Goal: Task Accomplishment & Management: Manage account settings

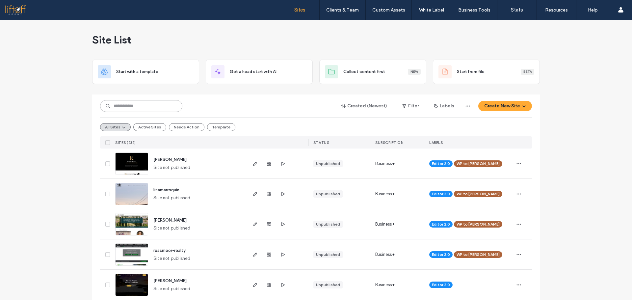
click at [119, 108] on input at bounding box center [141, 106] width 82 height 12
type input "*"
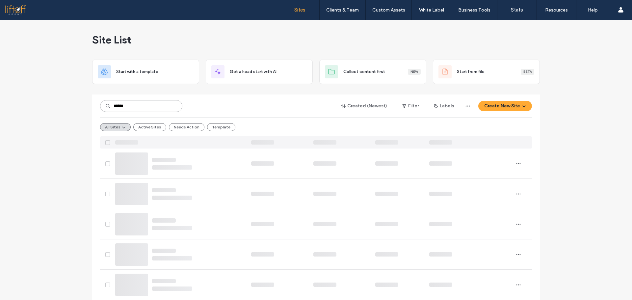
type input "******"
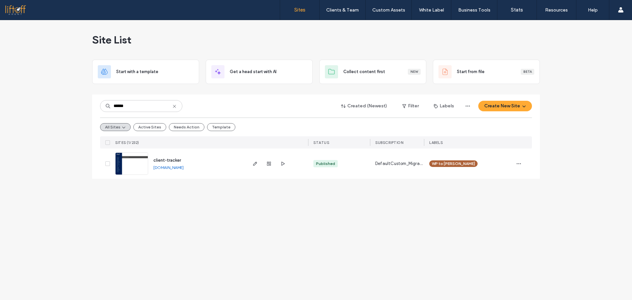
click at [249, 162] on div at bounding box center [277, 163] width 62 height 30
click at [252, 162] on span "button" at bounding box center [255, 164] width 8 height 8
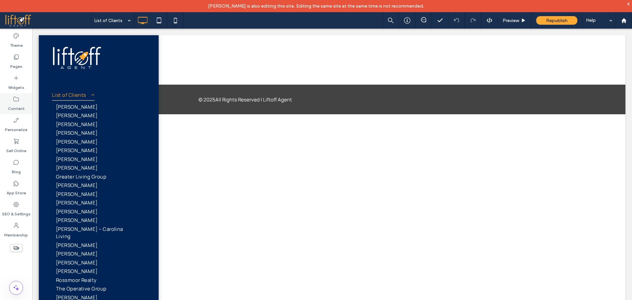
click at [22, 107] on label "Content" at bounding box center [16, 106] width 17 height 9
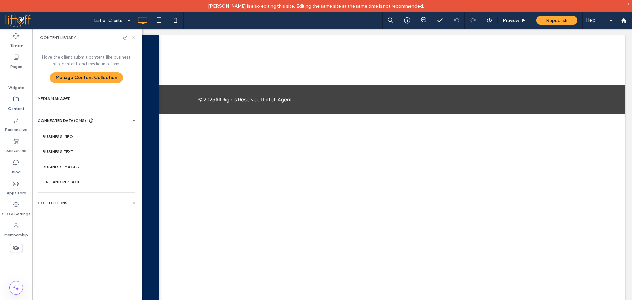
scroll to position [44, 0]
click at [92, 201] on label "Collections" at bounding box center [84, 203] width 93 height 5
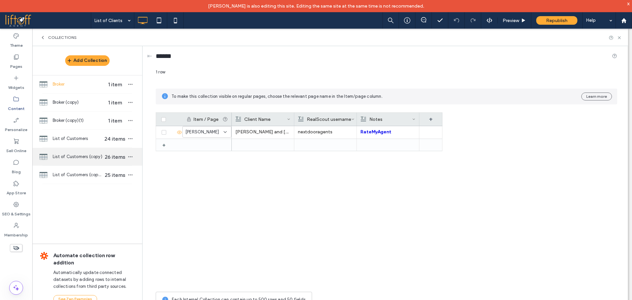
click at [79, 159] on span "List of Customers (copy)" at bounding box center [78, 156] width 51 height 7
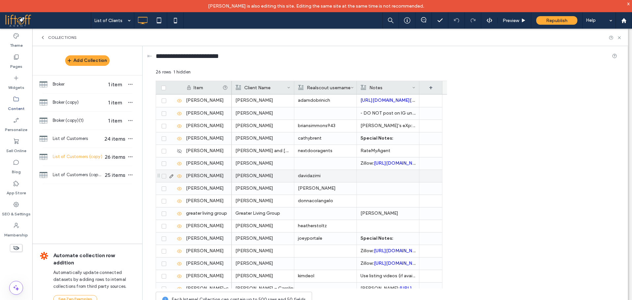
scroll to position [144, 0]
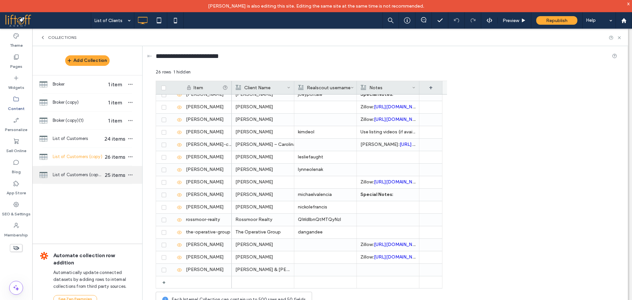
click at [82, 171] on div "List of Customers (copy)(1) 25 items" at bounding box center [87, 175] width 110 height 18
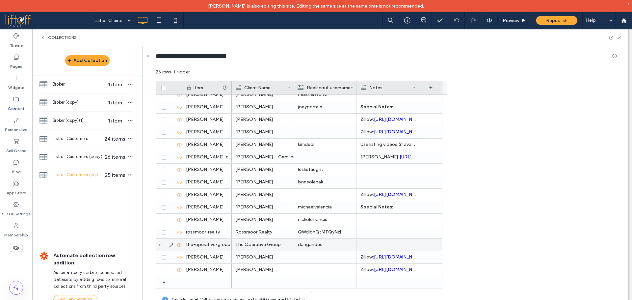
scroll to position [0, 0]
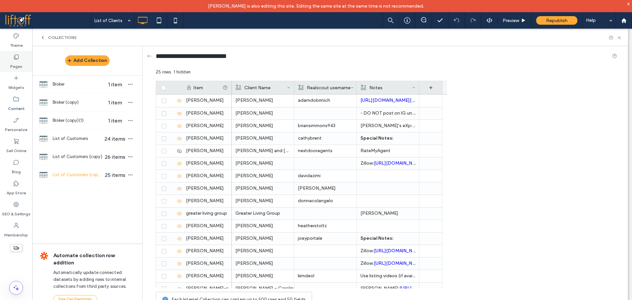
click at [17, 60] on label "Pages" at bounding box center [16, 64] width 12 height 9
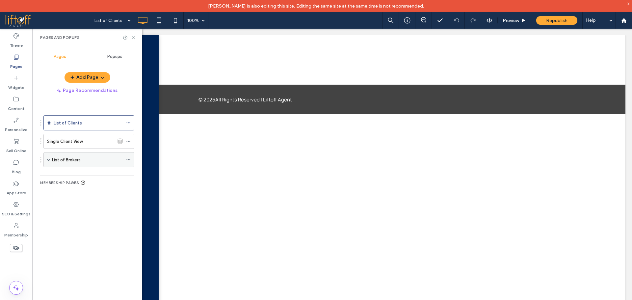
click at [48, 158] on span at bounding box center [48, 159] width 3 height 3
click at [96, 178] on div "Broker Client View" at bounding box center [87, 175] width 56 height 14
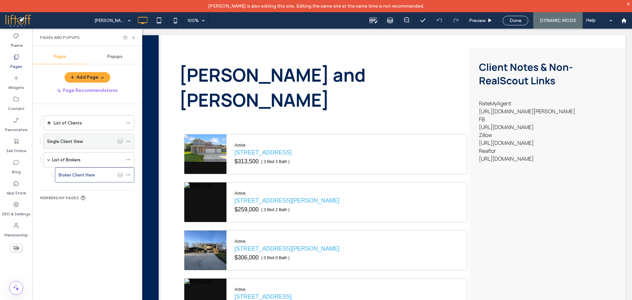
click at [91, 143] on div "Single Client View" at bounding box center [80, 141] width 67 height 7
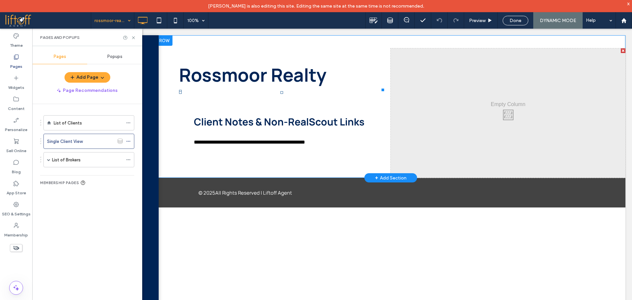
click at [349, 91] on span at bounding box center [281, 91] width 205 height 0
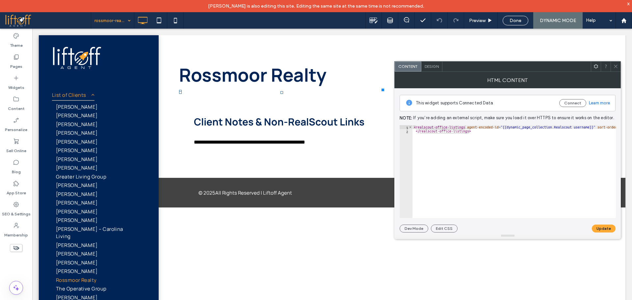
click at [615, 66] on icon at bounding box center [615, 66] width 5 height 5
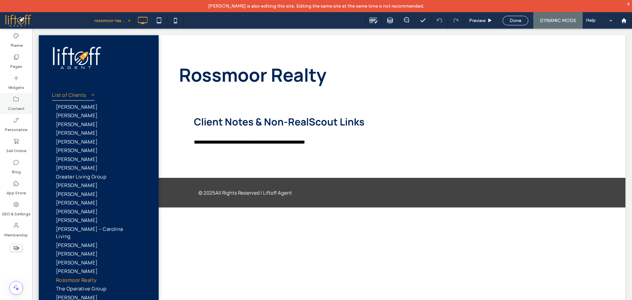
click at [18, 105] on label "Content" at bounding box center [16, 106] width 17 height 9
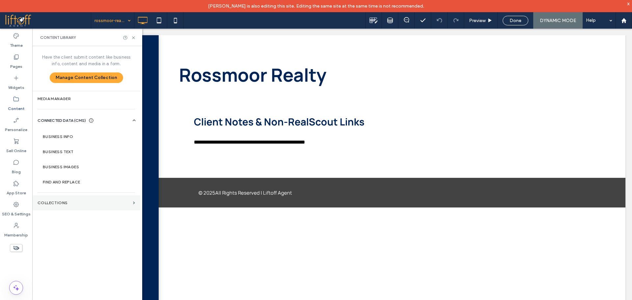
click at [113, 198] on section "Collections" at bounding box center [86, 202] width 108 height 15
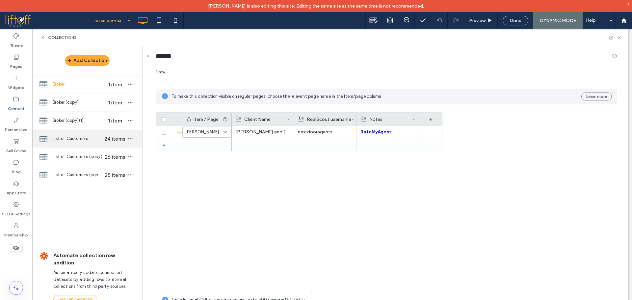
click at [89, 141] on span "List of Customers" at bounding box center [78, 138] width 51 height 7
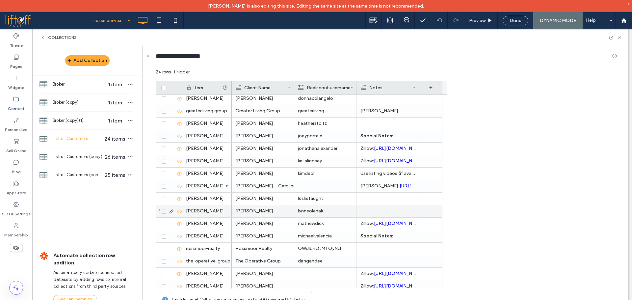
scroll to position [119, 0]
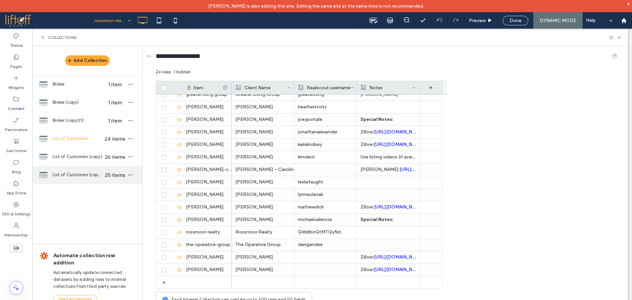
click at [77, 172] on span "List of Customers (copy)(1)" at bounding box center [78, 175] width 51 height 7
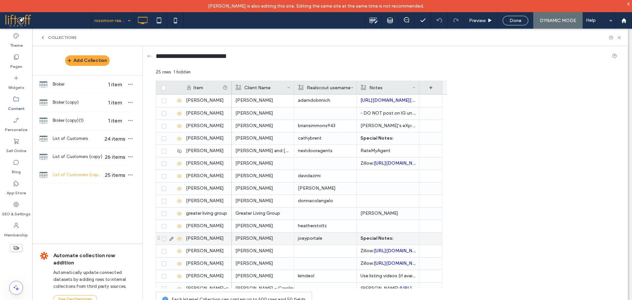
scroll to position [131, 0]
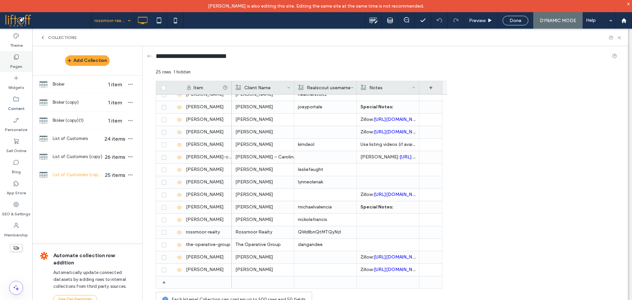
click at [18, 65] on label "Pages" at bounding box center [16, 64] width 12 height 9
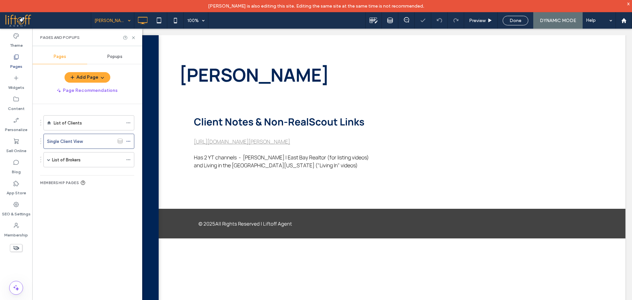
scroll to position [0, 0]
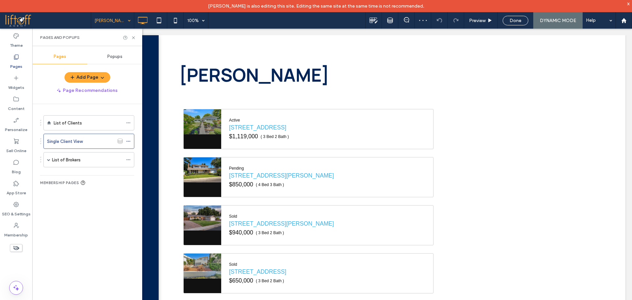
click at [103, 20] on input at bounding box center [110, 20] width 33 height 16
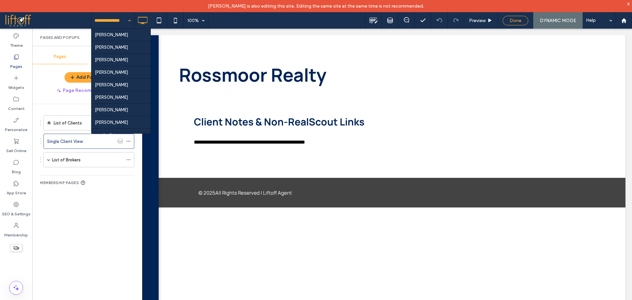
click at [517, 19] on span "Done" at bounding box center [516, 21] width 12 height 6
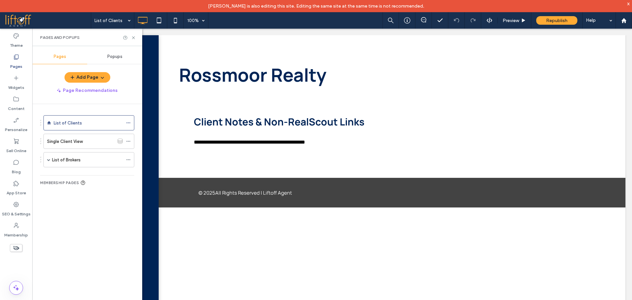
click at [558, 21] on div at bounding box center [316, 150] width 632 height 300
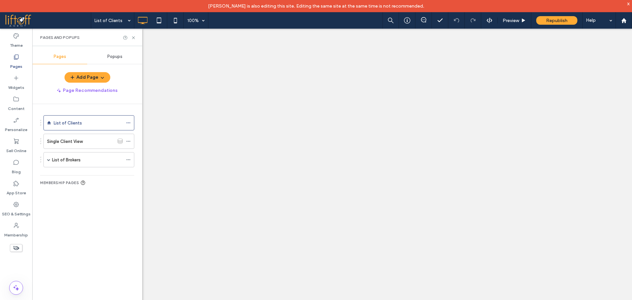
click at [558, 21] on div "List of Clients 100% Preview Republish Help Site Comments Team & Clients Automa…" at bounding box center [316, 150] width 632 height 300
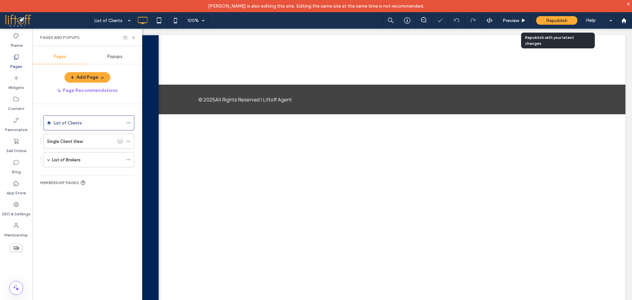
click at [556, 21] on span "Republish" at bounding box center [556, 21] width 21 height 6
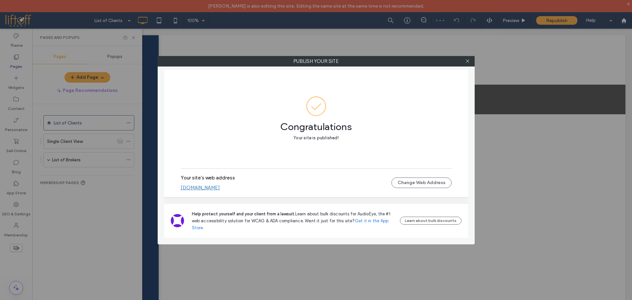
drag, startPoint x: 222, startPoint y: 181, endPoint x: 224, endPoint y: 188, distance: 7.9
click at [467, 61] on icon at bounding box center [467, 61] width 5 height 5
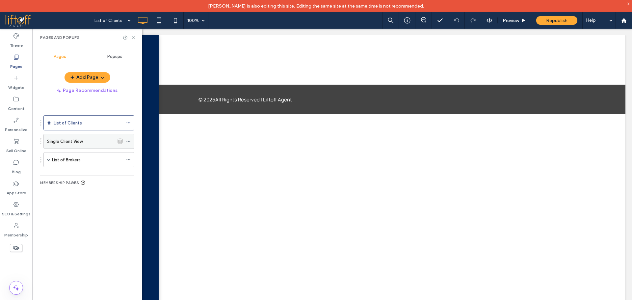
click at [93, 143] on div "Single Client View" at bounding box center [80, 141] width 67 height 7
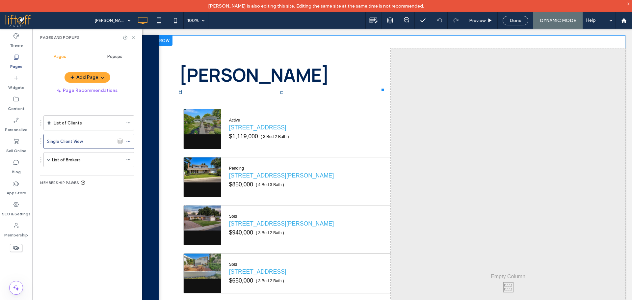
click at [344, 91] on span at bounding box center [281, 91] width 205 height 0
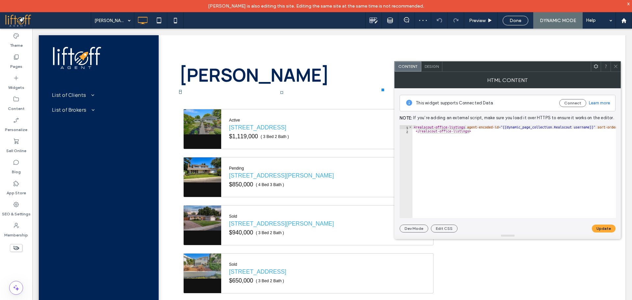
click at [614, 64] on icon at bounding box center [615, 66] width 5 height 5
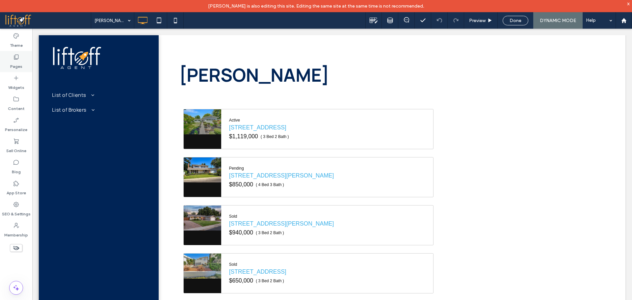
click at [18, 67] on label "Pages" at bounding box center [16, 64] width 12 height 9
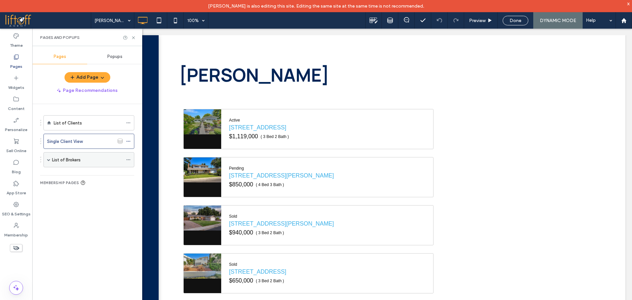
click at [49, 159] on span at bounding box center [48, 159] width 3 height 3
click at [101, 174] on div "Broker Client View" at bounding box center [87, 175] width 56 height 7
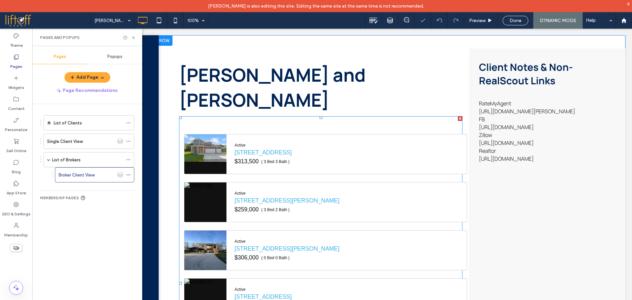
click at [279, 116] on span at bounding box center [320, 283] width 283 height 334
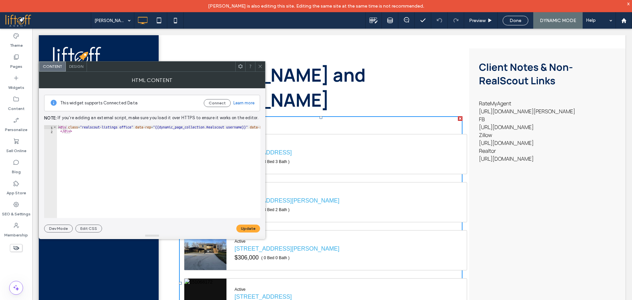
click at [261, 67] on icon at bounding box center [260, 66] width 5 height 5
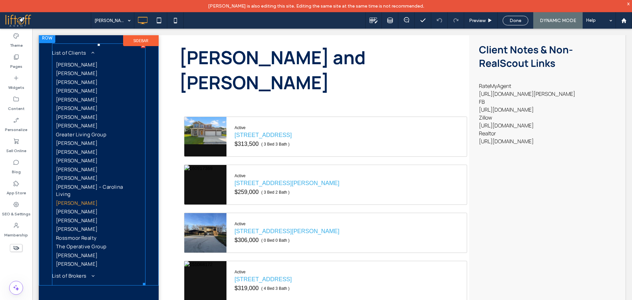
scroll to position [44, 0]
click at [80, 232] on span "Rossmoor Realty" at bounding box center [76, 236] width 41 height 8
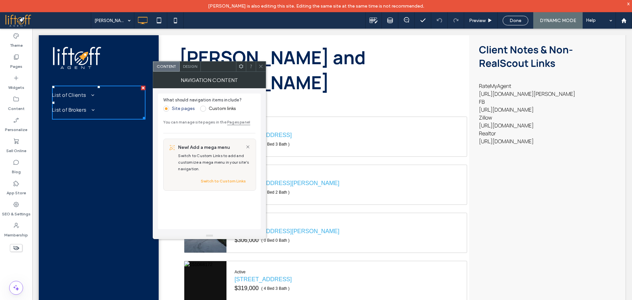
scroll to position [0, 0]
drag, startPoint x: 260, startPoint y: 65, endPoint x: 254, endPoint y: 66, distance: 6.0
click at [260, 66] on icon at bounding box center [260, 66] width 5 height 5
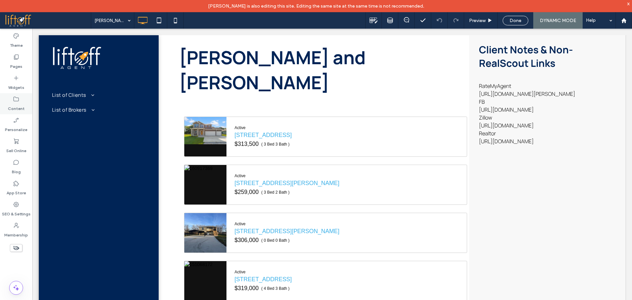
click at [22, 101] on div "Content" at bounding box center [16, 103] width 32 height 21
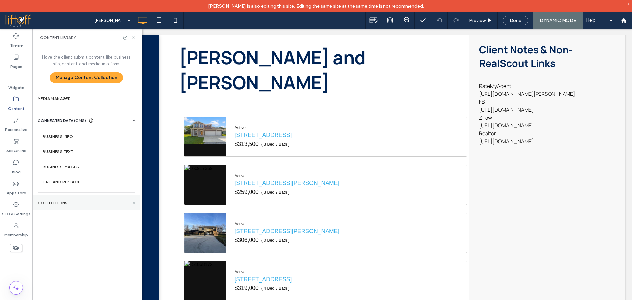
click at [108, 205] on section "Collections" at bounding box center [86, 202] width 108 height 15
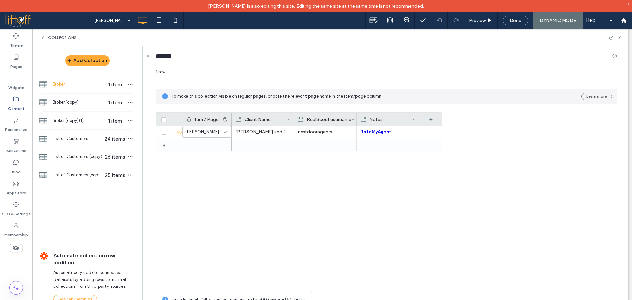
click at [388, 227] on div "Charles and Eva Norton nextdooragents RateMyAgent Facebook Zillow Realtor" at bounding box center [337, 207] width 211 height 162
click at [58, 175] on span "List of Customers (copy)(1)" at bounding box center [78, 175] width 51 height 7
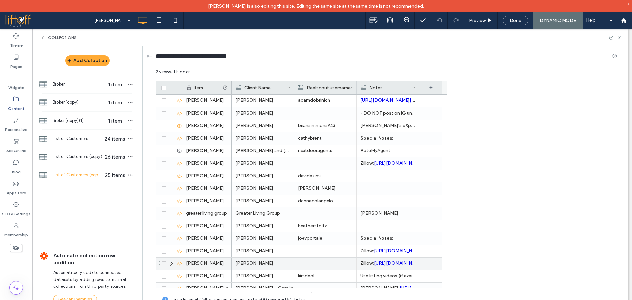
scroll to position [131, 0]
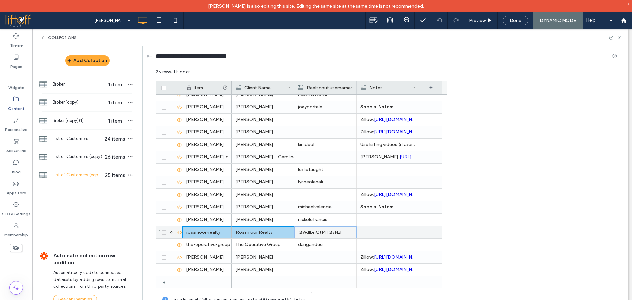
drag, startPoint x: 349, startPoint y: 232, endPoint x: 186, endPoint y: 233, distance: 163.0
click at [190, 231] on div "adam-dobrinich aundrea-dudik brian-simmons cathy-brent charles-eva-norton clint…" at bounding box center [301, 191] width 291 height 194
click at [88, 118] on span "Broker (copy)(1)" at bounding box center [78, 120] width 51 height 7
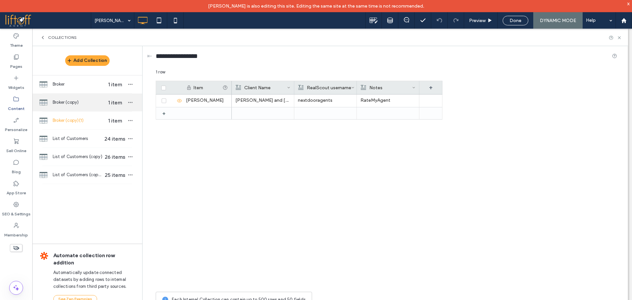
click at [92, 106] on div "Broker (copy) 1 item" at bounding box center [87, 103] width 110 height 18
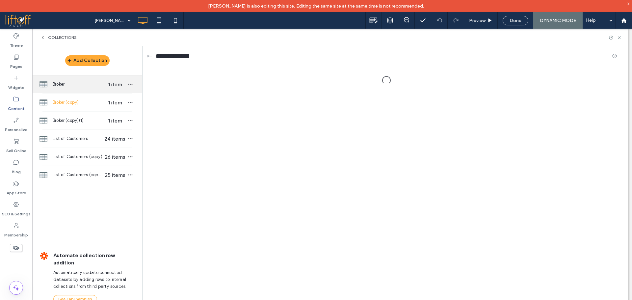
click at [95, 84] on span "Broker" at bounding box center [78, 84] width 51 height 7
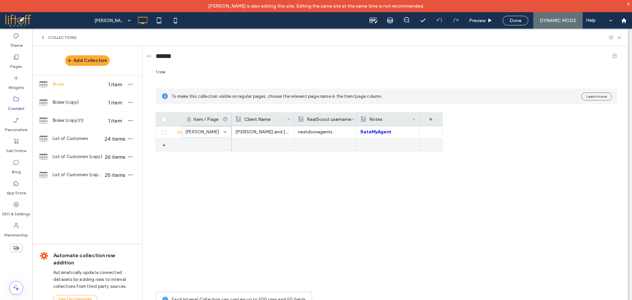
click at [193, 148] on div at bounding box center [206, 145] width 49 height 12
click at [259, 148] on div at bounding box center [262, 145] width 55 height 12
click at [226, 146] on icon at bounding box center [225, 144] width 5 height 5
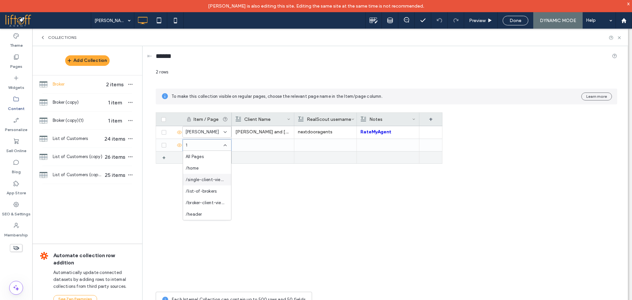
click at [275, 150] on div at bounding box center [262, 145] width 55 height 12
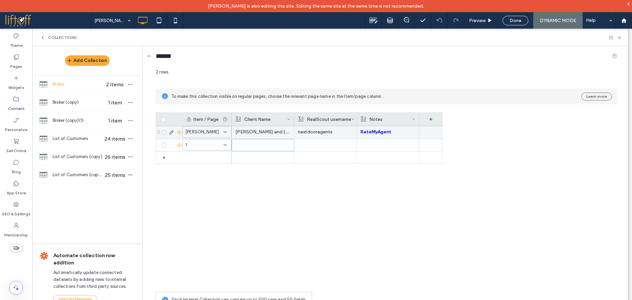
click at [224, 132] on icon at bounding box center [225, 131] width 5 height 5
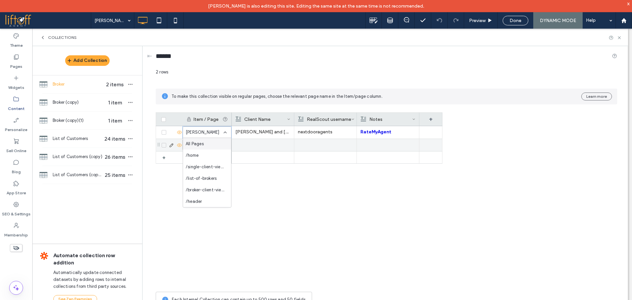
click at [268, 147] on div at bounding box center [262, 145] width 55 height 12
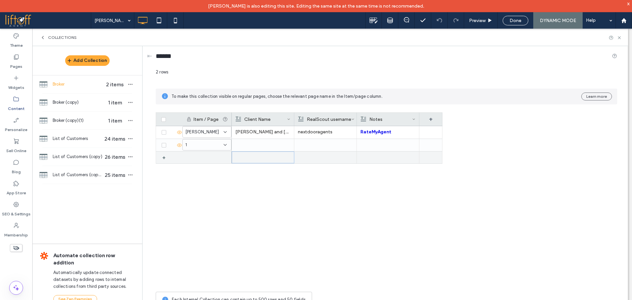
drag, startPoint x: 250, startPoint y: 154, endPoint x: 224, endPoint y: 154, distance: 26.7
click at [250, 154] on div at bounding box center [263, 157] width 55 height 11
click at [164, 146] on icon at bounding box center [164, 145] width 3 height 2
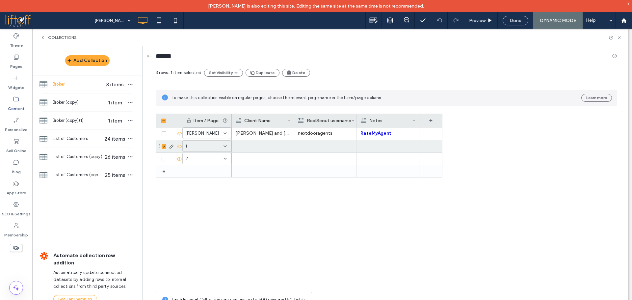
scroll to position [0, 0]
click at [266, 146] on p "QWdlbnQtMTQyNzI" at bounding box center [262, 146] width 55 height 12
click at [266, 146] on p "QWdlbnQtMTQyNzI" at bounding box center [263, 147] width 55 height 12
click at [271, 111] on div "**********" at bounding box center [267, 114] width 69 height 16
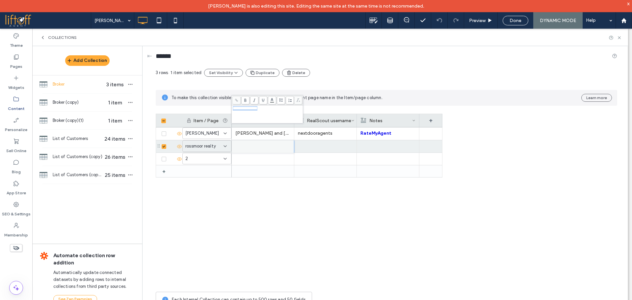
click at [271, 111] on div "**********" at bounding box center [267, 114] width 69 height 16
click at [371, 146] on div at bounding box center [388, 146] width 55 height 12
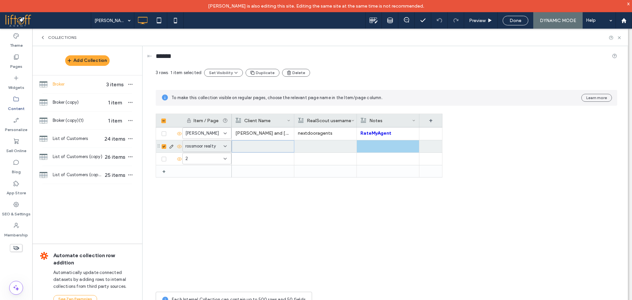
click at [338, 146] on div at bounding box center [325, 146] width 55 height 12
click at [338, 146] on div at bounding box center [325, 147] width 55 height 12
click at [312, 147] on div at bounding box center [325, 146] width 55 height 12
click at [312, 147] on div at bounding box center [325, 147] width 55 height 12
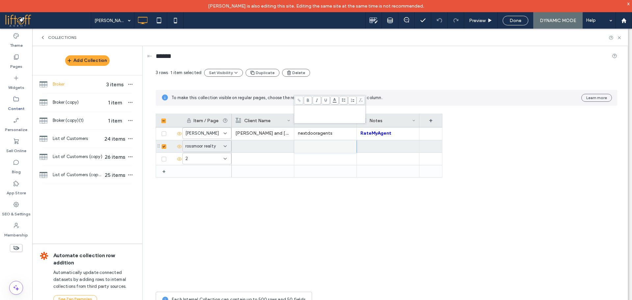
click at [314, 117] on div "Rich Text Editor" at bounding box center [329, 114] width 69 height 16
click at [257, 143] on div at bounding box center [262, 146] width 55 height 12
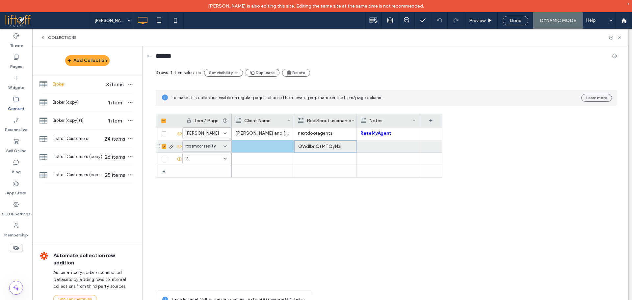
click at [210, 145] on span "rossmoor realty" at bounding box center [200, 146] width 31 height 7
click at [210, 145] on span "rossmoor realty" at bounding box center [201, 146] width 31 height 7
click at [203, 145] on span "rossmoor realty" at bounding box center [201, 146] width 31 height 7
click at [206, 147] on span "rossmoor realty" at bounding box center [201, 146] width 31 height 7
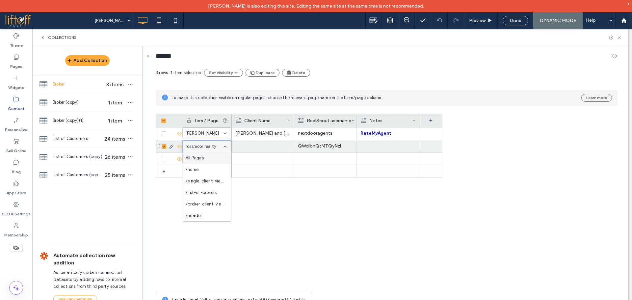
click at [210, 148] on span "rossmoor realty" at bounding box center [201, 146] width 31 height 7
click at [202, 147] on span "rossmoor realty" at bounding box center [201, 146] width 31 height 7
click at [258, 145] on div at bounding box center [262, 146] width 55 height 12
click at [258, 145] on div at bounding box center [263, 147] width 55 height 12
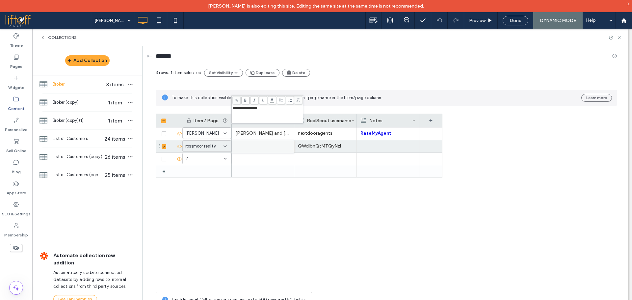
click at [259, 111] on div "**********" at bounding box center [267, 114] width 69 height 16
click at [257, 110] on span "**********" at bounding box center [245, 108] width 25 height 4
click at [166, 159] on span at bounding box center [164, 159] width 5 height 5
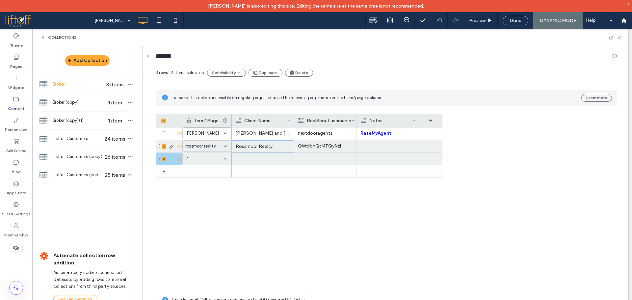
click at [165, 145] on span at bounding box center [164, 146] width 5 height 5
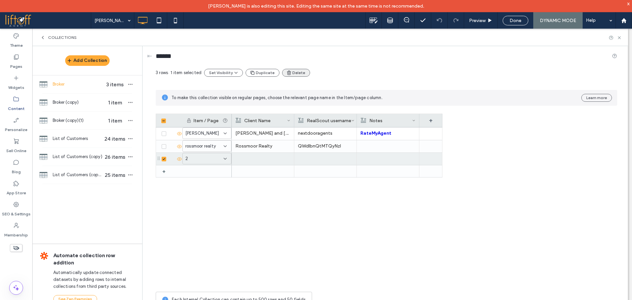
click at [293, 75] on button "Delete" at bounding box center [296, 73] width 28 height 8
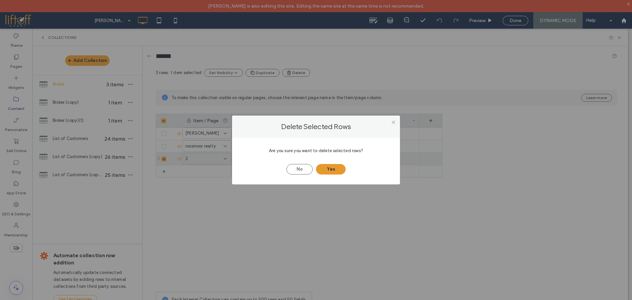
click at [329, 167] on button "Yes" at bounding box center [331, 169] width 30 height 11
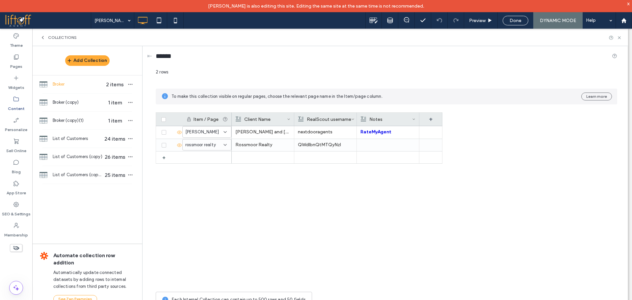
click at [290, 213] on div "Rossmoor Realty QWdlbnQtMTQyNzI Charles and Eva Norton nextdooragents RateMyAge…" at bounding box center [337, 207] width 211 height 162
click at [78, 102] on span "Broker (copy)" at bounding box center [78, 102] width 51 height 7
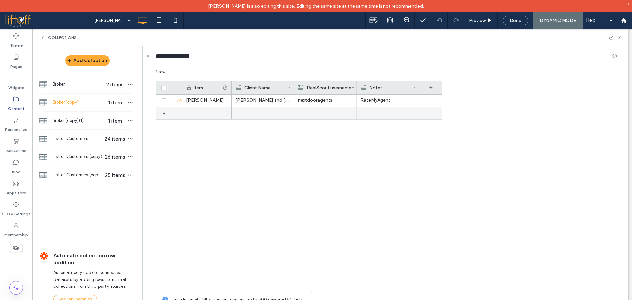
click at [185, 111] on div at bounding box center [206, 113] width 49 height 12
click at [164, 114] on icon at bounding box center [164, 114] width 3 height 2
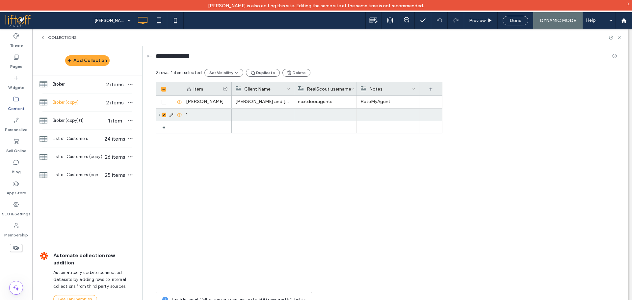
click at [224, 116] on div "1" at bounding box center [206, 115] width 49 height 12
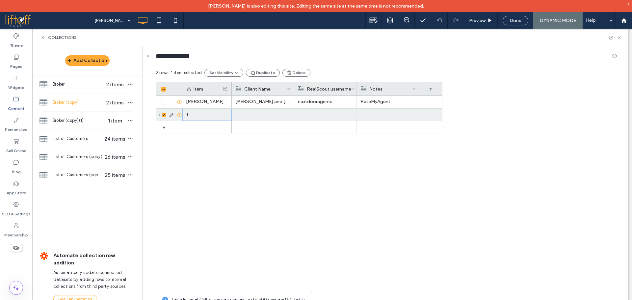
click at [213, 115] on div "1" at bounding box center [206, 115] width 49 height 12
type input "**********"
click at [239, 114] on div at bounding box center [263, 115] width 55 height 12
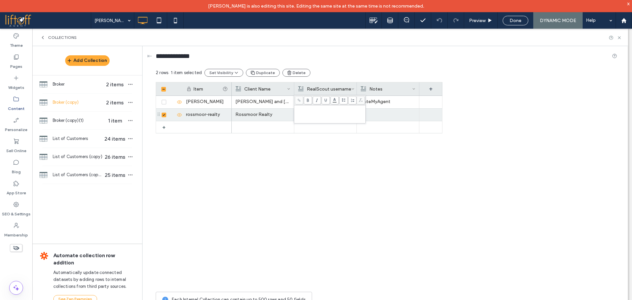
click at [329, 113] on div "Rich Text Editor" at bounding box center [329, 114] width 69 height 16
click at [89, 122] on span "Broker (copy)(1)" at bounding box center [78, 120] width 51 height 7
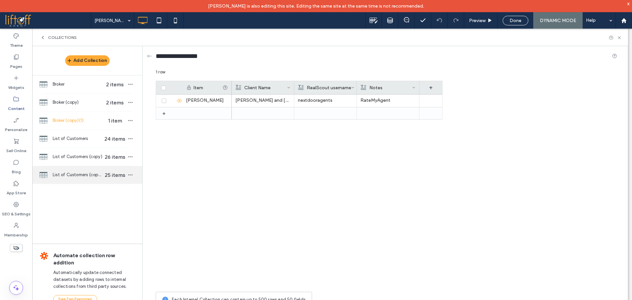
click at [86, 175] on span "List of Customers (copy)(1)" at bounding box center [78, 175] width 51 height 7
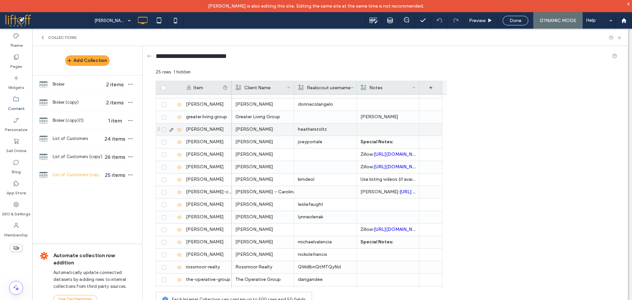
scroll to position [131, 0]
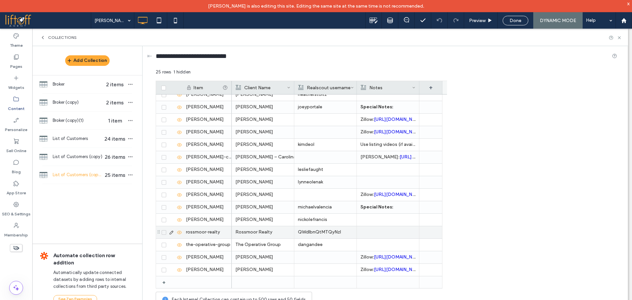
click at [331, 233] on p "QWdlbnQtMTQyNzI" at bounding box center [325, 232] width 55 height 12
click at [331, 233] on p "QWdlbnQtMTQyNzI" at bounding box center [325, 233] width 55 height 12
click at [327, 231] on div "**********" at bounding box center [329, 233] width 69 height 16
click at [327, 230] on div "**********" at bounding box center [329, 233] width 69 height 16
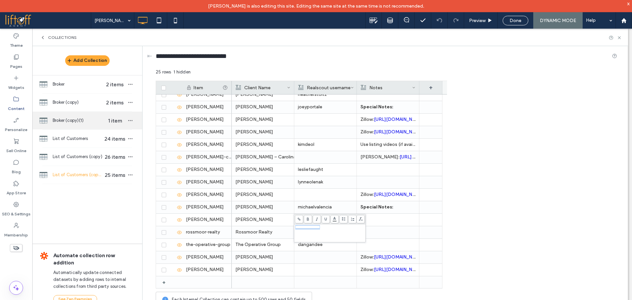
copy span "**********"
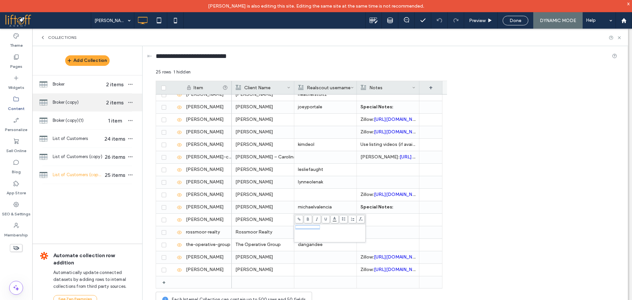
click at [84, 106] on div "Broker (copy) 2 items" at bounding box center [87, 103] width 110 height 18
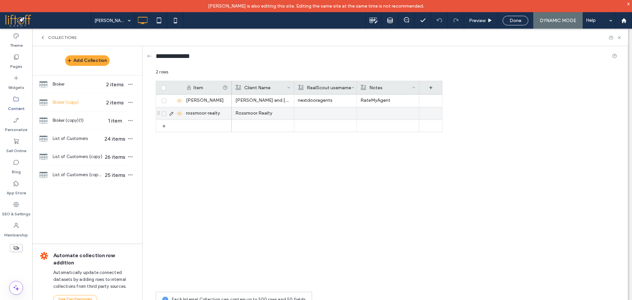
click at [317, 110] on div at bounding box center [325, 113] width 55 height 12
click at [317, 110] on div at bounding box center [325, 114] width 55 height 12
click at [312, 110] on div "Rich Text Editor" at bounding box center [329, 108] width 69 height 5
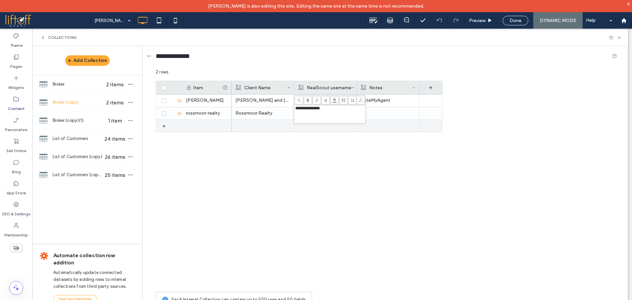
click at [396, 179] on div "Charles and Eva Norton nextdooragents RateMyAgent https://www.ratemyagent.com/r…" at bounding box center [337, 191] width 211 height 194
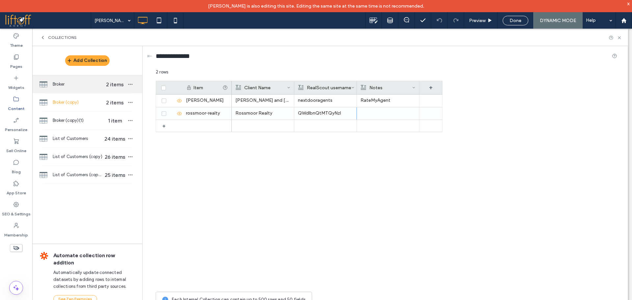
click at [69, 88] on div "Broker 2 items" at bounding box center [87, 84] width 110 height 18
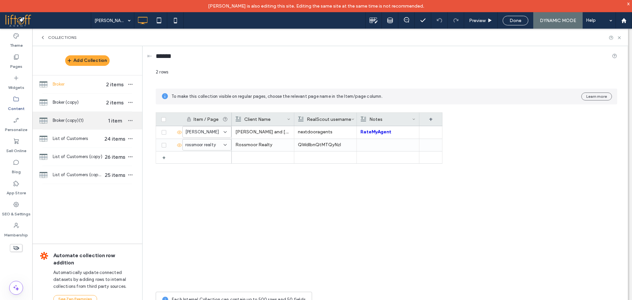
click at [73, 121] on span "Broker (copy)(1)" at bounding box center [78, 120] width 51 height 7
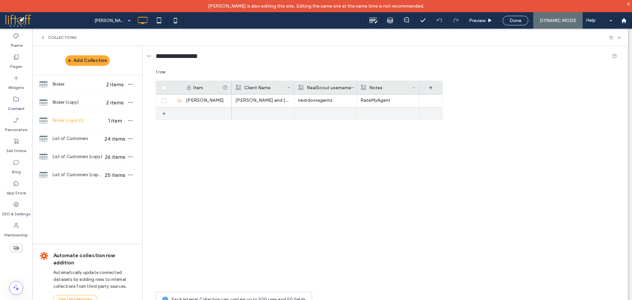
click at [175, 114] on div "+" at bounding box center [171, 113] width 23 height 12
click at [308, 115] on div at bounding box center [325, 113] width 55 height 12
click at [308, 115] on div at bounding box center [325, 114] width 55 height 12
click at [270, 112] on div at bounding box center [262, 113] width 55 height 12
click at [270, 112] on div at bounding box center [263, 114] width 55 height 12
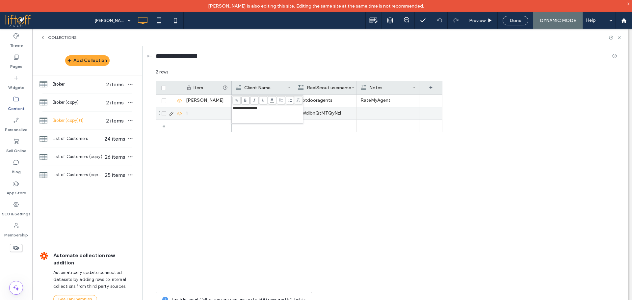
click at [217, 116] on div "1" at bounding box center [206, 113] width 49 height 12
click at [216, 116] on div "1" at bounding box center [206, 113] width 49 height 12
click at [200, 111] on input "*" at bounding box center [207, 114] width 49 height 12
type input "**********"
click at [247, 112] on p "Rossmoor Realty" at bounding box center [262, 113] width 55 height 12
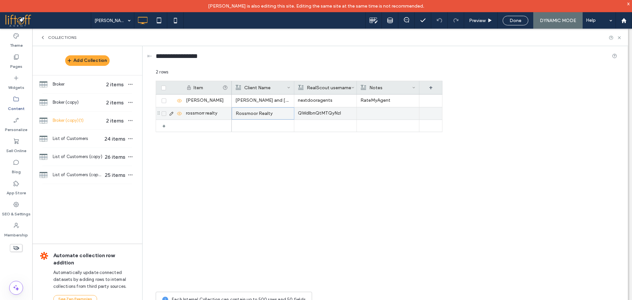
click at [247, 112] on p "Rossmoor Realty" at bounding box center [263, 114] width 55 height 12
click at [205, 115] on div "rossmorr realty" at bounding box center [206, 113] width 49 height 12
click at [204, 115] on div "rossmorr realty" at bounding box center [206, 113] width 49 height 12
click at [207, 114] on input "**********" at bounding box center [207, 114] width 49 height 12
type input "**********"
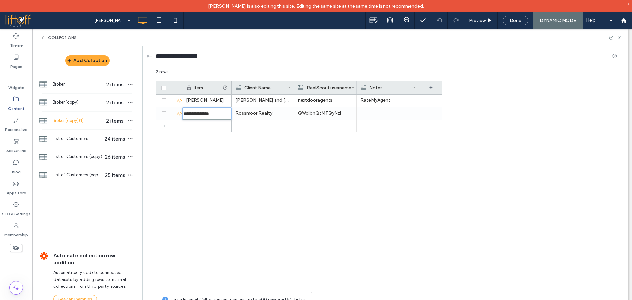
click at [358, 179] on div "Rossmoor Realty QWdlbnQtMTQyNzI Charles and Eva Norton nextdooragents RateMyAge…" at bounding box center [337, 191] width 211 height 194
click at [357, 178] on div "Rossmoor Realty QWdlbnQtMTQyNzI Charles and Eva Norton nextdooragents RateMyAge…" at bounding box center [337, 191] width 211 height 194
click at [43, 36] on icon at bounding box center [42, 37] width 5 height 5
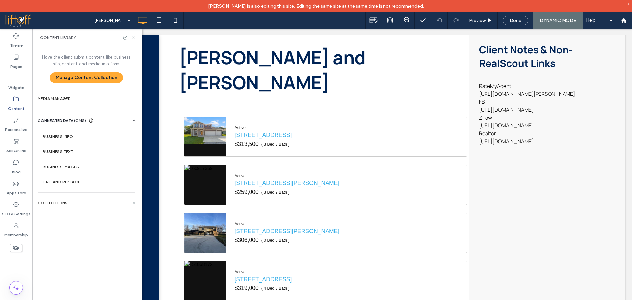
click at [133, 38] on use at bounding box center [133, 37] width 3 height 3
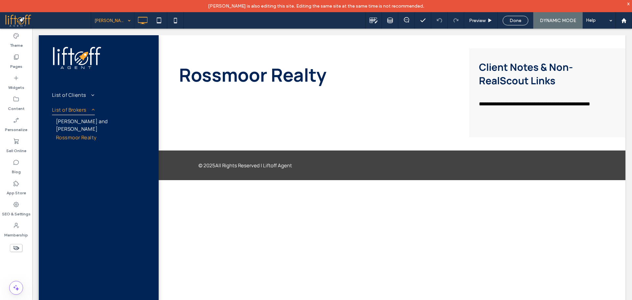
scroll to position [0, 0]
click at [251, 99] on span at bounding box center [320, 101] width 283 height 20
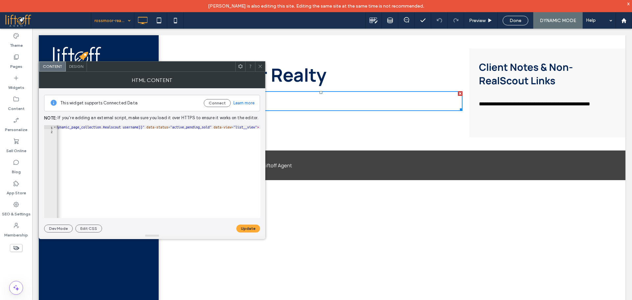
scroll to position [0, 103]
click at [259, 64] on icon at bounding box center [260, 66] width 5 height 5
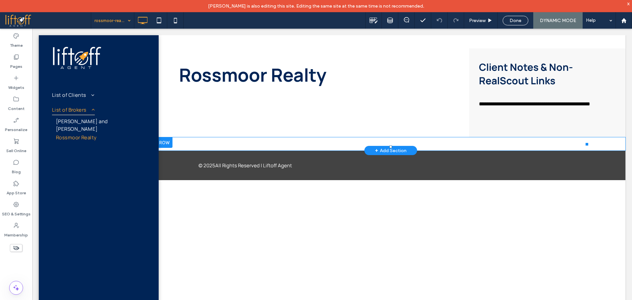
click at [414, 146] on span at bounding box center [390, 146] width 395 height 0
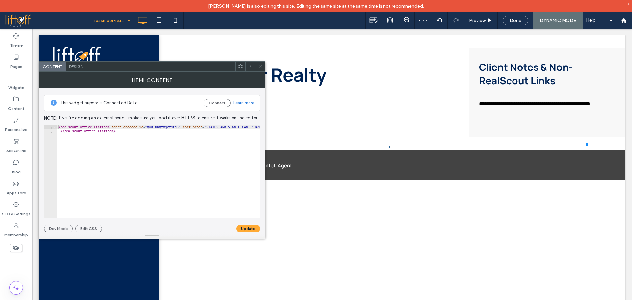
click at [258, 70] on span at bounding box center [260, 67] width 5 height 10
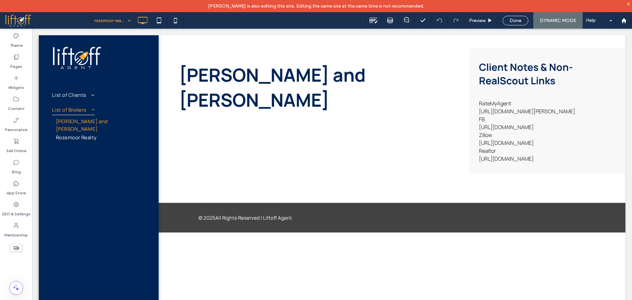
scroll to position [0, 0]
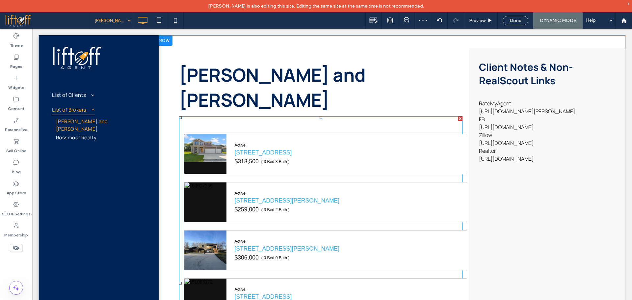
click at [292, 116] on span at bounding box center [320, 283] width 283 height 334
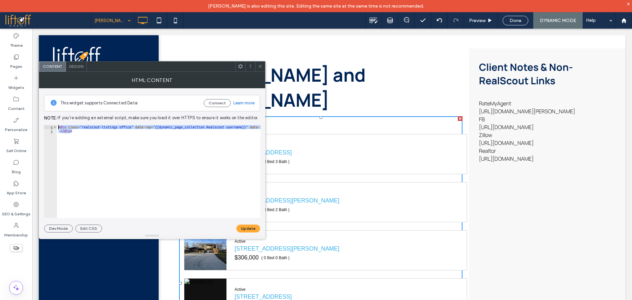
drag, startPoint x: 82, startPoint y: 135, endPoint x: 48, endPoint y: 126, distance: 34.9
click at [48, 126] on div "****** 1 2 < div class = "realscout-listings office" data-rep = "{{dynamic_page…" at bounding box center [152, 171] width 216 height 93
type textarea "**********"
click at [260, 67] on icon at bounding box center [260, 66] width 5 height 5
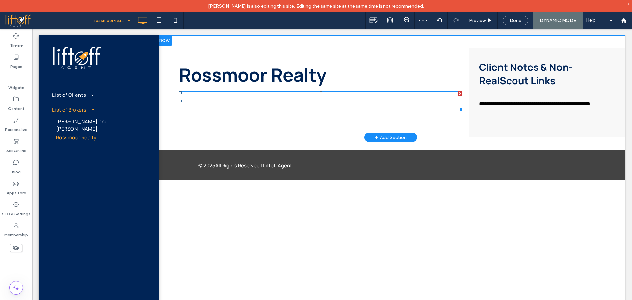
click at [280, 101] on span at bounding box center [320, 101] width 283 height 20
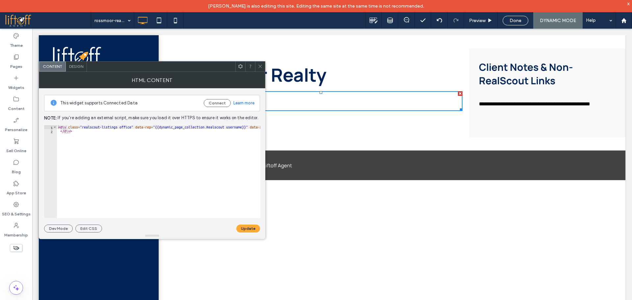
click at [262, 67] on icon at bounding box center [260, 66] width 5 height 5
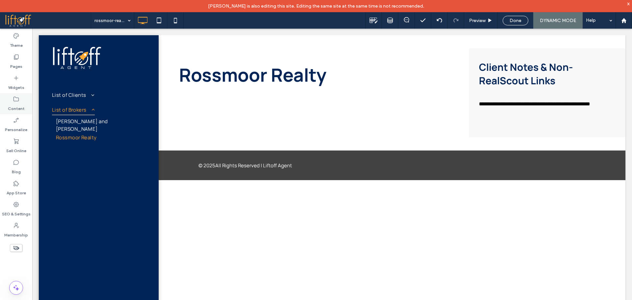
click at [19, 105] on label "Content" at bounding box center [16, 106] width 17 height 9
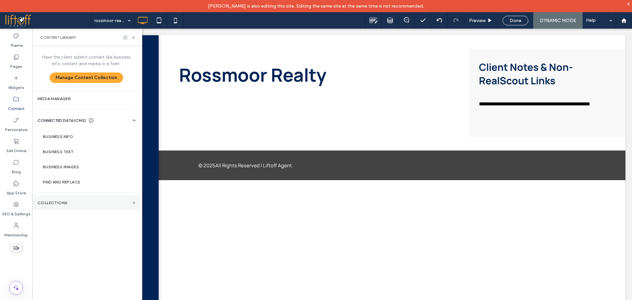
click at [77, 199] on section "Collections" at bounding box center [86, 202] width 108 height 15
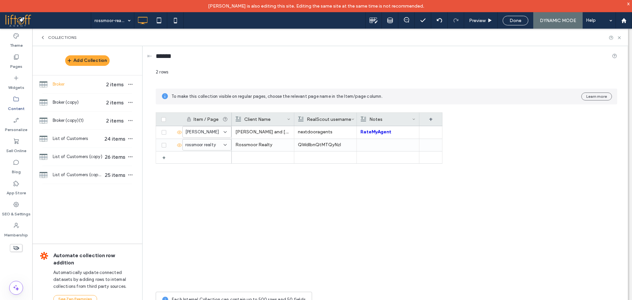
click at [45, 36] on icon at bounding box center [42, 37] width 5 height 5
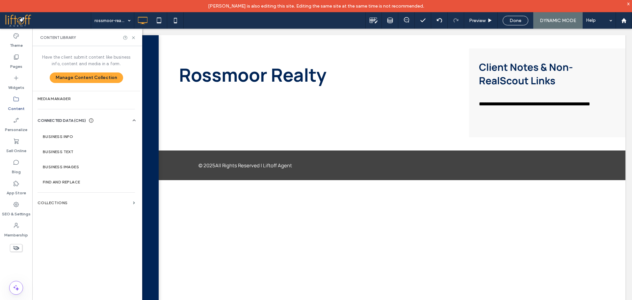
click at [18, 101] on use at bounding box center [15, 99] width 5 height 5
click at [17, 61] on label "Pages" at bounding box center [16, 64] width 12 height 9
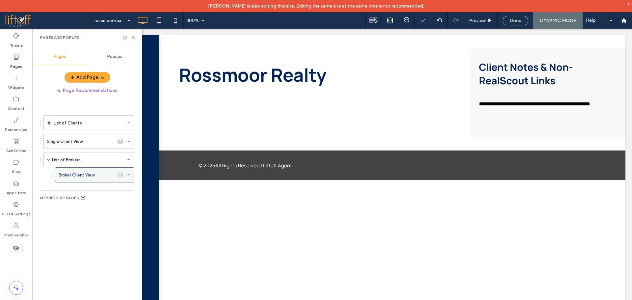
click at [128, 174] on icon at bounding box center [128, 175] width 5 height 5
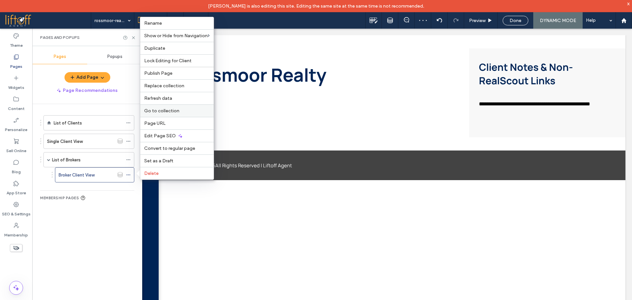
click at [183, 110] on label "Go to collection" at bounding box center [177, 111] width 66 height 6
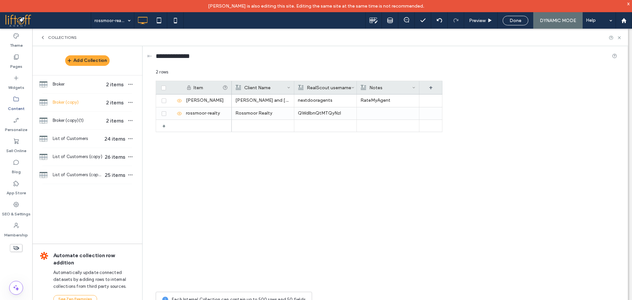
click at [42, 39] on icon at bounding box center [42, 37] width 5 height 5
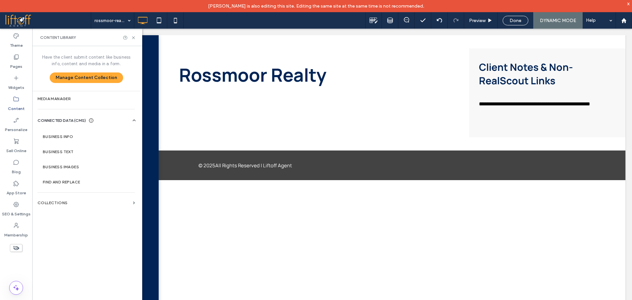
click at [15, 102] on icon at bounding box center [16, 99] width 7 height 7
click at [17, 56] on icon at bounding box center [16, 57] width 7 height 7
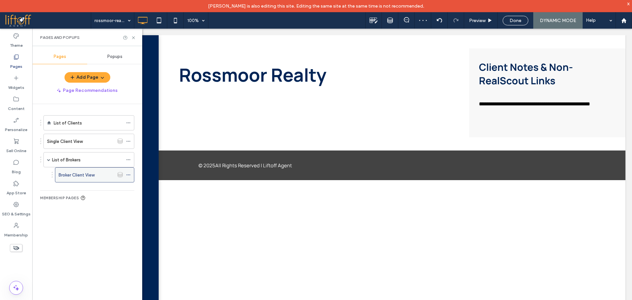
click at [128, 175] on icon at bounding box center [128, 175] width 5 height 5
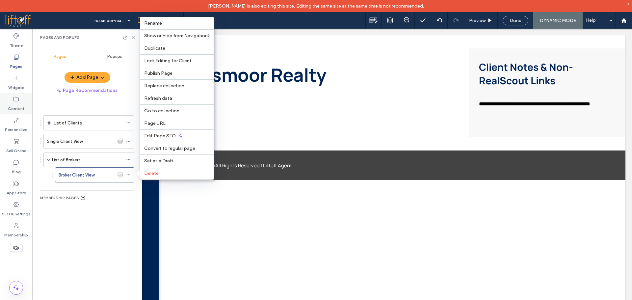
click at [16, 101] on icon at bounding box center [16, 99] width 7 height 7
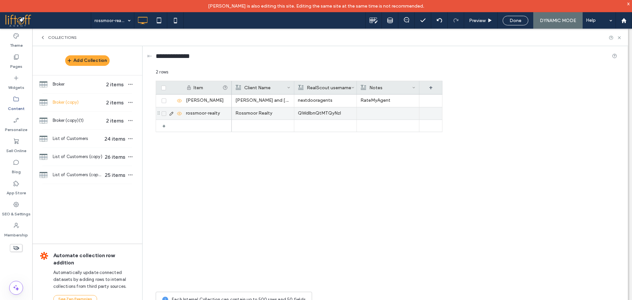
click at [259, 114] on p "Rossmoor Realty" at bounding box center [262, 113] width 55 height 12
click at [259, 114] on p "Rossmoor Realty" at bounding box center [263, 114] width 55 height 12
click at [259, 114] on div "**********" at bounding box center [267, 114] width 69 height 16
click at [209, 114] on div "rossmoor-realty" at bounding box center [206, 113] width 49 height 12
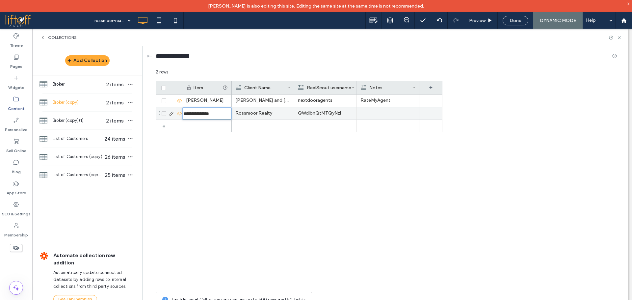
click at [327, 118] on p "QWdlbnQtMTQyNzI" at bounding box center [325, 113] width 55 height 12
click at [327, 118] on p "QWdlbnQtMTQyNzI" at bounding box center [325, 114] width 55 height 12
click at [316, 110] on span "**********" at bounding box center [307, 108] width 25 height 4
click at [269, 133] on div "Charles and Eva Norton nextdooragents RateMyAgent https://www.ratemyagent.com/r…" at bounding box center [337, 191] width 211 height 194
click at [271, 213] on div "Charles and Eva Norton nextdooragents RateMyAgent https://www.ratemyagent.com/r…" at bounding box center [337, 191] width 211 height 194
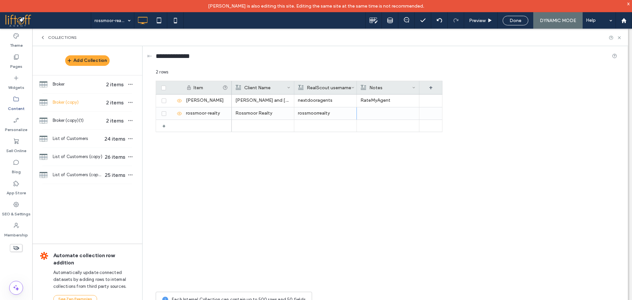
click at [40, 38] on div "Collections" at bounding box center [330, 37] width 596 height 17
click at [41, 39] on icon at bounding box center [42, 37] width 5 height 5
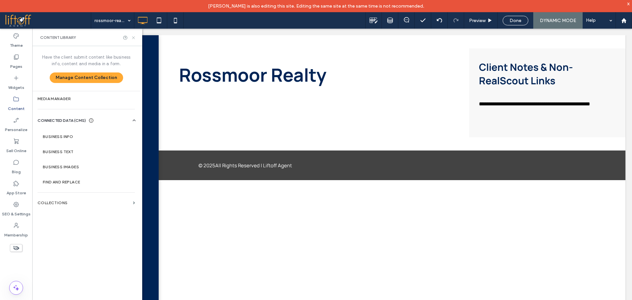
click at [134, 39] on icon at bounding box center [133, 37] width 5 height 5
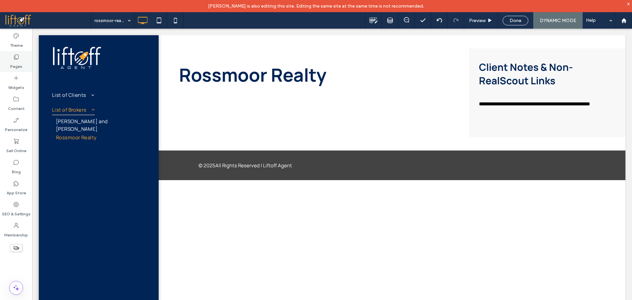
click at [12, 63] on label "Pages" at bounding box center [16, 64] width 12 height 9
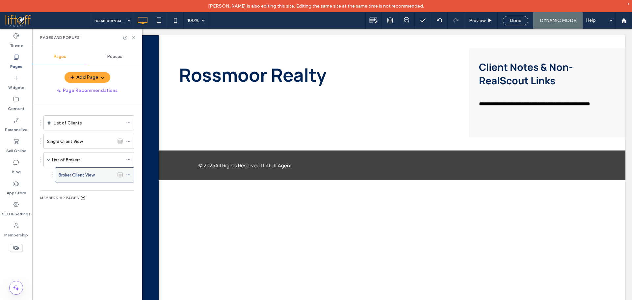
click at [78, 175] on label "Broker Client View" at bounding box center [77, 175] width 36 height 12
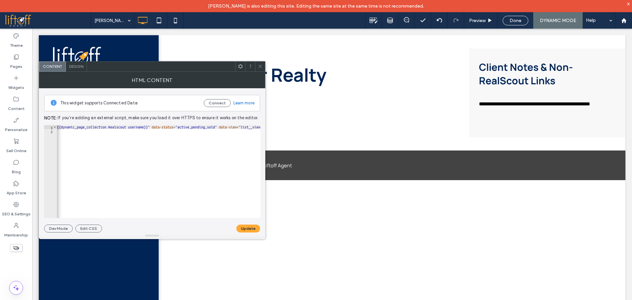
scroll to position [0, 103]
click at [260, 66] on icon at bounding box center [260, 66] width 5 height 5
click at [260, 68] on icon at bounding box center [260, 66] width 5 height 5
type textarea "**********"
click at [170, 127] on div "< realscout-office-listings agent-encoded-id = "QWdlbnQtMjczNzg3" sort-order = …" at bounding box center [232, 175] width 350 height 101
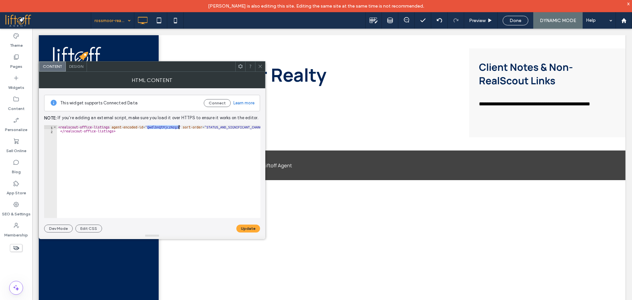
click at [170, 127] on div "< realscout-office-listings agent-encoded-id = "QWdlbnQtMjczNzg3" sort-order = …" at bounding box center [232, 175] width 350 height 101
click at [257, 68] on div at bounding box center [260, 67] width 10 height 10
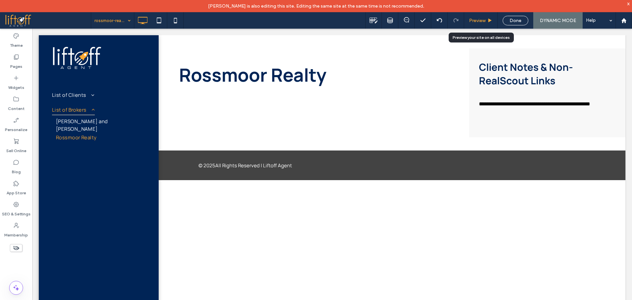
click at [470, 18] on span "Preview" at bounding box center [477, 21] width 16 height 6
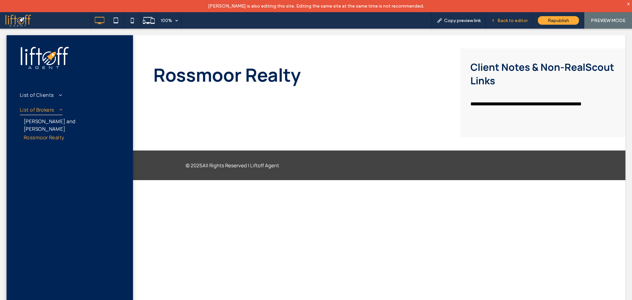
click at [511, 18] on span "Back to editor" at bounding box center [513, 21] width 30 height 6
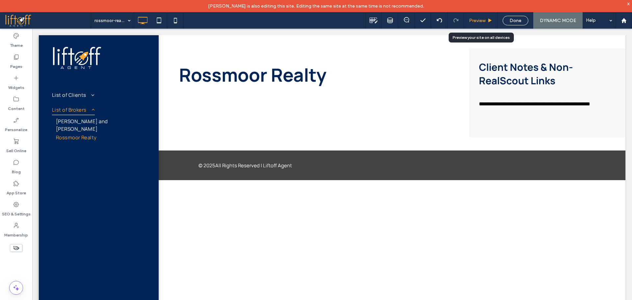
click at [477, 17] on div "Preview" at bounding box center [481, 20] width 34 height 16
click at [482, 22] on span "Preview" at bounding box center [477, 21] width 16 height 6
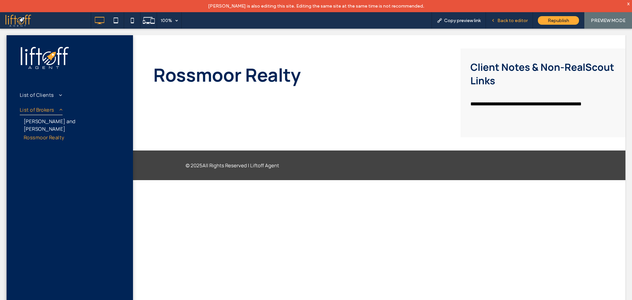
click at [500, 20] on span "Back to editor" at bounding box center [513, 21] width 30 height 6
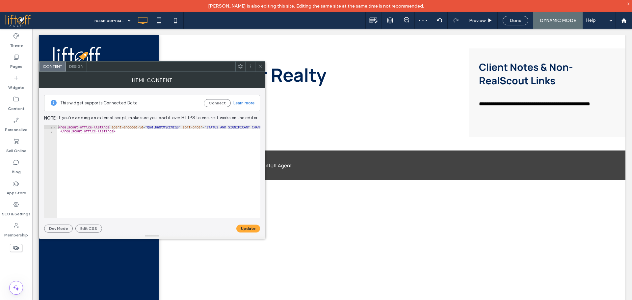
click at [256, 68] on div at bounding box center [260, 67] width 10 height 10
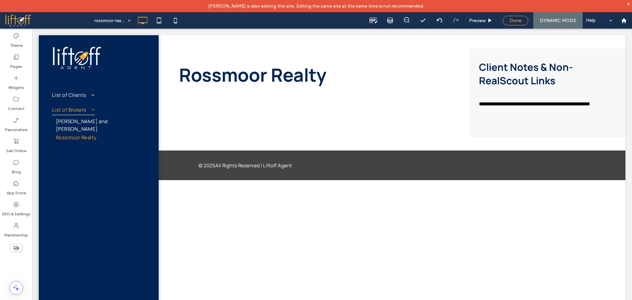
click at [512, 20] on span "Done" at bounding box center [516, 21] width 12 height 6
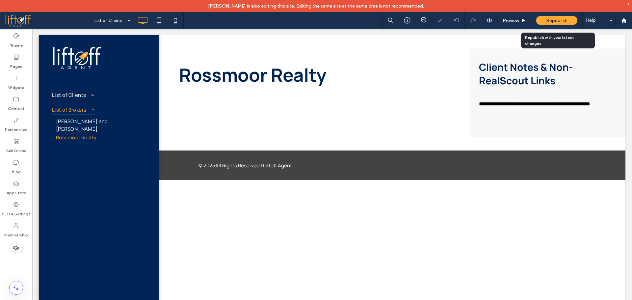
click at [567, 21] on span "Republish" at bounding box center [556, 21] width 21 height 6
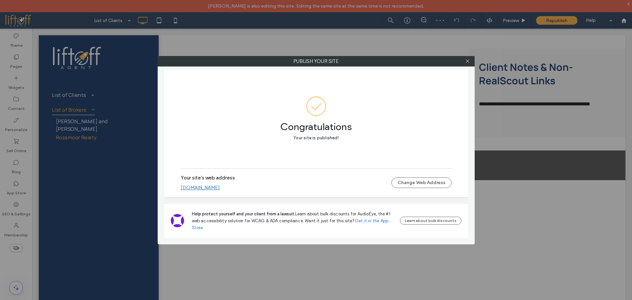
drag, startPoint x: 230, startPoint y: 225, endPoint x: 216, endPoint y: 184, distance: 43.3
click at [468, 61] on use at bounding box center [467, 61] width 3 height 3
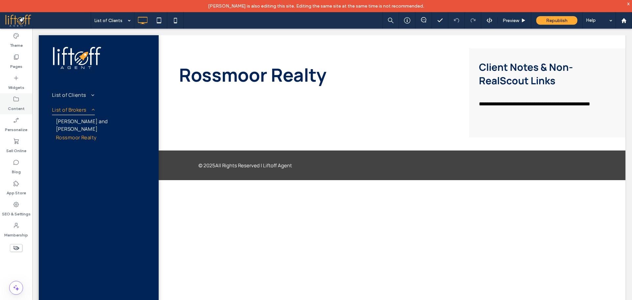
click at [9, 103] on label "Content" at bounding box center [16, 106] width 17 height 9
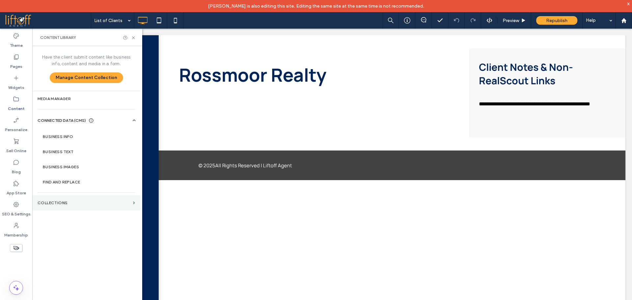
click at [104, 201] on label "Collections" at bounding box center [84, 203] width 93 height 5
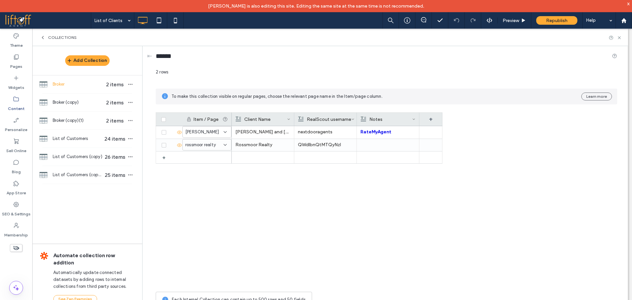
click at [378, 247] on div "Charles and Eva Norton nextdooragents RateMyAgent Facebook Zillow Realtor Rossm…" at bounding box center [337, 207] width 211 height 162
click at [206, 146] on span "rossmoor realty" at bounding box center [201, 145] width 31 height 7
click at [205, 145] on span "rossmoor realty" at bounding box center [201, 145] width 31 height 7
click at [214, 193] on span "/list-of-brokers" at bounding box center [201, 191] width 31 height 7
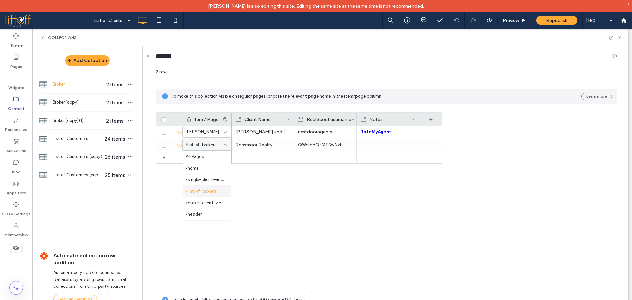
click at [215, 192] on span "/list-of-brokers" at bounding box center [201, 191] width 31 height 7
click at [349, 201] on div "Charles and Eva Norton nextdooragents RateMyAgent Facebook Zillow Realtor Rossm…" at bounding box center [337, 207] width 211 height 162
click at [447, 240] on div "Item / Page Client Name RealScout username Notes + charles-eva-norton /list-of-…" at bounding box center [387, 200] width 462 height 176
click at [224, 146] on icon at bounding box center [225, 145] width 5 height 5
click at [156, 192] on div "charles-eva-norton /list-of-brokers + Charles and Eva Norton nextdooragents Rat…" at bounding box center [299, 207] width 287 height 162
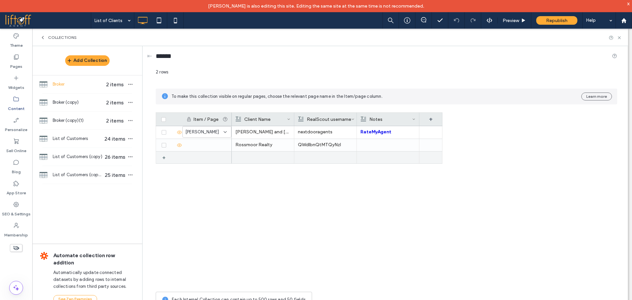
click at [163, 157] on div "+" at bounding box center [166, 157] width 8 height 12
click at [224, 158] on icon at bounding box center [225, 157] width 5 height 5
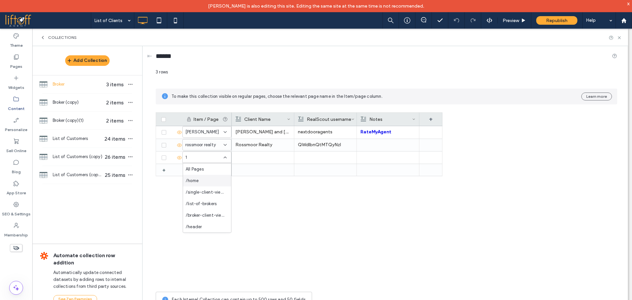
click at [307, 200] on div "Charles and Eva Norton nextdooragents RateMyAgent Facebook Zillow Realtor Rossm…" at bounding box center [337, 207] width 211 height 162
click at [316, 217] on div "Charles and Eva Norton nextdooragents RateMyAgent Facebook Zillow Realtor Rossm…" at bounding box center [337, 207] width 211 height 162
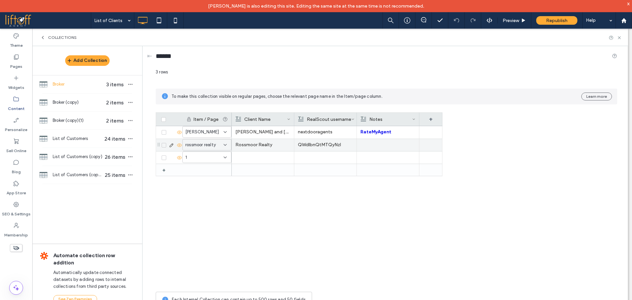
click at [198, 140] on div "rossmoor realty" at bounding box center [206, 145] width 49 height 12
click at [209, 193] on span "/list-of-brokers" at bounding box center [201, 191] width 31 height 7
click at [225, 189] on div "1 charles-eva-norton /list-of-brokers Charles and Eva Norton nextdooragents Rat…" at bounding box center [299, 207] width 287 height 162
click at [164, 157] on icon at bounding box center [164, 158] width 3 height 2
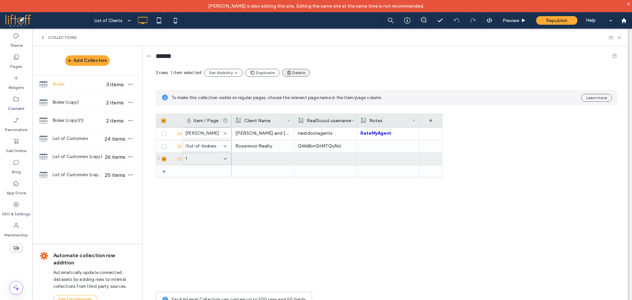
click at [292, 74] on button "Delete" at bounding box center [296, 73] width 28 height 8
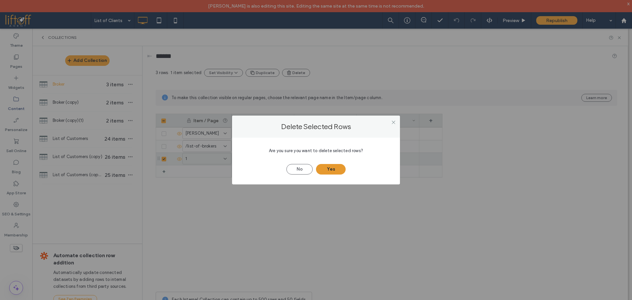
click at [337, 171] on button "Yes" at bounding box center [331, 169] width 30 height 11
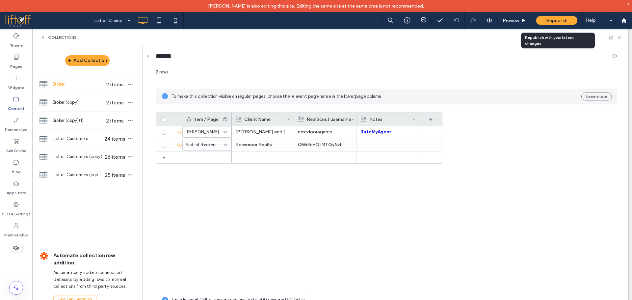
click at [566, 22] on span "Republish" at bounding box center [556, 21] width 21 height 6
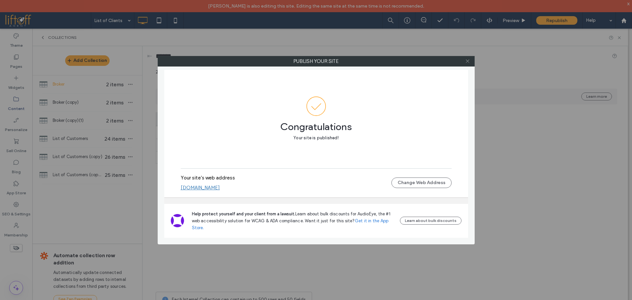
click at [468, 61] on icon at bounding box center [467, 61] width 5 height 5
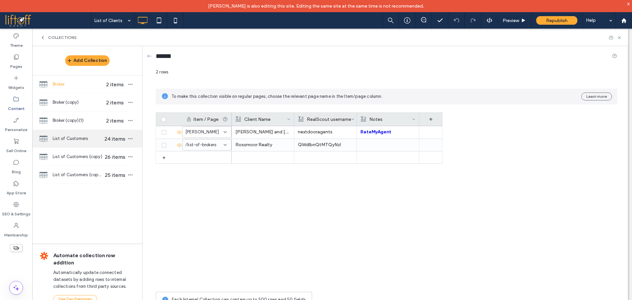
click at [86, 131] on div "List of Customers 24 items" at bounding box center [87, 139] width 110 height 18
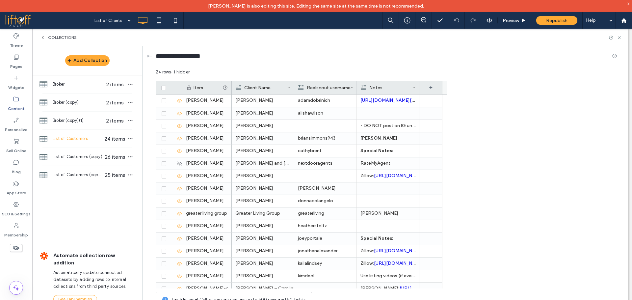
click at [85, 138] on span "List of Customers" at bounding box center [78, 138] width 51 height 7
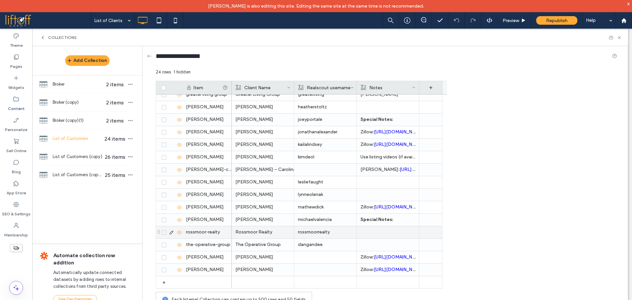
click at [179, 232] on use at bounding box center [179, 231] width 5 height 3
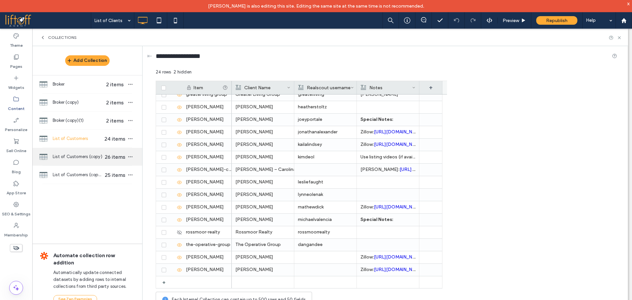
click at [81, 154] on span "List of Customers (copy)" at bounding box center [78, 156] width 51 height 7
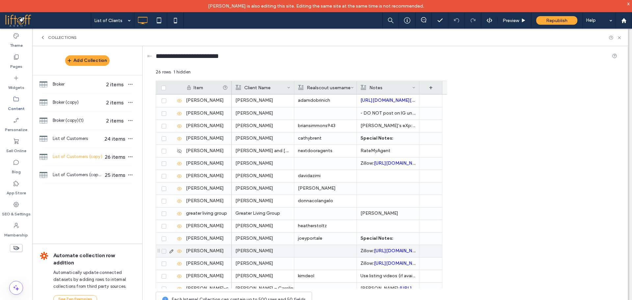
scroll to position [144, 0]
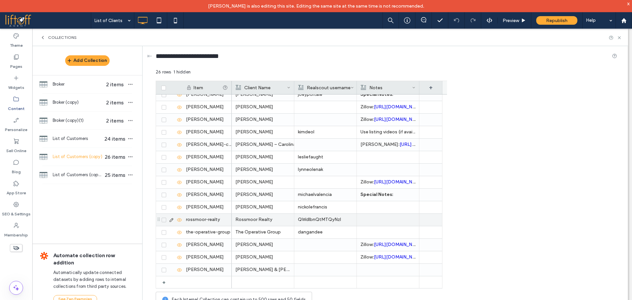
click at [180, 221] on icon at bounding box center [179, 219] width 5 height 5
click at [93, 178] on div "List of Customers (copy)(1) 25 items" at bounding box center [87, 175] width 110 height 18
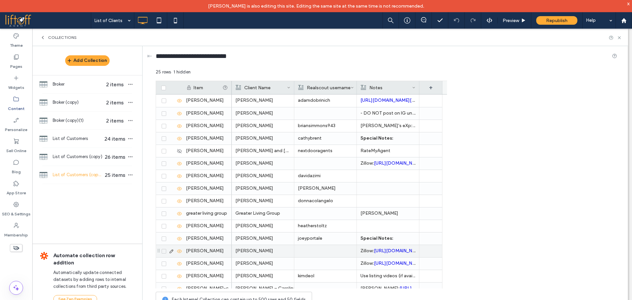
scroll to position [131, 0]
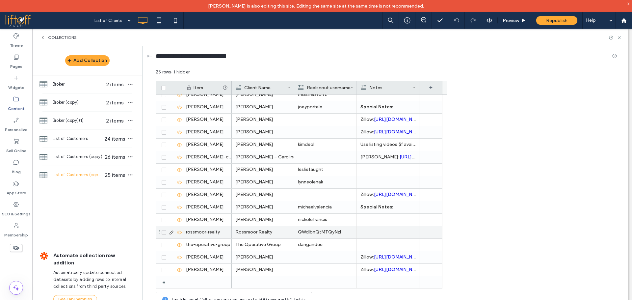
click at [180, 234] on icon at bounding box center [179, 232] width 5 height 5
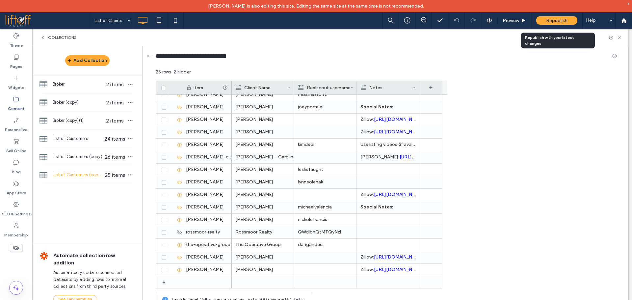
click at [552, 19] on span "Republish" at bounding box center [556, 21] width 21 height 6
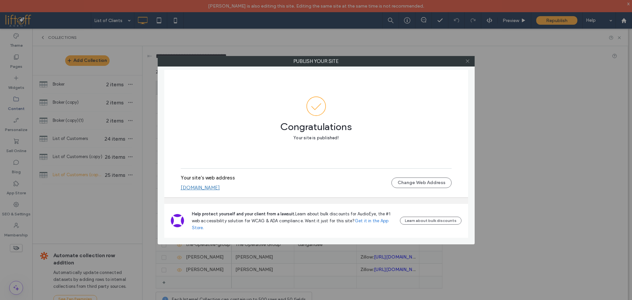
click at [468, 60] on icon at bounding box center [467, 61] width 5 height 5
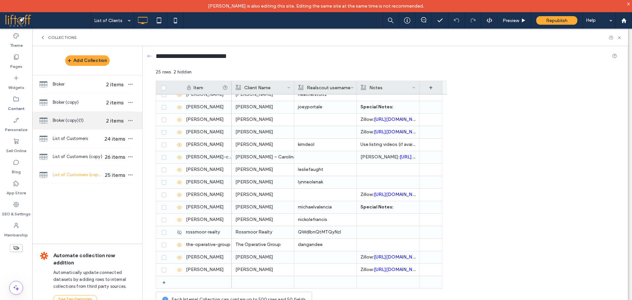
click at [90, 120] on span "Broker (copy)(1)" at bounding box center [78, 120] width 51 height 7
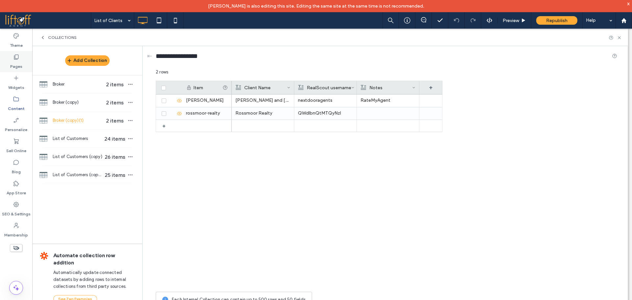
click at [17, 60] on label "Pages" at bounding box center [16, 64] width 12 height 9
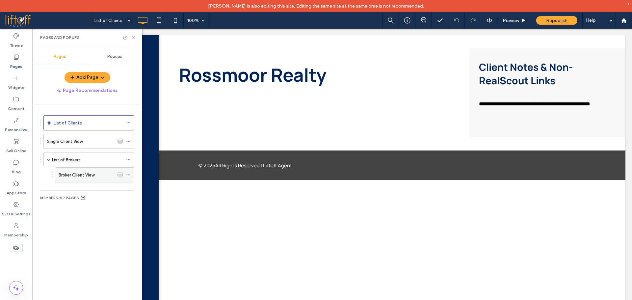
click at [126, 174] on icon at bounding box center [128, 175] width 5 height 5
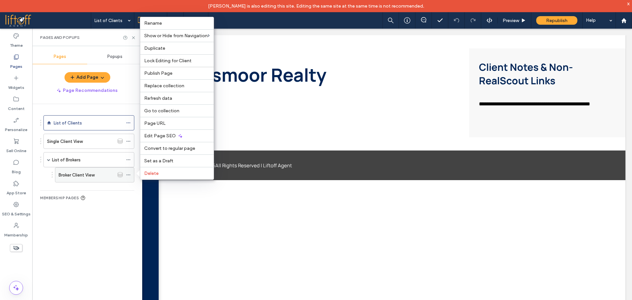
click at [95, 177] on div "Broker Client View" at bounding box center [87, 175] width 56 height 7
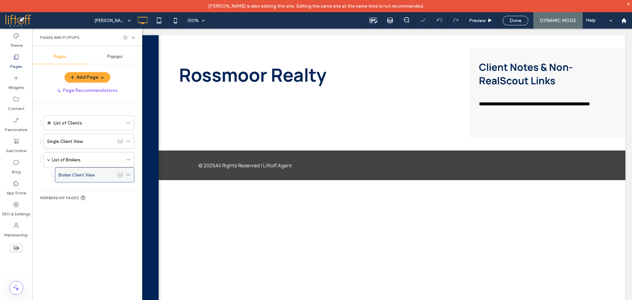
click at [129, 175] on icon at bounding box center [128, 175] width 5 height 5
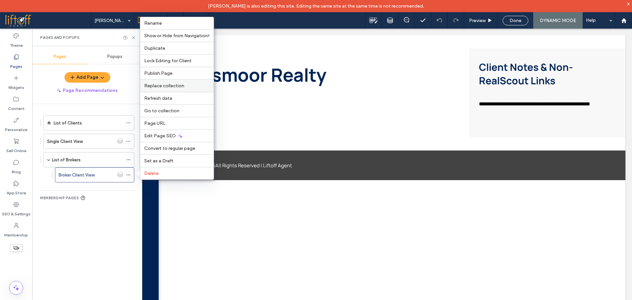
click at [163, 88] on span "Replace collection" at bounding box center [164, 86] width 40 height 6
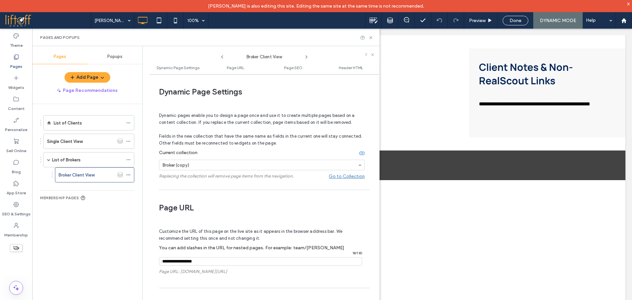
scroll to position [3, 0]
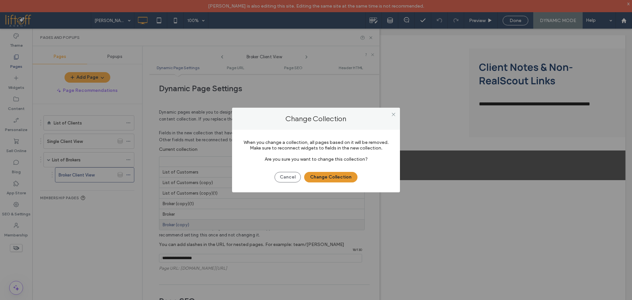
click at [321, 178] on button "Change Collection" at bounding box center [330, 177] width 53 height 11
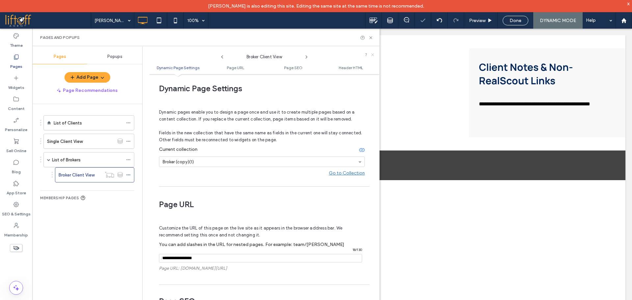
click at [373, 56] on icon at bounding box center [373, 55] width 4 height 4
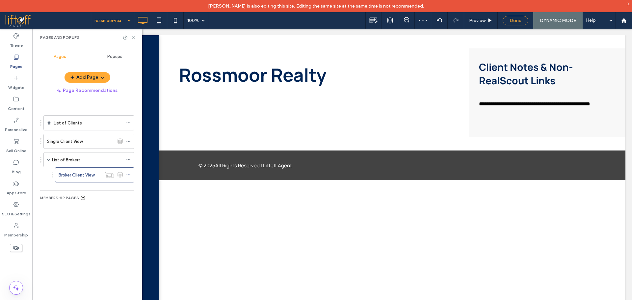
click at [515, 22] on span "Done" at bounding box center [516, 21] width 12 height 6
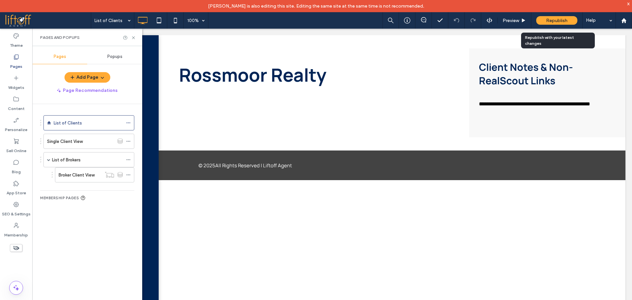
click at [561, 23] on span "Republish" at bounding box center [556, 21] width 21 height 6
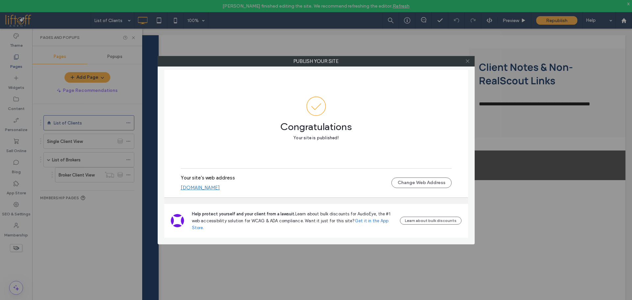
click at [466, 62] on icon at bounding box center [467, 61] width 5 height 5
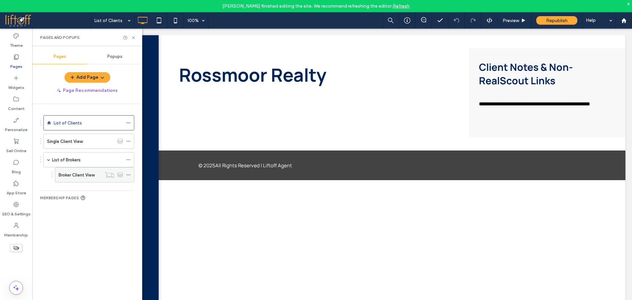
click at [127, 174] on icon at bounding box center [128, 175] width 5 height 5
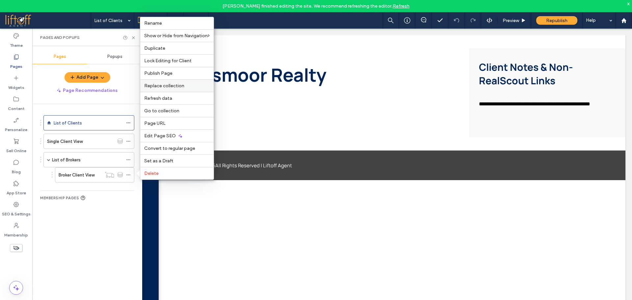
click at [183, 83] on div "Replace collection" at bounding box center [176, 85] width 73 height 13
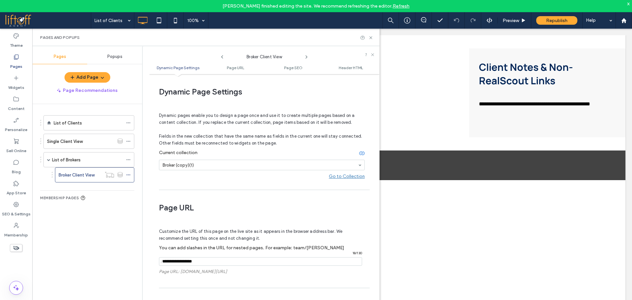
scroll to position [3, 0]
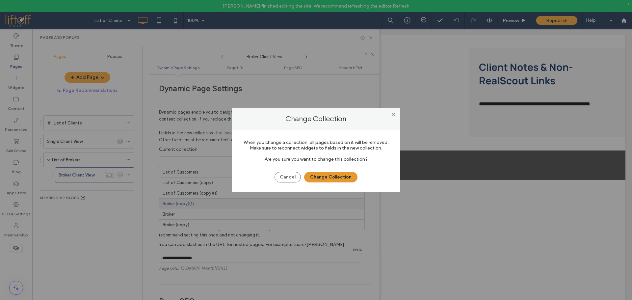
click at [322, 178] on button "Change Collection" at bounding box center [330, 177] width 53 height 11
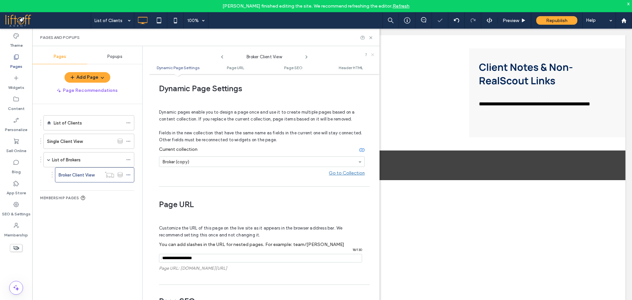
click at [371, 55] on icon at bounding box center [373, 55] width 4 height 4
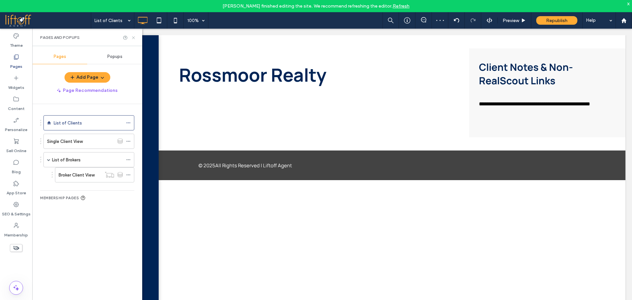
click at [132, 37] on icon at bounding box center [133, 37] width 5 height 5
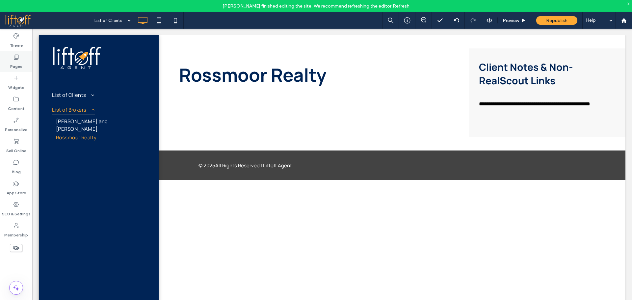
click at [12, 72] on div "Pages" at bounding box center [16, 61] width 32 height 21
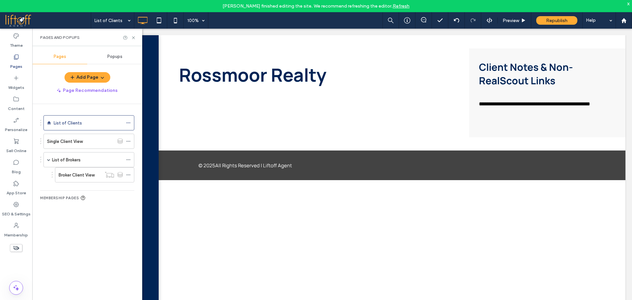
click at [87, 173] on label "Broker Client View" at bounding box center [77, 175] width 36 height 12
click at [514, 19] on span "Done" at bounding box center [516, 21] width 12 height 6
click at [562, 20] on span "Republish" at bounding box center [556, 21] width 21 height 6
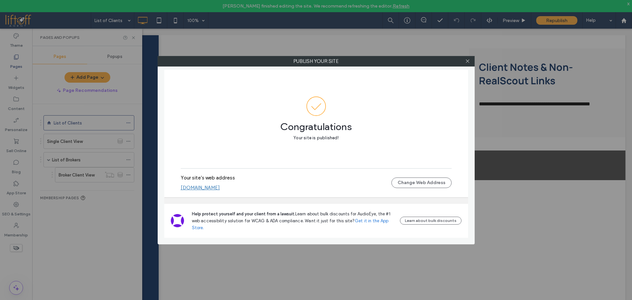
click at [128, 189] on div "Publish your site Congratulations Your site is published! Your site's web addre…" at bounding box center [316, 150] width 632 height 300
click at [468, 62] on icon at bounding box center [467, 61] width 5 height 5
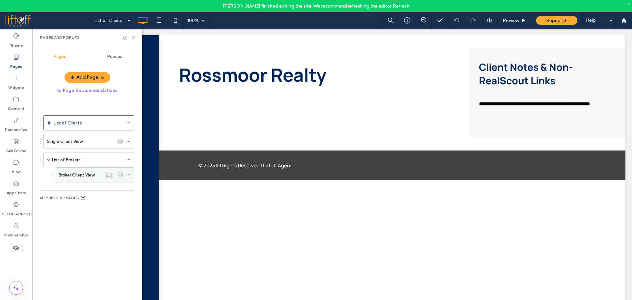
click at [128, 174] on icon at bounding box center [128, 175] width 5 height 5
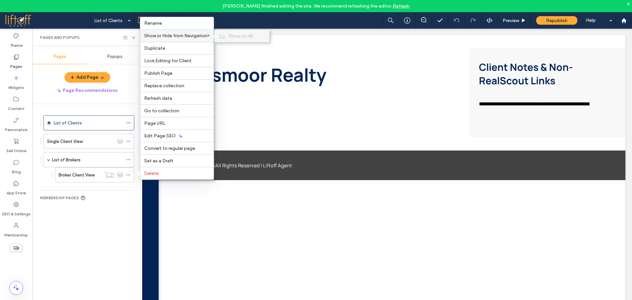
click at [240, 36] on span "Show on All" at bounding box center [241, 36] width 24 height 6
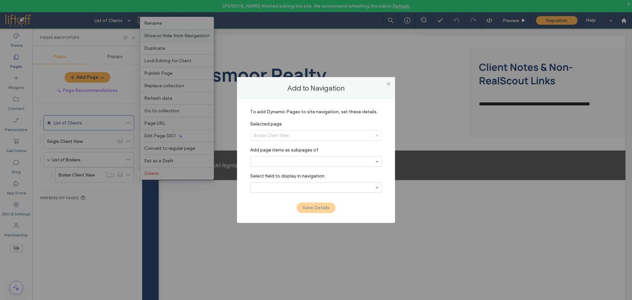
click at [327, 136] on div "Broker Client View" at bounding box center [316, 135] width 131 height 10
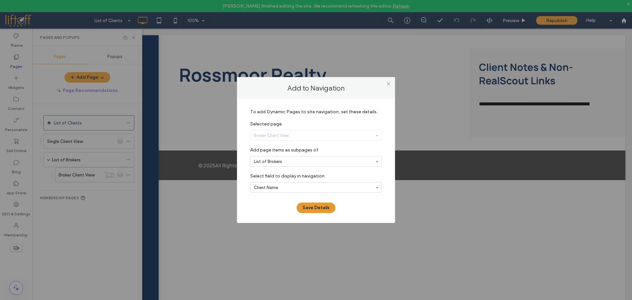
click at [327, 206] on button "Save Details" at bounding box center [316, 207] width 39 height 11
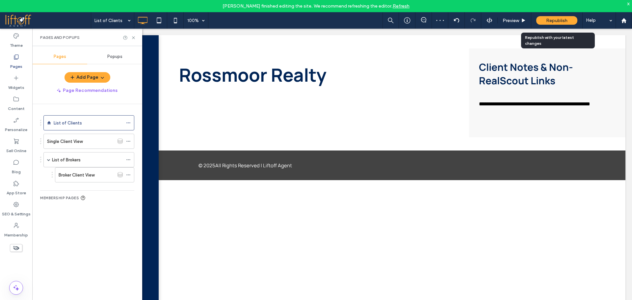
click at [552, 21] on span "Republish" at bounding box center [556, 21] width 21 height 6
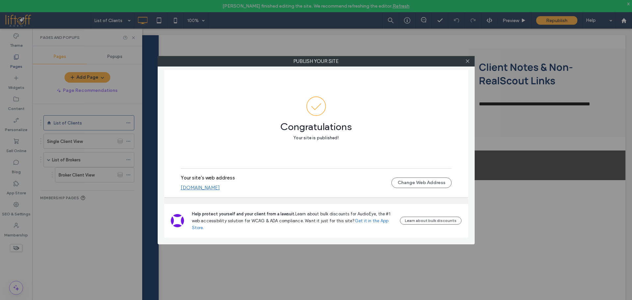
click at [471, 62] on div at bounding box center [468, 61] width 10 height 10
click at [466, 61] on icon at bounding box center [467, 61] width 5 height 5
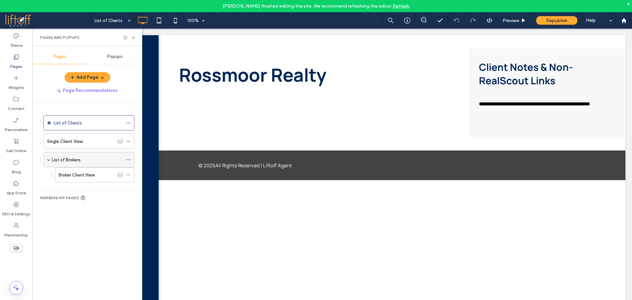
click at [83, 161] on div "List of Brokers" at bounding box center [87, 159] width 71 height 7
click at [23, 108] on label "Content" at bounding box center [16, 106] width 17 height 9
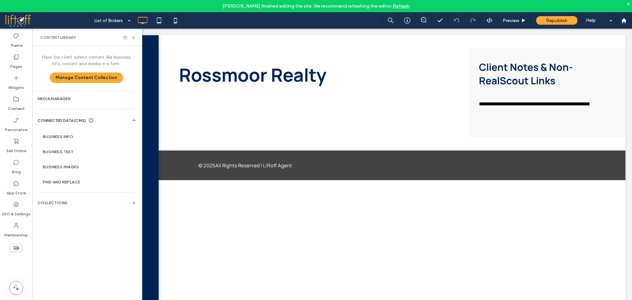
click at [87, 202] on label "Collections" at bounding box center [84, 203] width 93 height 5
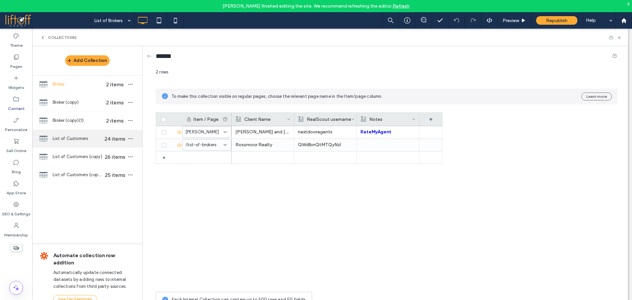
click at [90, 141] on span "List of Customers" at bounding box center [78, 138] width 51 height 7
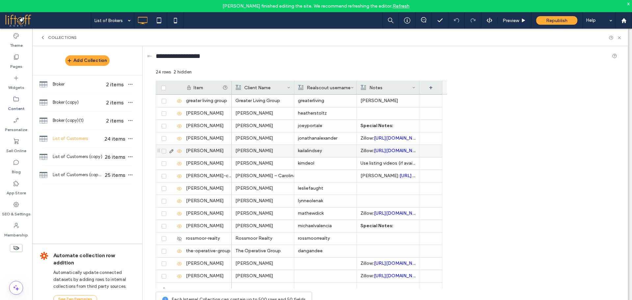
scroll to position [119, 0]
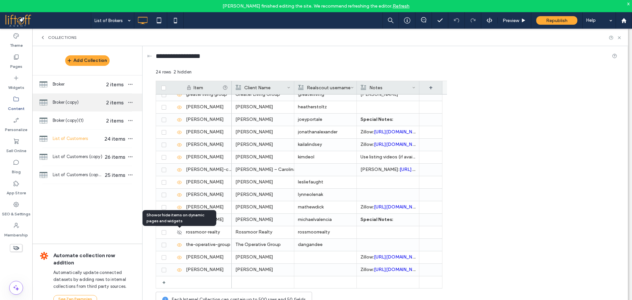
click at [93, 106] on div "Broker (copy) 2 items" at bounding box center [87, 103] width 110 height 18
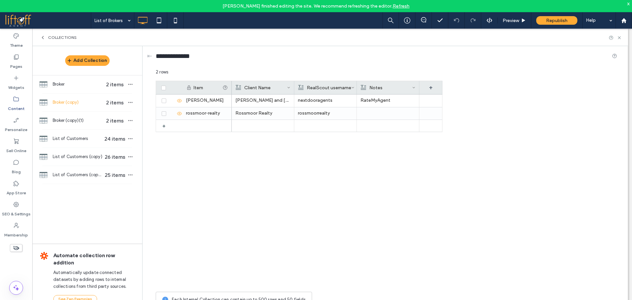
click at [42, 39] on icon at bounding box center [42, 37] width 5 height 5
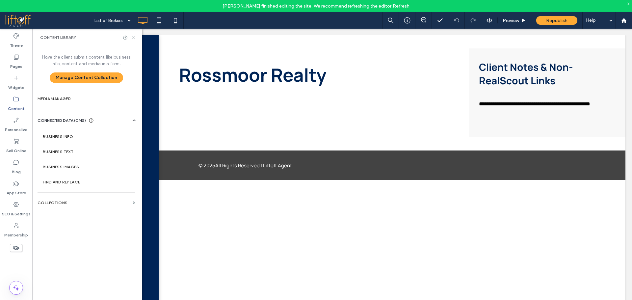
click at [132, 39] on icon at bounding box center [133, 37] width 5 height 5
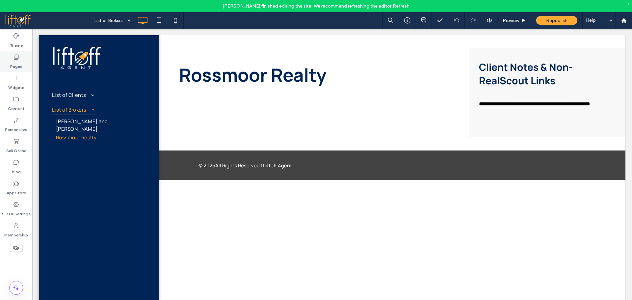
click at [18, 63] on label "Pages" at bounding box center [16, 64] width 12 height 9
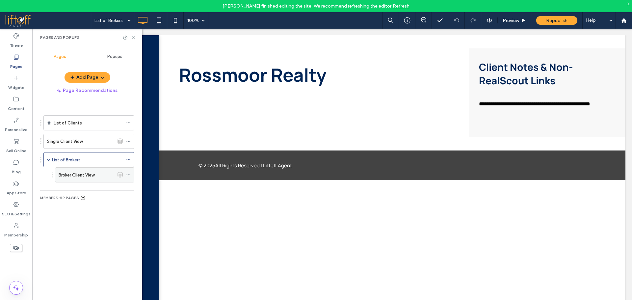
click at [89, 175] on label "Broker Client View" at bounding box center [77, 175] width 36 height 12
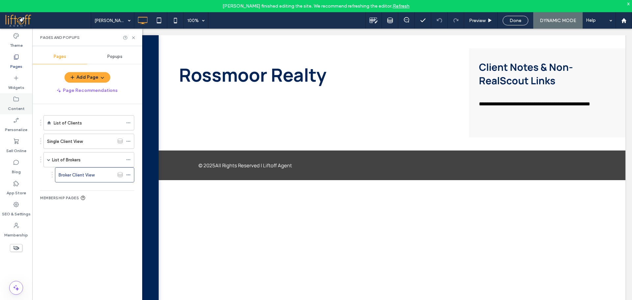
click at [13, 104] on label "Content" at bounding box center [16, 106] width 17 height 9
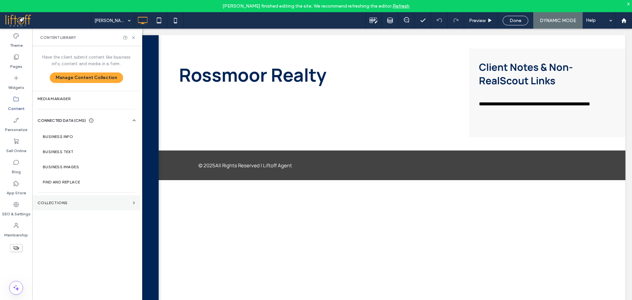
click at [77, 204] on label "Collections" at bounding box center [84, 203] width 93 height 5
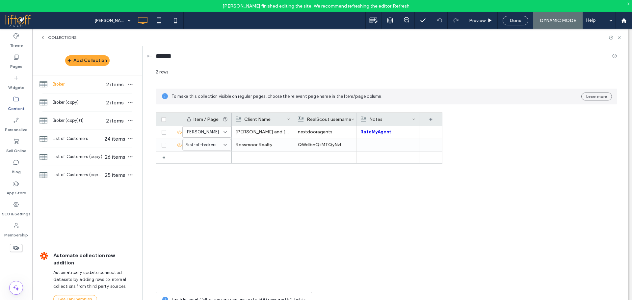
click at [43, 39] on use at bounding box center [42, 37] width 1 height 3
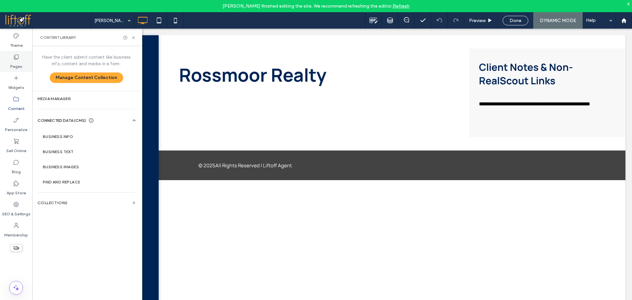
click at [21, 61] on label "Pages" at bounding box center [16, 64] width 12 height 9
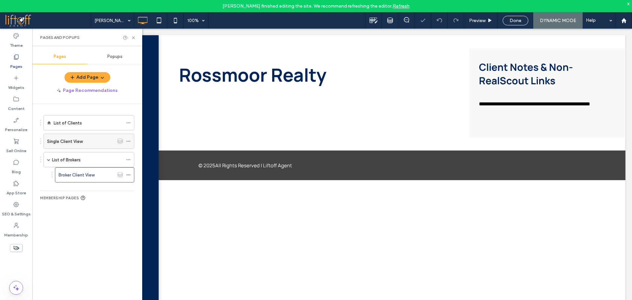
click at [82, 144] on label "Single Client View" at bounding box center [65, 142] width 36 height 12
click at [134, 38] on icon at bounding box center [133, 37] width 5 height 5
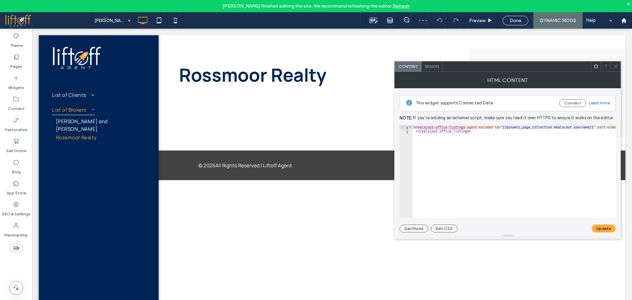
click at [617, 66] on icon at bounding box center [615, 66] width 5 height 5
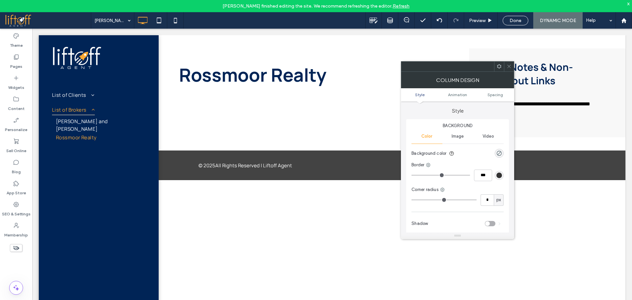
click at [509, 66] on use at bounding box center [509, 66] width 3 height 3
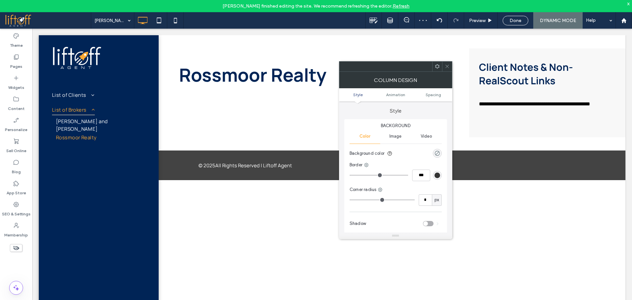
click at [435, 151] on div "rgba(0, 0, 0, 0)" at bounding box center [438, 153] width 6 height 6
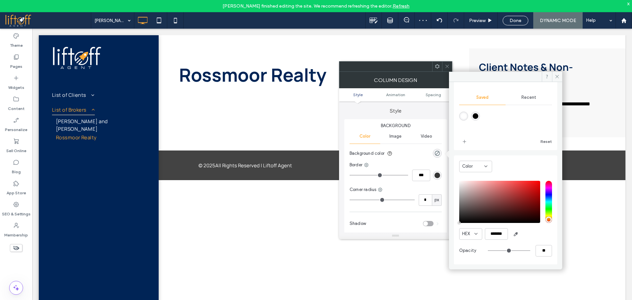
scroll to position [55, 0]
click at [505, 235] on input "*******" at bounding box center [496, 234] width 23 height 12
type input "*******"
type input "***"
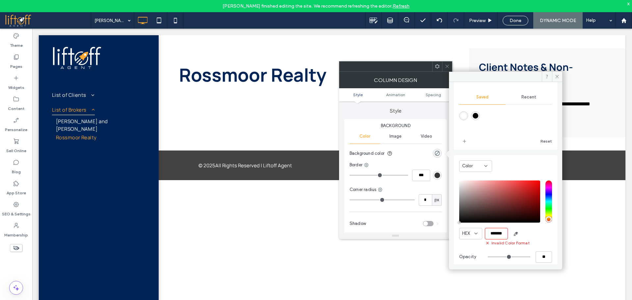
type input "****"
type input "*******"
click at [534, 239] on div "HEX *******" at bounding box center [505, 234] width 93 height 12
click at [429, 94] on span "Spacing" at bounding box center [433, 94] width 15 height 5
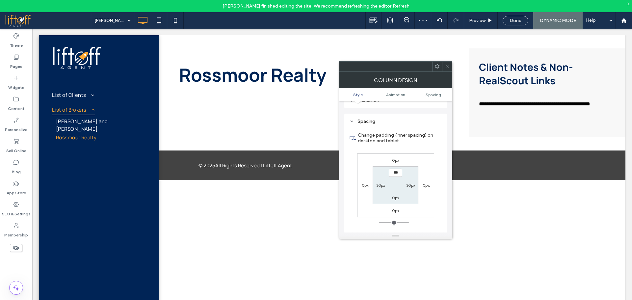
scroll to position [154, 0]
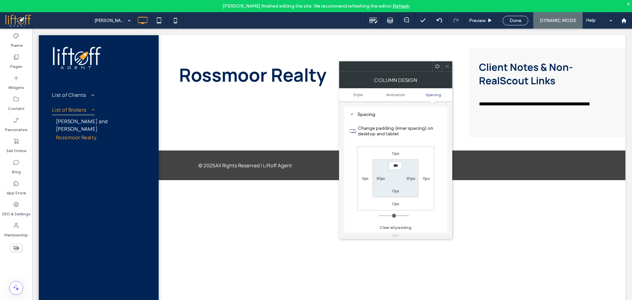
click at [392, 168] on input "***" at bounding box center [395, 166] width 13 height 8
type input "****"
click at [415, 167] on section "**** 30px 0px 30px" at bounding box center [396, 178] width 46 height 38
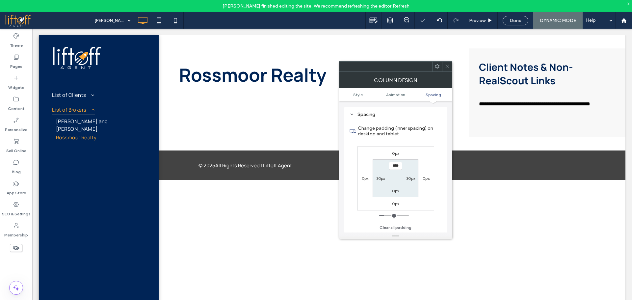
click at [394, 191] on label "0px" at bounding box center [395, 190] width 7 height 5
type input "*"
type input "**"
type input "****"
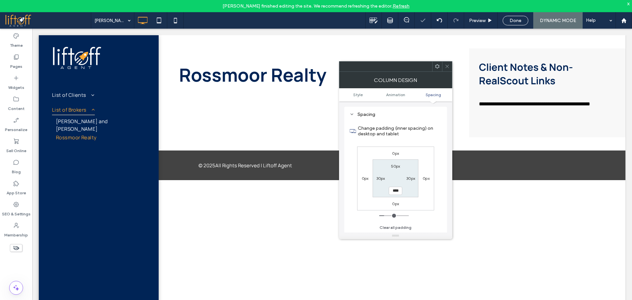
click at [395, 181] on section "50px 30px **** 30px" at bounding box center [396, 178] width 46 height 38
click at [426, 159] on div "0px 0px 0px 0px 50px 30px **** 30px" at bounding box center [395, 179] width 77 height 64
click at [445, 68] on icon at bounding box center [447, 66] width 5 height 5
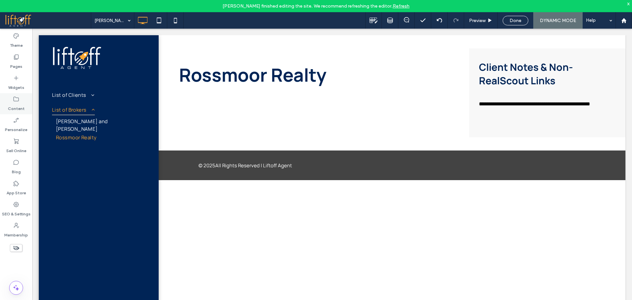
click at [18, 102] on icon at bounding box center [16, 99] width 7 height 7
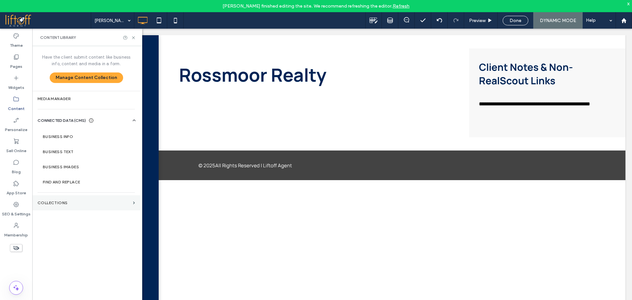
click at [56, 204] on label "Collections" at bounding box center [84, 203] width 93 height 5
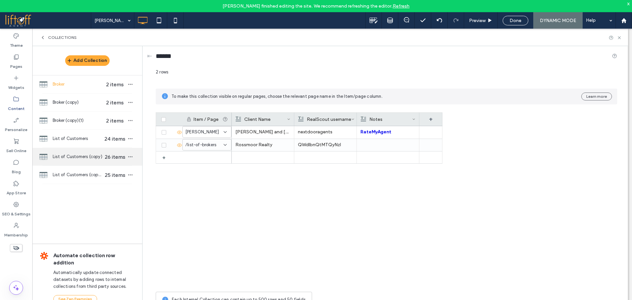
click at [76, 156] on span "List of Customers (copy)" at bounding box center [78, 156] width 51 height 7
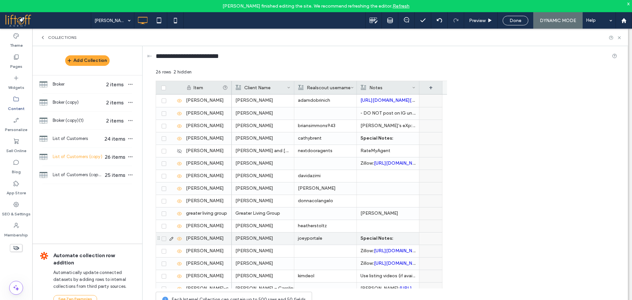
scroll to position [144, 0]
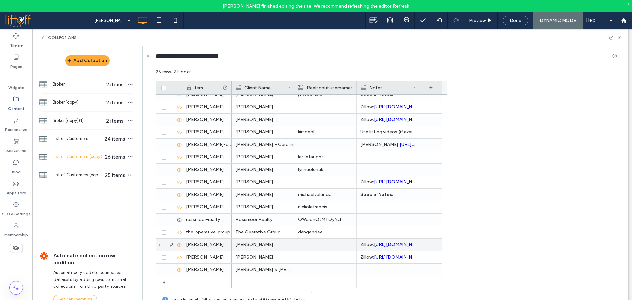
click at [409, 248] on p "Zillow: https://www.zillow.com/profile/tina%20alzaga" at bounding box center [388, 245] width 55 height 12
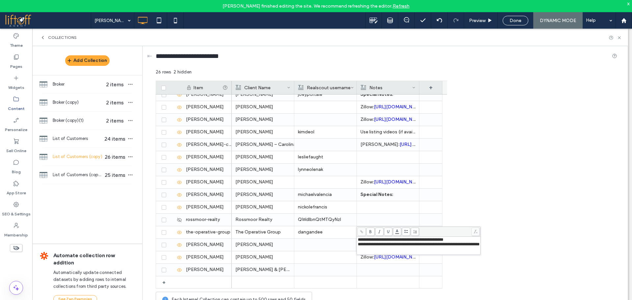
click at [378, 244] on div "**********" at bounding box center [419, 244] width 122 height 5
drag, startPoint x: 371, startPoint y: 240, endPoint x: 374, endPoint y: 243, distance: 4.4
click at [374, 243] on div "**********" at bounding box center [419, 241] width 122 height 9
click at [384, 242] on span "**********" at bounding box center [401, 239] width 86 height 4
click at [535, 179] on div "Item Client Name Realscout username Notes + + aundrea-dudik brian-simmons cathy…" at bounding box center [387, 185] width 462 height 208
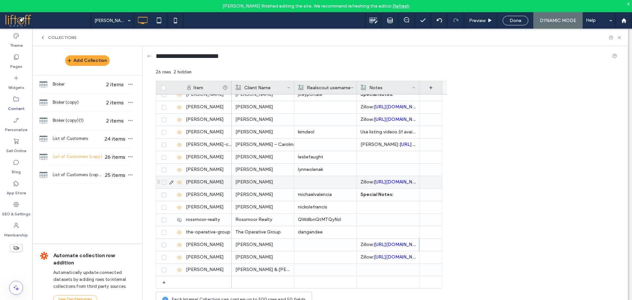
click at [358, 185] on div "Zillow: https://www.zillow.com/profile/mattd144 Realtor: https://www.realtor.co…" at bounding box center [388, 182] width 63 height 12
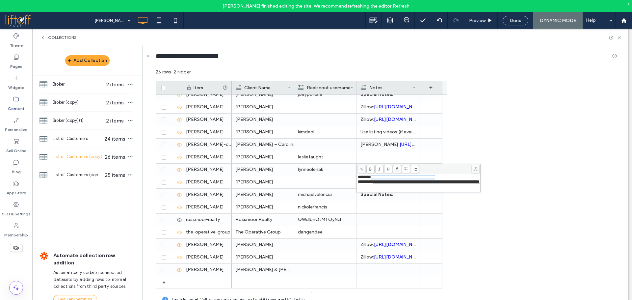
drag, startPoint x: 372, startPoint y: 178, endPoint x: 454, endPoint y: 173, distance: 82.4
click at [454, 173] on div "**********" at bounding box center [419, 178] width 124 height 28
click at [529, 121] on div "Item Client Name Realscout username Notes + + aundrea-dudik brian-simmons cathy…" at bounding box center [387, 185] width 462 height 208
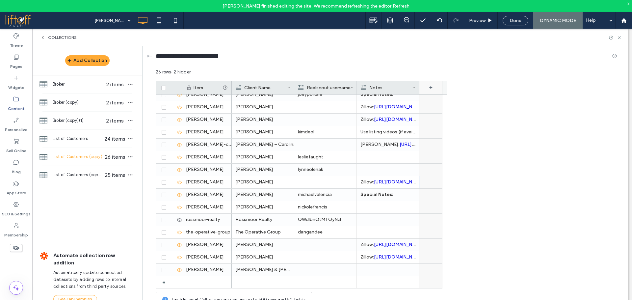
click at [432, 88] on div "+" at bounding box center [430, 87] width 23 height 13
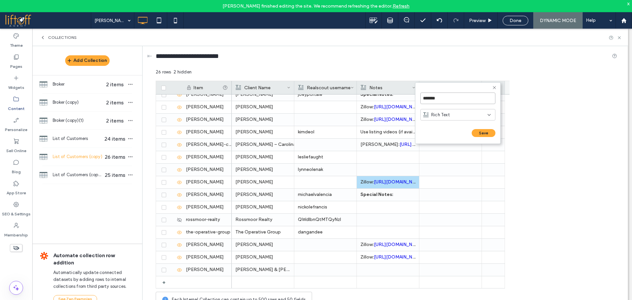
click at [449, 100] on input "*******" at bounding box center [457, 99] width 75 height 12
type input "******"
click at [457, 113] on div "Rich Text" at bounding box center [455, 115] width 64 height 7
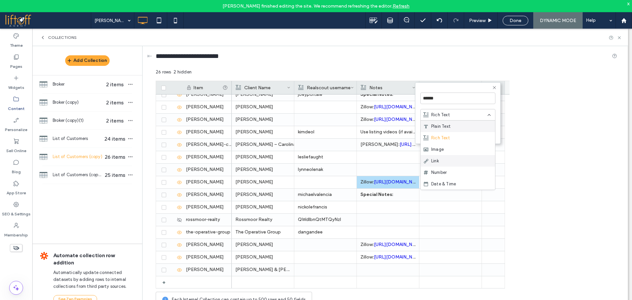
click at [441, 161] on div "Link" at bounding box center [458, 161] width 74 height 12
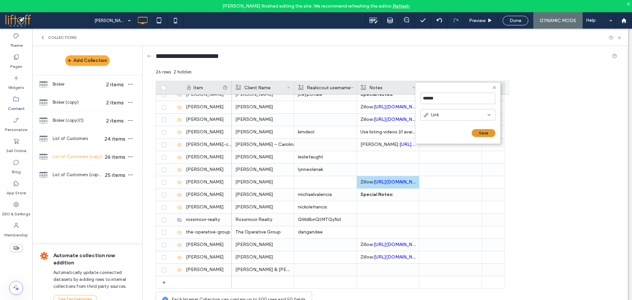
click at [482, 132] on button "Save" at bounding box center [484, 133] width 24 height 8
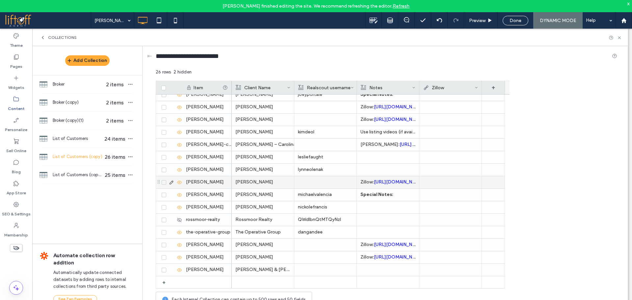
click at [361, 185] on div "Zillow: https://www.zillow.com/profile/mattd144 Realtor: https://www.realtor.co…" at bounding box center [388, 182] width 63 height 12
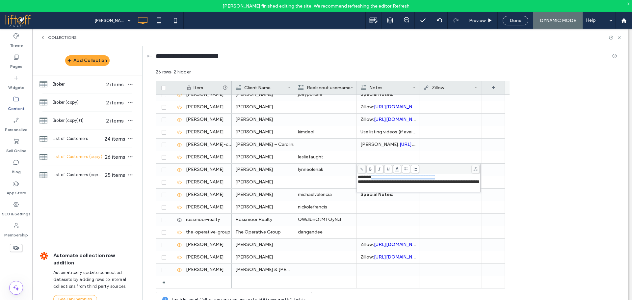
drag, startPoint x: 372, startPoint y: 178, endPoint x: 480, endPoint y: 176, distance: 108.0
click at [480, 176] on div "**********" at bounding box center [419, 177] width 122 height 5
copy span "**********"
click at [468, 145] on div at bounding box center [450, 145] width 55 height 12
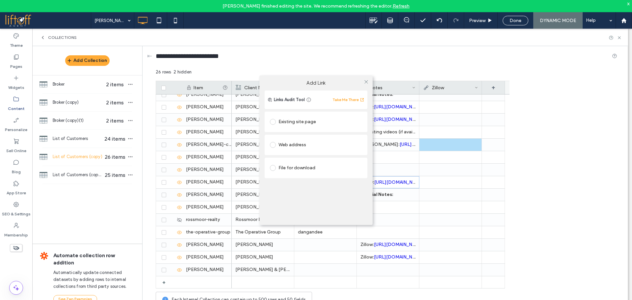
click at [434, 180] on div "Add Link Links Audit Tool Take Me There Existing site page Web address File for…" at bounding box center [316, 150] width 632 height 300
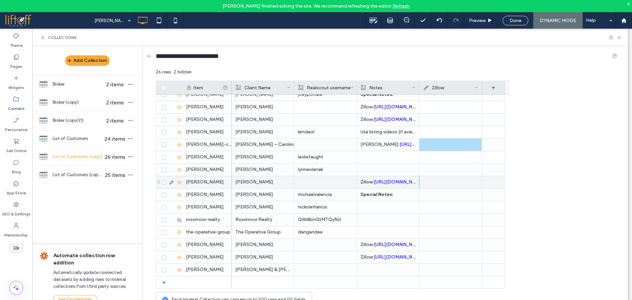
click at [436, 181] on div at bounding box center [450, 182] width 55 height 12
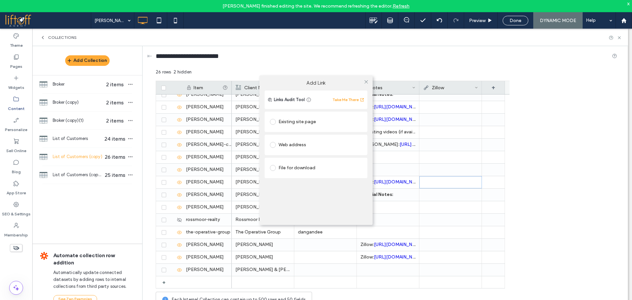
click at [303, 142] on div "Web address" at bounding box center [316, 145] width 92 height 11
click at [310, 159] on input "url" at bounding box center [316, 157] width 92 height 9
paste input "**********"
type input "**********"
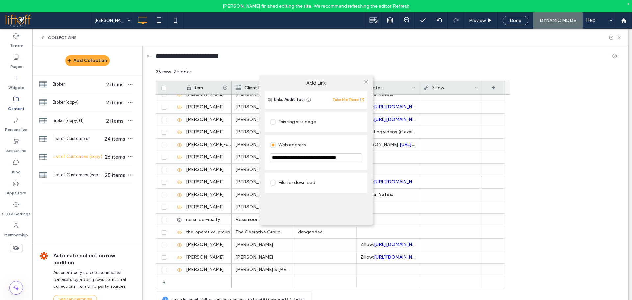
click at [343, 144] on div "Web address" at bounding box center [316, 145] width 92 height 11
click at [366, 80] on icon at bounding box center [366, 81] width 5 height 5
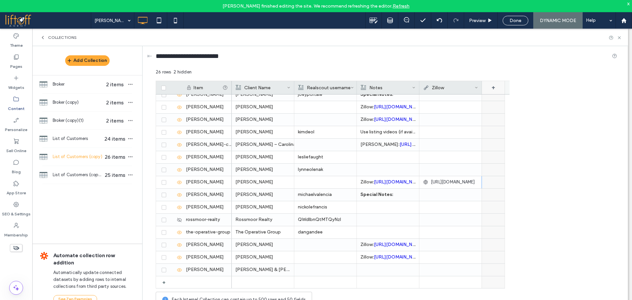
click at [489, 88] on div "+" at bounding box center [493, 87] width 23 height 13
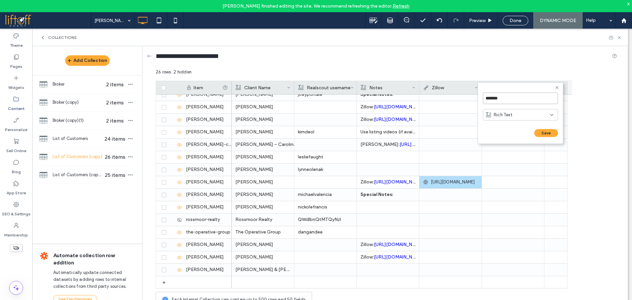
click at [511, 97] on input "*******" at bounding box center [520, 99] width 75 height 12
type input "**********"
click at [521, 115] on div "Rich Text" at bounding box center [518, 115] width 64 height 7
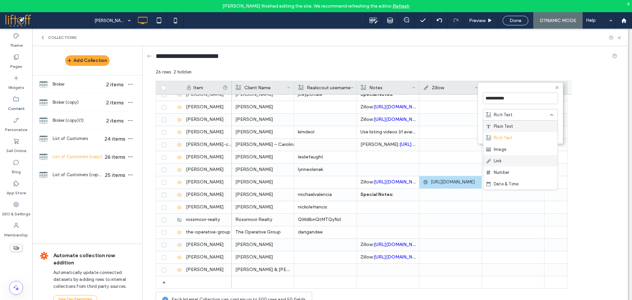
click at [515, 159] on div "Link" at bounding box center [520, 161] width 74 height 12
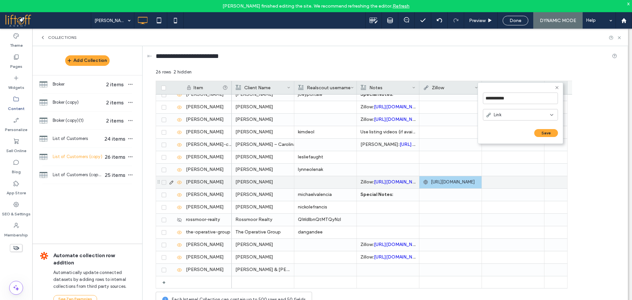
click at [377, 182] on link "https://www.zillow.com/profile/mattd144" at bounding box center [398, 182] width 49 height 6
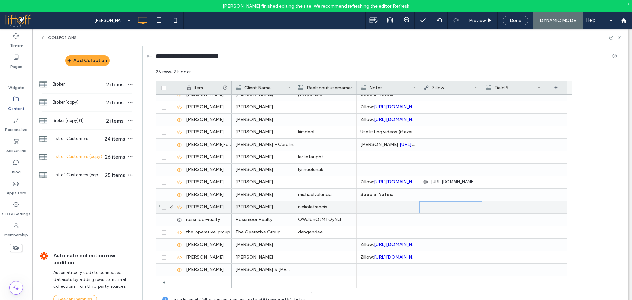
click at [456, 211] on div at bounding box center [450, 208] width 55 height 12
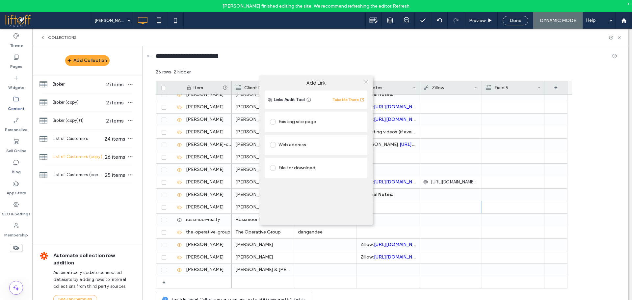
click at [366, 81] on icon at bounding box center [366, 81] width 5 height 5
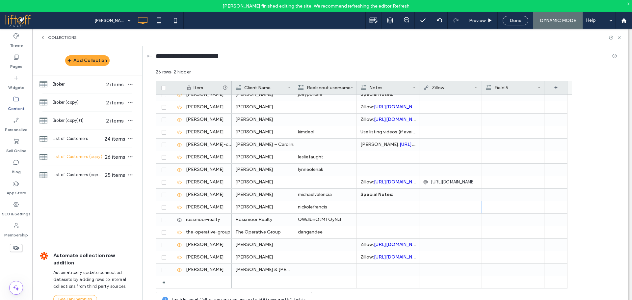
click at [522, 88] on div "Field 5" at bounding box center [511, 87] width 51 height 13
click at [513, 99] on input "*******" at bounding box center [524, 99] width 75 height 12
click at [513, 100] on input "*******" at bounding box center [524, 99] width 75 height 12
type input "**********"
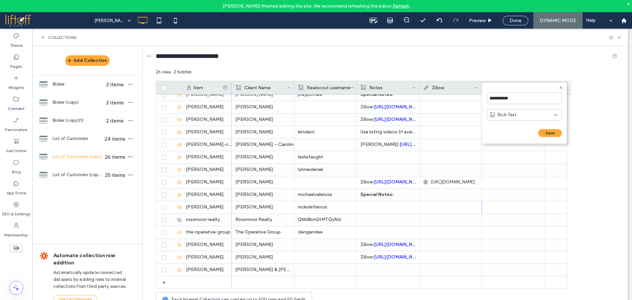
click at [537, 112] on div "Rich Text" at bounding box center [522, 115] width 64 height 7
click at [513, 156] on div "Link" at bounding box center [524, 161] width 74 height 12
click at [543, 133] on button "Save" at bounding box center [550, 133] width 24 height 8
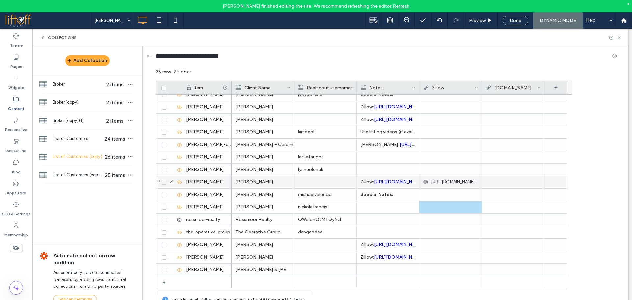
click at [398, 187] on p "Zillow: https://www.zillow.com/profile/mattd144" at bounding box center [388, 182] width 55 height 12
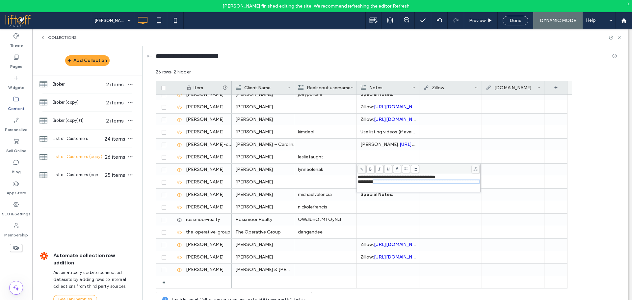
drag, startPoint x: 376, startPoint y: 191, endPoint x: 358, endPoint y: 188, distance: 18.4
click at [358, 188] on div "**********" at bounding box center [419, 183] width 122 height 16
copy span "**********"
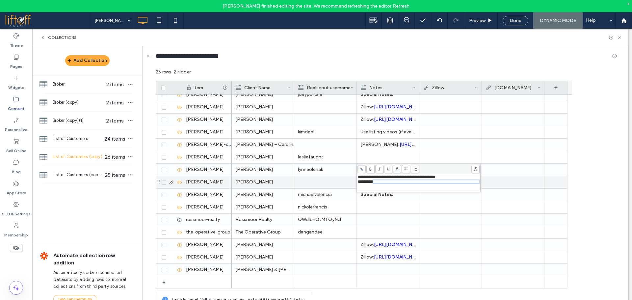
click at [520, 183] on div at bounding box center [513, 182] width 55 height 12
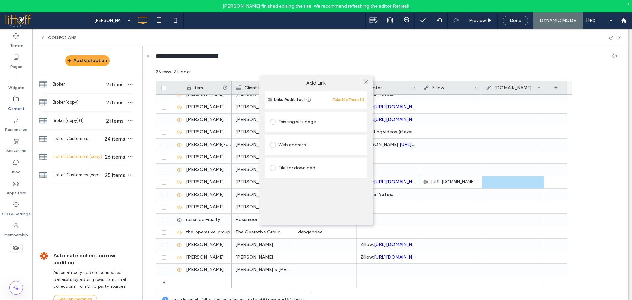
click at [300, 144] on div "Web address" at bounding box center [316, 145] width 92 height 11
click at [305, 155] on input "url" at bounding box center [316, 157] width 92 height 9
paste input "**********"
type input "**********"
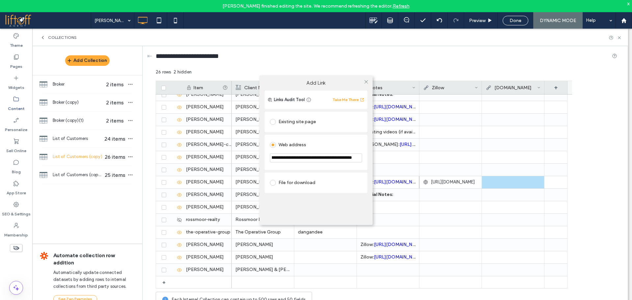
click at [343, 141] on div "Web address" at bounding box center [316, 145] width 92 height 11
click at [366, 80] on icon at bounding box center [366, 81] width 5 height 5
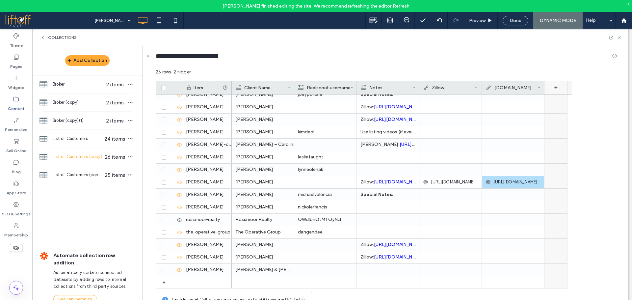
click at [555, 89] on div "+" at bounding box center [556, 87] width 23 height 13
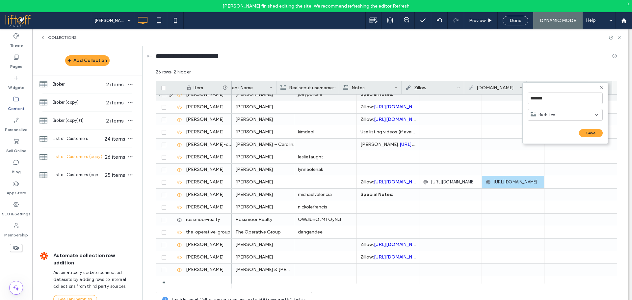
scroll to position [0, 17]
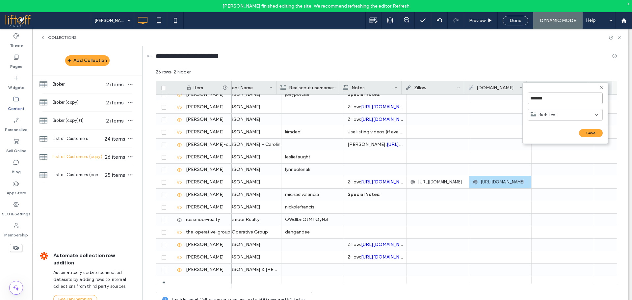
click at [555, 102] on input "*******" at bounding box center [565, 99] width 75 height 12
type input "**********"
click at [568, 111] on div "Rich Text" at bounding box center [565, 115] width 75 height 12
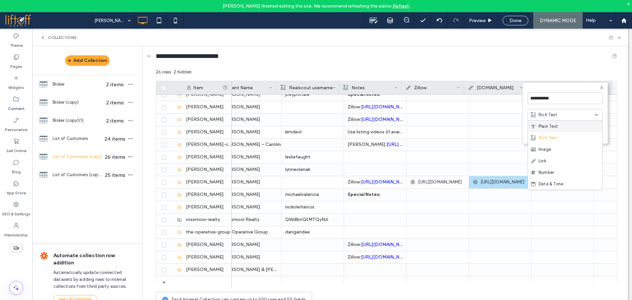
click at [547, 161] on div "Link" at bounding box center [565, 161] width 74 height 12
click at [586, 133] on button "Save" at bounding box center [591, 133] width 24 height 8
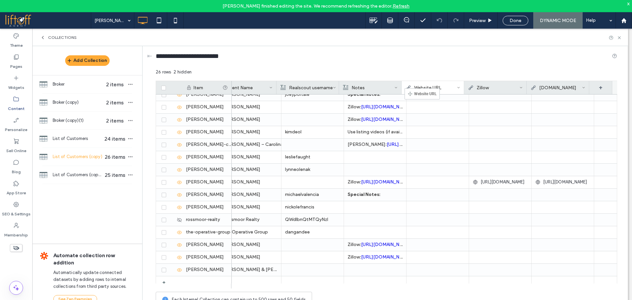
drag, startPoint x: 556, startPoint y: 85, endPoint x: 415, endPoint y: 91, distance: 141.4
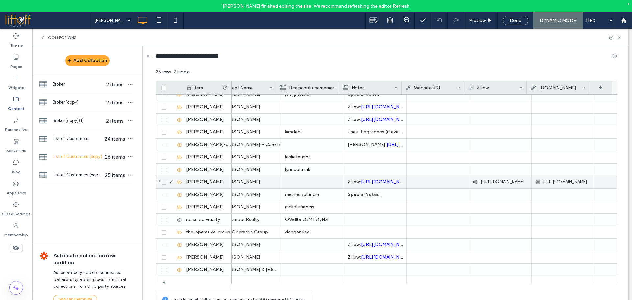
click at [432, 181] on div at bounding box center [437, 182] width 55 height 12
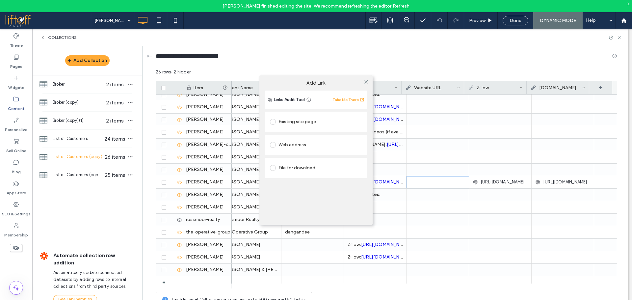
click at [302, 147] on div "Web address" at bounding box center [316, 145] width 92 height 11
click at [311, 156] on input "url" at bounding box center [316, 157] width 92 height 9
paste input "**********"
type input "**********"
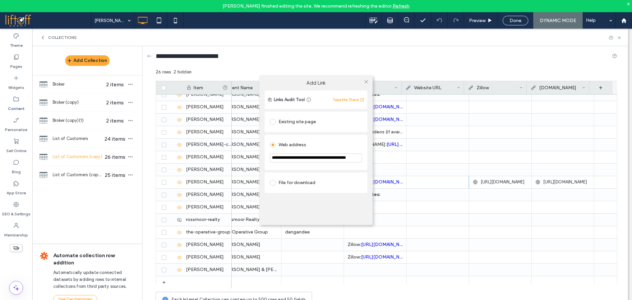
click at [328, 145] on div "Web address" at bounding box center [316, 145] width 92 height 11
click at [366, 79] on span at bounding box center [366, 82] width 5 height 10
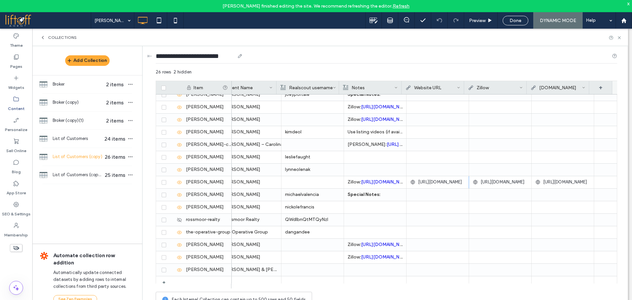
click at [388, 61] on div "**********" at bounding box center [387, 57] width 462 height 12
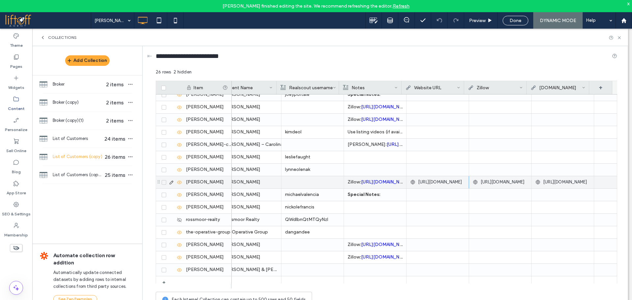
click at [364, 182] on link "https://www.zillow.com/profile/mattd144" at bounding box center [385, 182] width 49 height 6
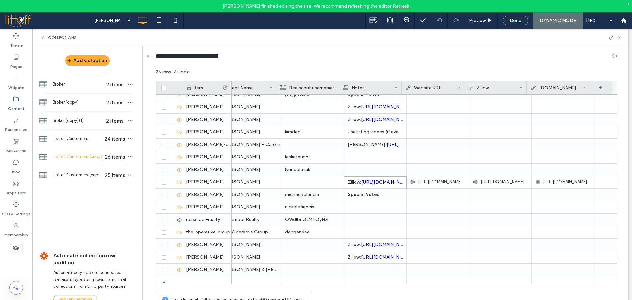
click at [42, 41] on div "Collections" at bounding box center [330, 37] width 596 height 17
click at [42, 39] on icon at bounding box center [42, 37] width 5 height 5
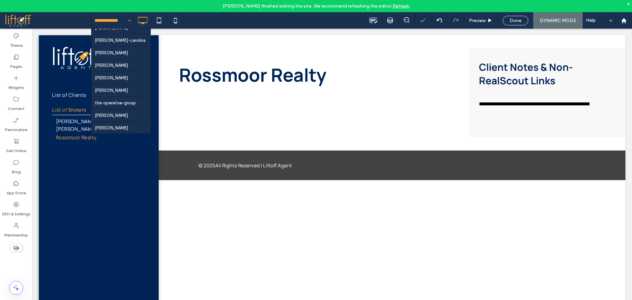
scroll to position [170, 0]
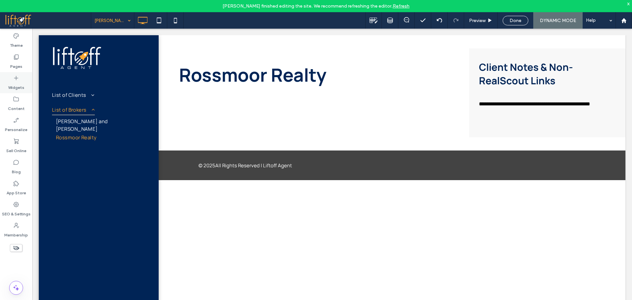
click at [17, 77] on icon at bounding box center [16, 78] width 7 height 7
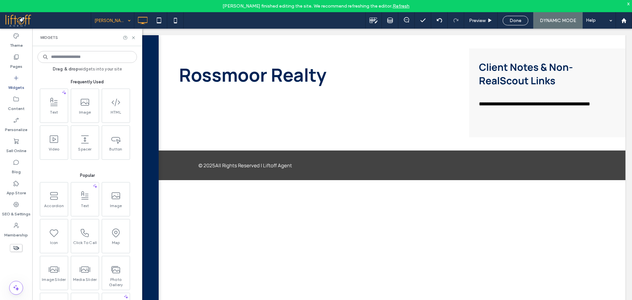
click at [60, 57] on input at bounding box center [87, 57] width 99 height 12
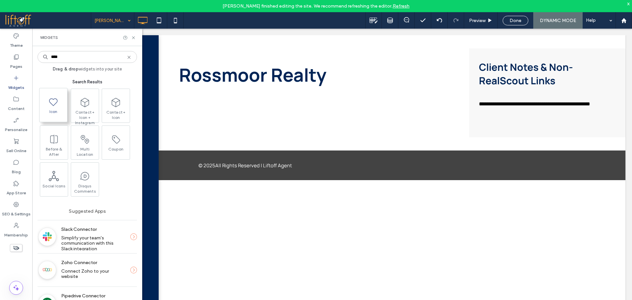
type input "****"
click at [52, 99] on icon at bounding box center [53, 101] width 11 height 11
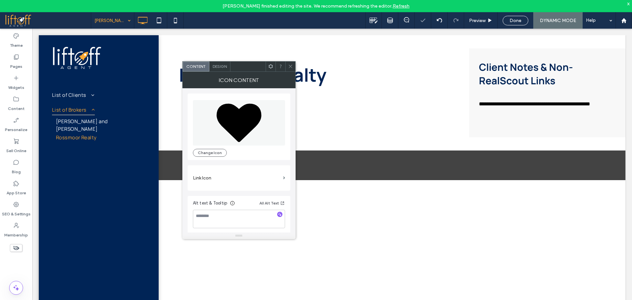
click at [289, 66] on use at bounding box center [290, 66] width 3 height 3
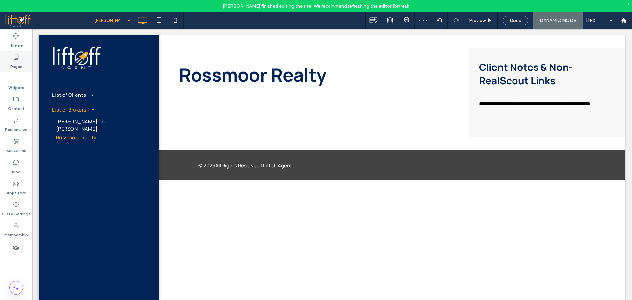
click at [13, 61] on label "Pages" at bounding box center [16, 64] width 12 height 9
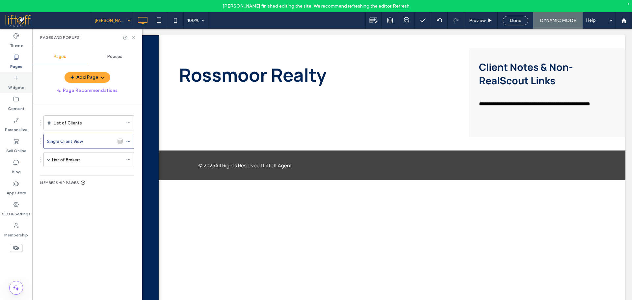
click at [23, 82] on label "Widgets" at bounding box center [16, 85] width 16 height 9
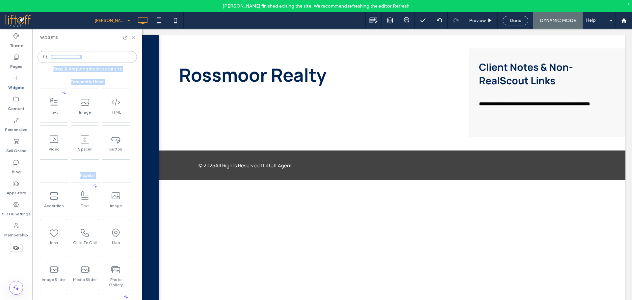
click at [82, 59] on input at bounding box center [87, 57] width 99 height 12
click at [87, 58] on input at bounding box center [87, 57] width 99 height 12
click at [87, 57] on input at bounding box center [87, 57] width 99 height 12
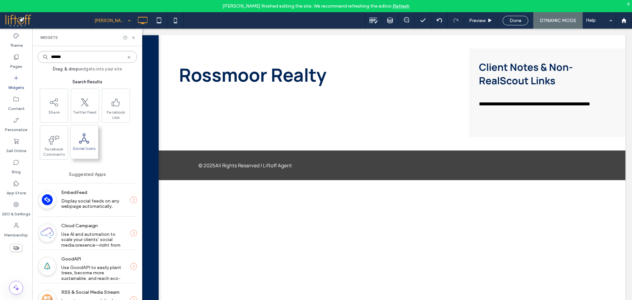
type input "******"
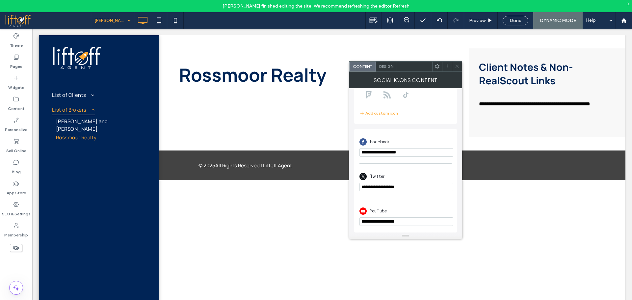
scroll to position [0, 0]
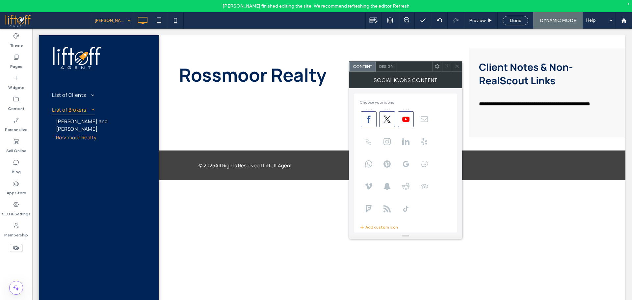
click at [388, 224] on button "Add custom icon" at bounding box center [379, 227] width 39 height 8
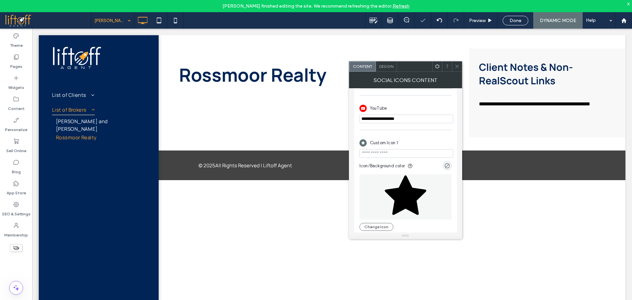
scroll to position [223, 0]
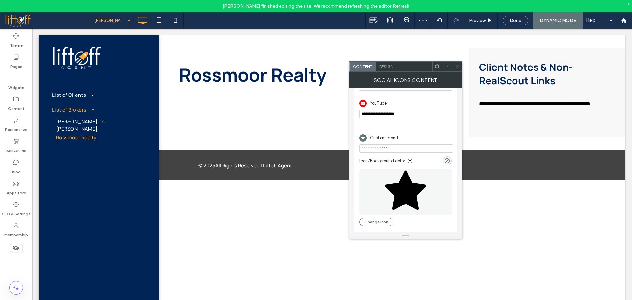
click at [394, 148] on input "url" at bounding box center [407, 148] width 94 height 9
click at [377, 220] on button "Change Icon" at bounding box center [377, 222] width 34 height 8
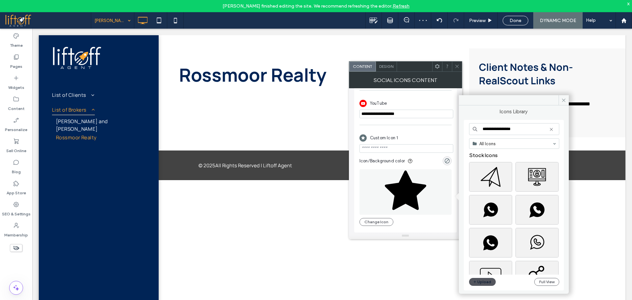
click at [483, 284] on button "Upload" at bounding box center [482, 282] width 27 height 8
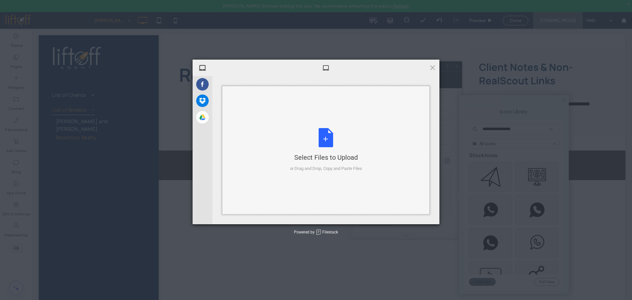
click at [325, 137] on div "Select Files to Upload or Drag and Drop, Copy and Paste Files" at bounding box center [326, 150] width 72 height 44
type input "**********"
drag, startPoint x: 432, startPoint y: 67, endPoint x: 460, endPoint y: 78, distance: 30.0
click at [432, 67] on span at bounding box center [432, 67] width 7 height 7
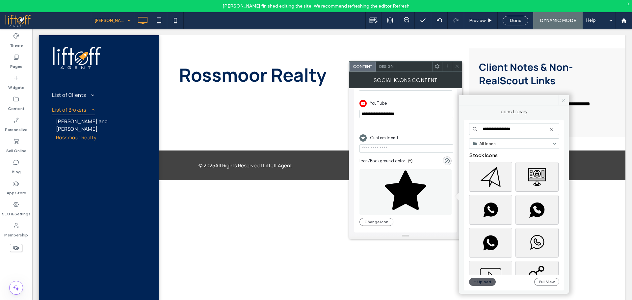
click at [561, 99] on icon at bounding box center [563, 100] width 5 height 5
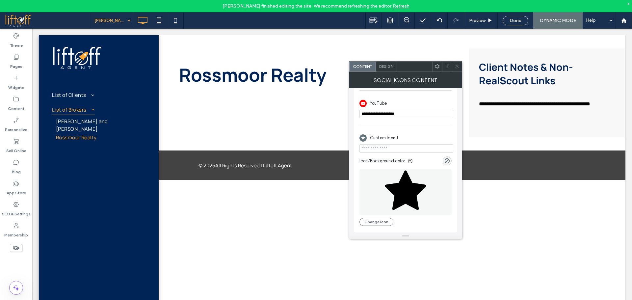
click at [459, 66] on icon at bounding box center [457, 66] width 5 height 5
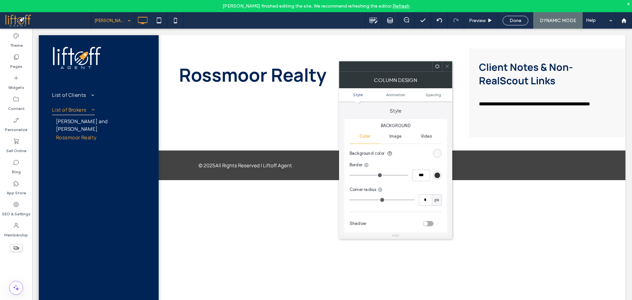
click at [440, 65] on icon at bounding box center [437, 66] width 5 height 5
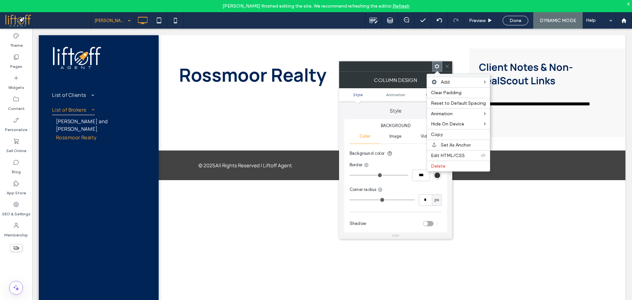
click at [449, 66] on icon at bounding box center [447, 66] width 5 height 5
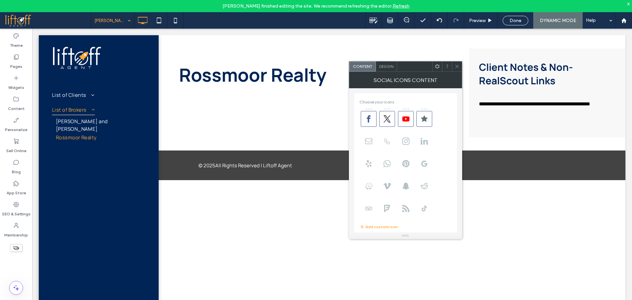
scroll to position [0, 0]
click at [455, 65] on icon at bounding box center [457, 66] width 5 height 5
click at [434, 67] on div at bounding box center [437, 67] width 10 height 10
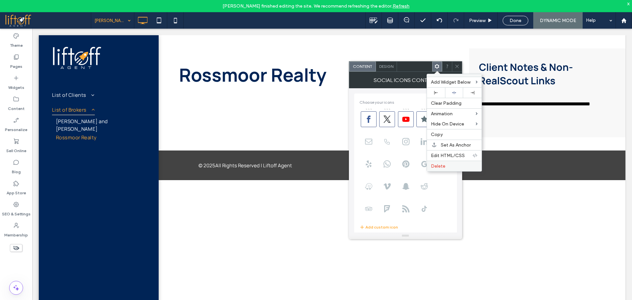
click at [437, 167] on span "Delete" at bounding box center [438, 166] width 14 height 6
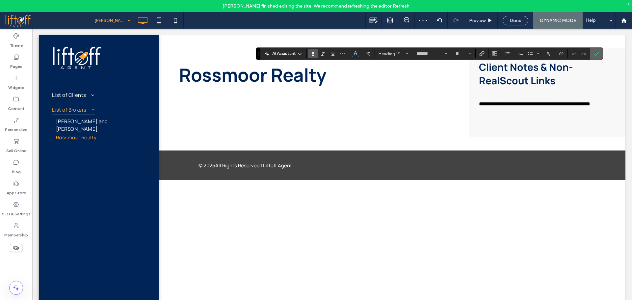
click at [599, 50] on label "Confirm" at bounding box center [597, 54] width 10 height 12
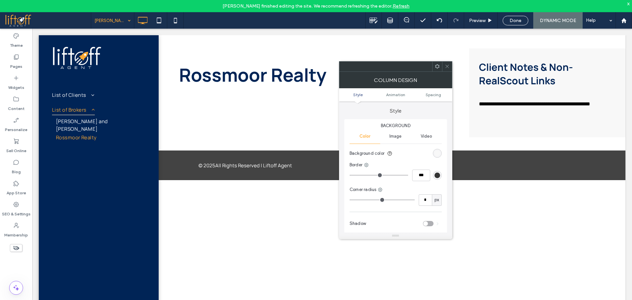
click at [436, 67] on use at bounding box center [437, 66] width 4 height 4
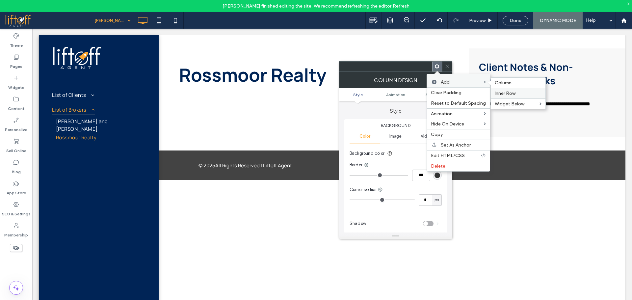
click at [510, 95] on span "Inner Row" at bounding box center [505, 94] width 21 height 6
click at [520, 94] on label "Inner Row" at bounding box center [518, 94] width 47 height 6
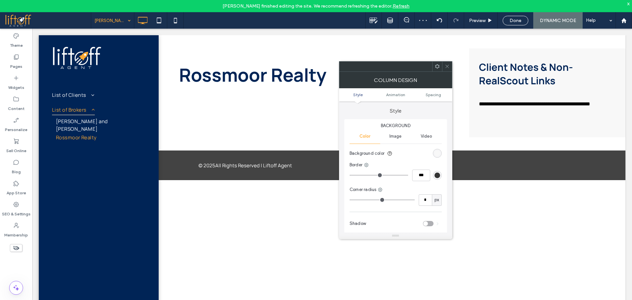
click at [447, 66] on icon at bounding box center [447, 66] width 5 height 5
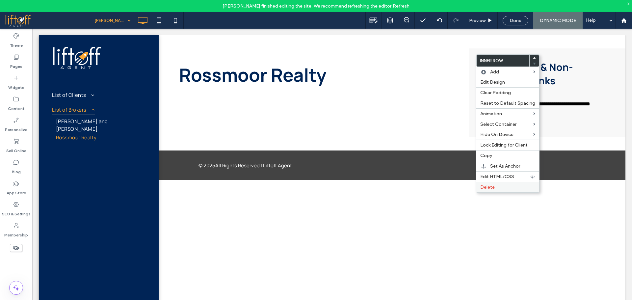
click at [501, 189] on label "Delete" at bounding box center [507, 187] width 55 height 6
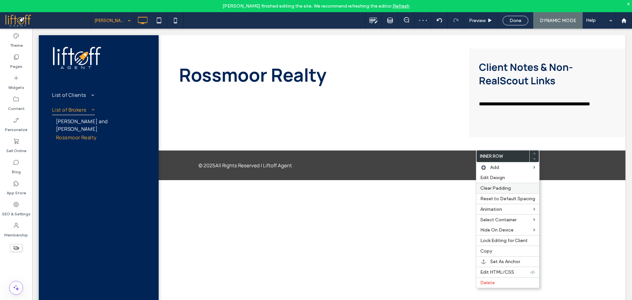
click at [494, 186] on span "Clear Padding" at bounding box center [495, 188] width 31 height 6
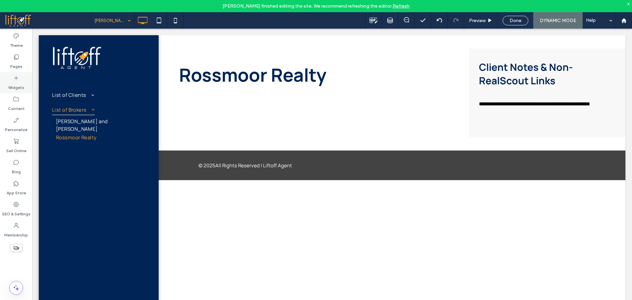
click at [21, 81] on div "Widgets" at bounding box center [16, 82] width 32 height 21
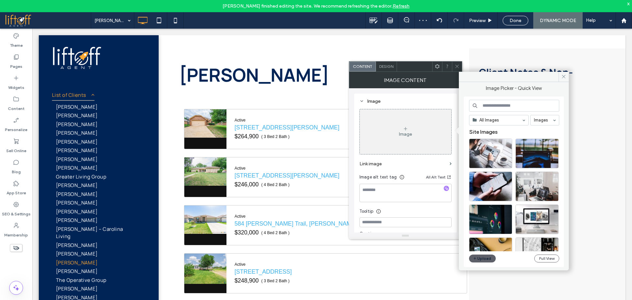
scroll to position [25, 0]
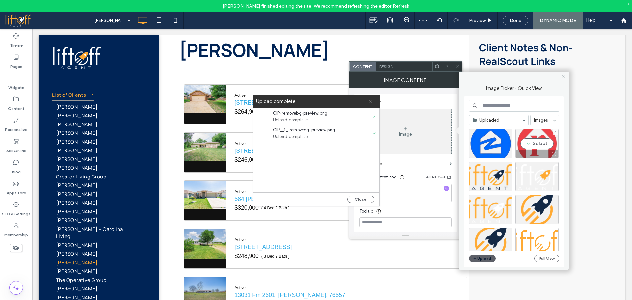
click at [544, 145] on div "Select" at bounding box center [537, 144] width 43 height 30
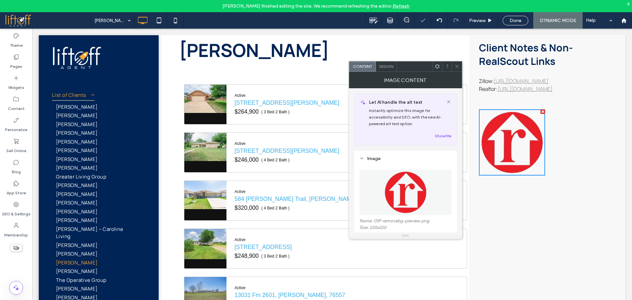
click at [455, 65] on icon at bounding box center [457, 66] width 5 height 5
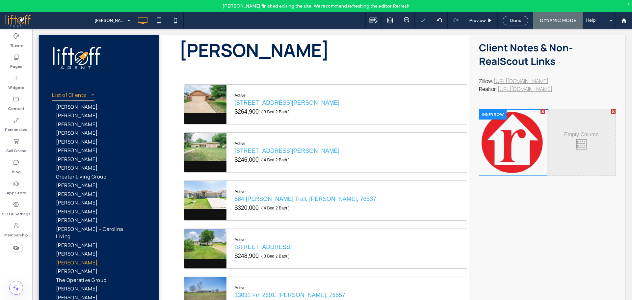
click at [524, 175] on img at bounding box center [512, 142] width 66 height 66
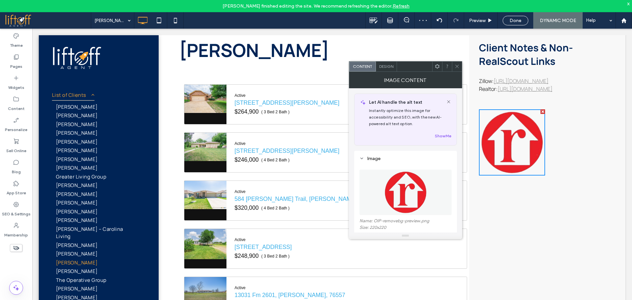
click at [388, 67] on span "Design" at bounding box center [386, 66] width 14 height 5
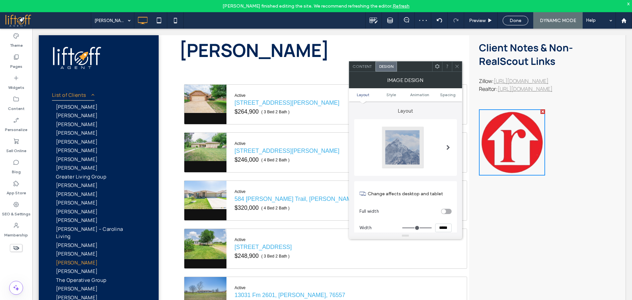
scroll to position [115, 0]
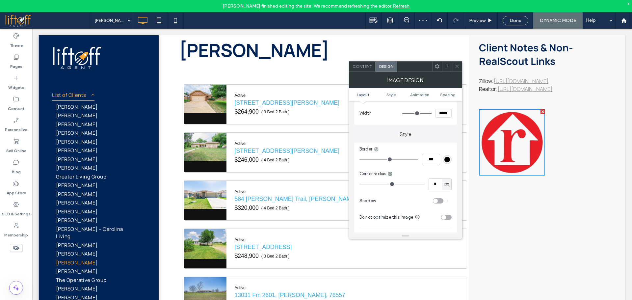
click at [440, 113] on input "*****" at bounding box center [443, 113] width 16 height 9
type input "****"
type input "**"
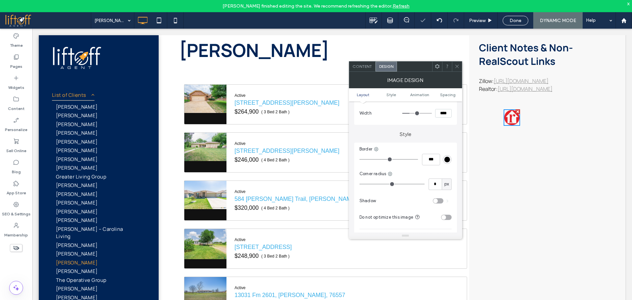
click at [547, 135] on div "Click To Paste Click To Paste" at bounding box center [581, 125] width 68 height 33
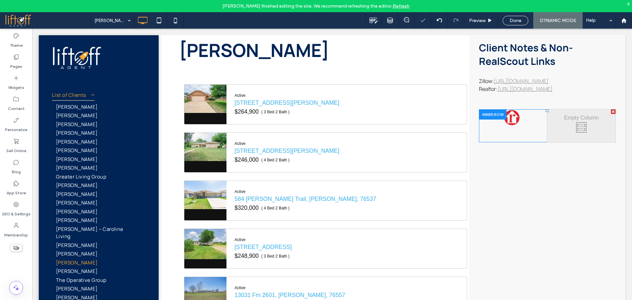
click at [528, 134] on div "Click To Paste Click To Paste" at bounding box center [513, 125] width 68 height 33
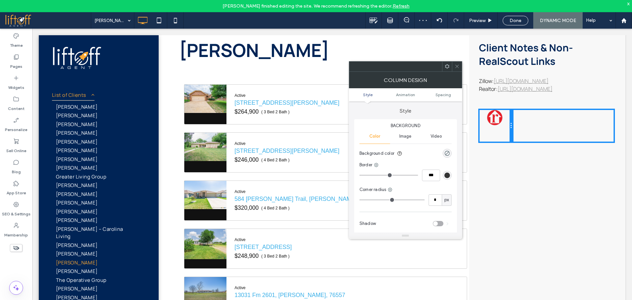
drag, startPoint x: 543, startPoint y: 139, endPoint x: 494, endPoint y: 141, distance: 49.8
click at [494, 141] on div "Click To Paste Click To Paste" at bounding box center [496, 125] width 34 height 33
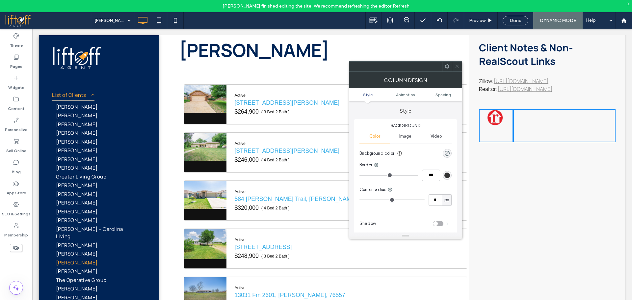
click at [454, 71] on div at bounding box center [457, 67] width 10 height 10
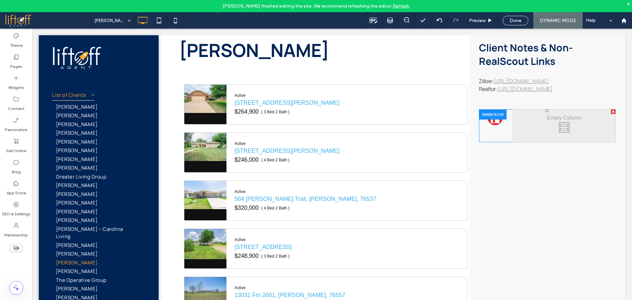
click at [486, 120] on div at bounding box center [493, 114] width 28 height 10
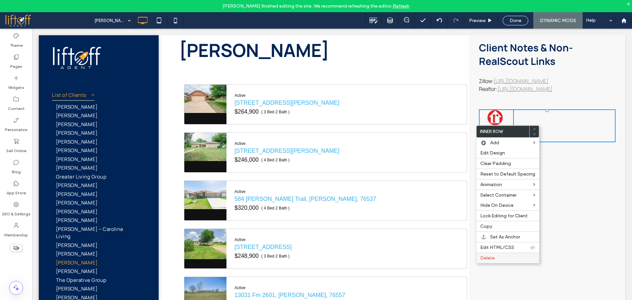
click at [494, 258] on span "Delete" at bounding box center [487, 258] width 14 height 6
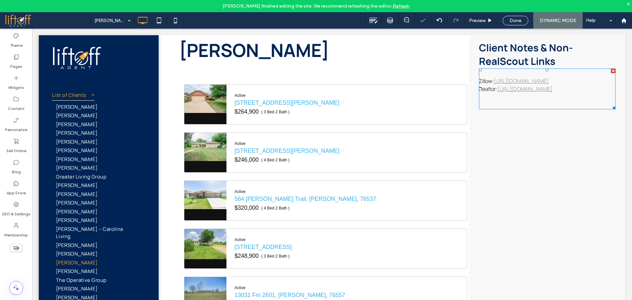
click at [527, 93] on p "Realtor: https://www.realtor.com/realestateagents/5d06a5b7b0c1960012430723" at bounding box center [547, 89] width 137 height 8
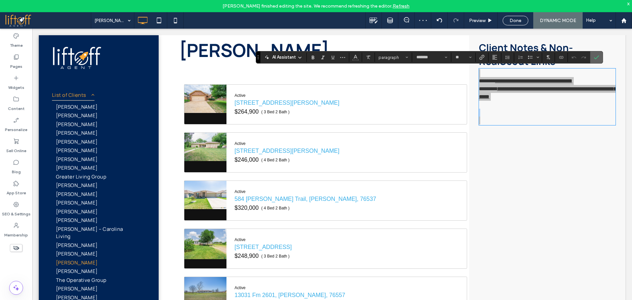
click at [596, 58] on use "Confirm" at bounding box center [596, 57] width 5 height 4
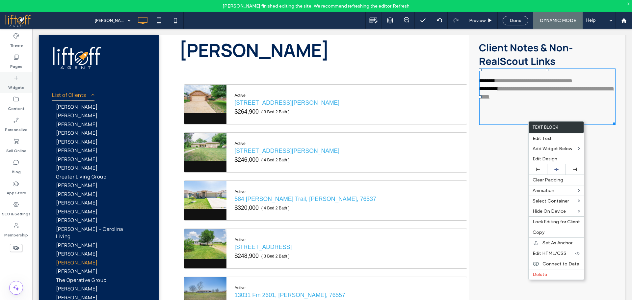
click at [8, 81] on div "Widgets" at bounding box center [16, 82] width 32 height 21
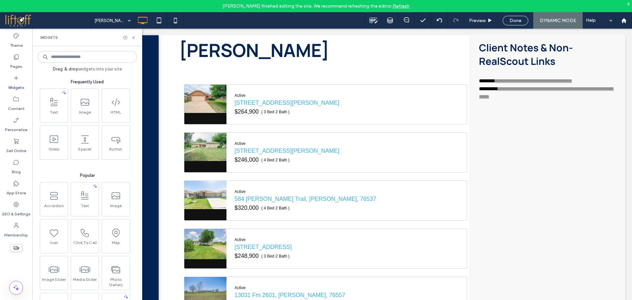
click at [64, 59] on input at bounding box center [87, 57] width 99 height 12
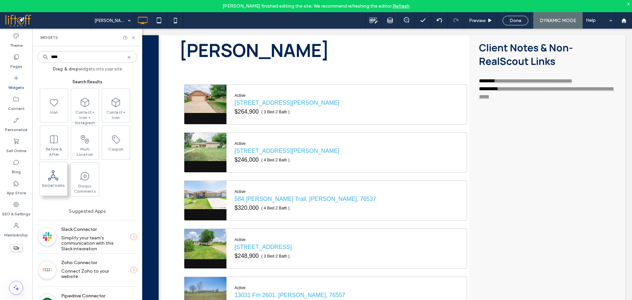
type input "****"
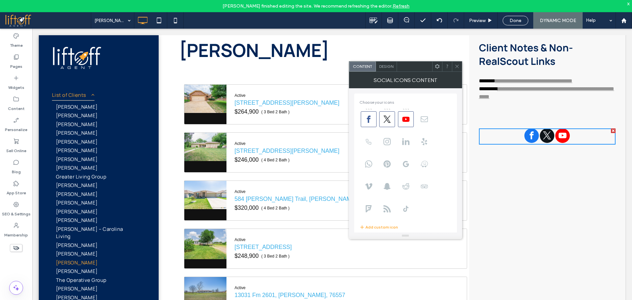
scroll to position [115, 0]
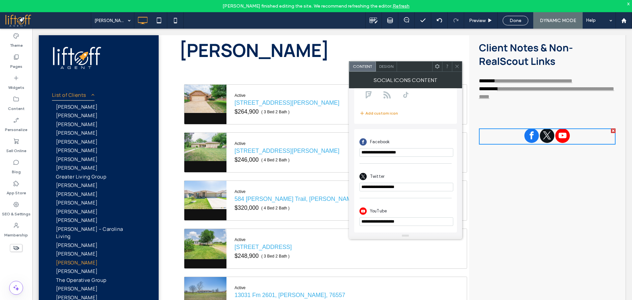
click at [385, 113] on button "Add custom icon" at bounding box center [379, 113] width 39 height 8
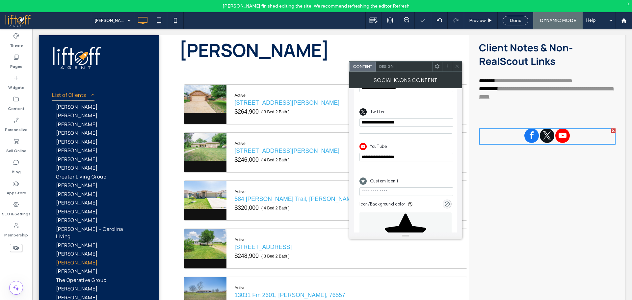
scroll to position [223, 0]
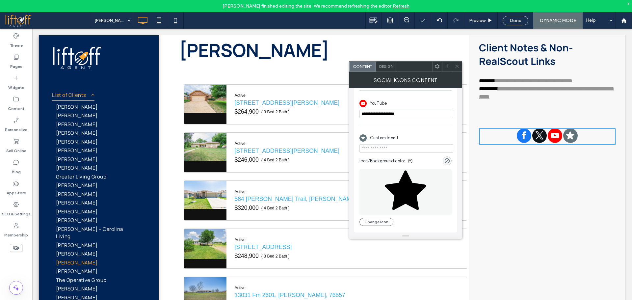
click at [408, 190] on icon at bounding box center [405, 190] width 41 height 40
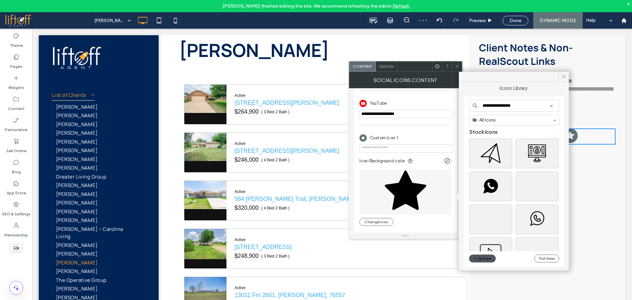
click at [488, 257] on button "Upload" at bounding box center [482, 259] width 27 height 8
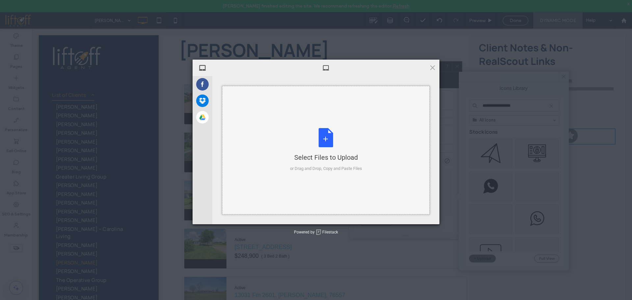
click at [317, 142] on div "Select Files to Upload or Drag and Drop, Copy and Paste Files" at bounding box center [326, 150] width 72 height 44
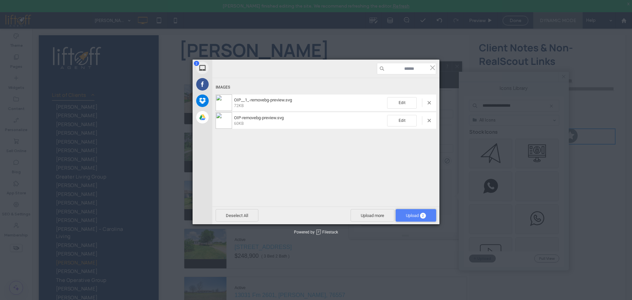
click at [412, 214] on span "Upload 2" at bounding box center [416, 215] width 20 height 5
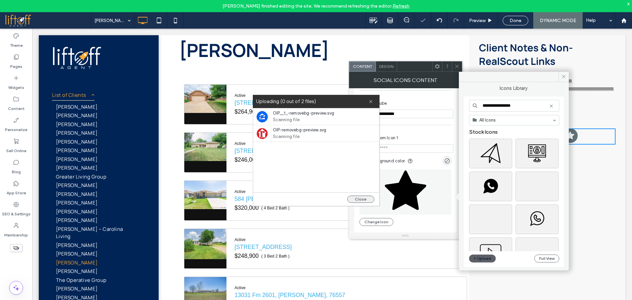
click at [364, 200] on button "Close" at bounding box center [360, 199] width 27 height 7
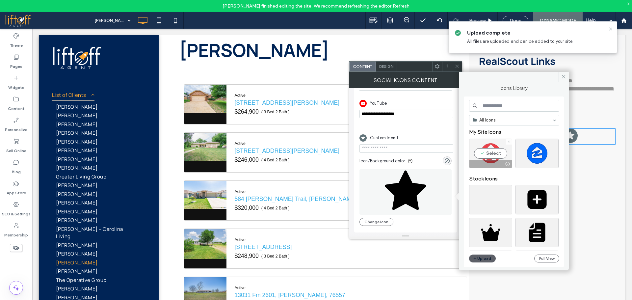
click at [489, 155] on div "Select" at bounding box center [490, 154] width 43 height 30
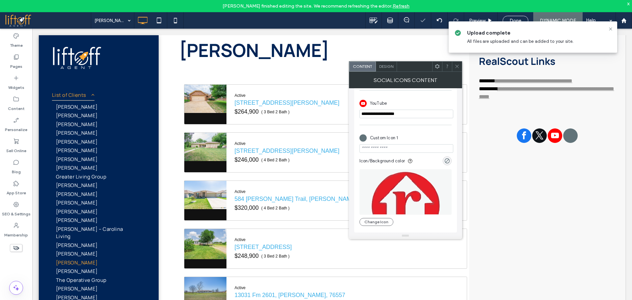
click at [391, 148] on input "url" at bounding box center [407, 148] width 94 height 9
type input "*******"
click at [415, 135] on div "Custom Icon 1" at bounding box center [406, 138] width 92 height 13
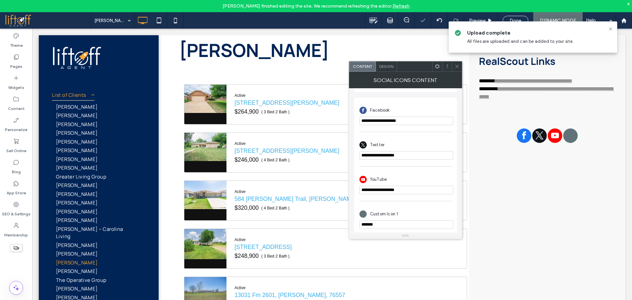
scroll to position [0, 0]
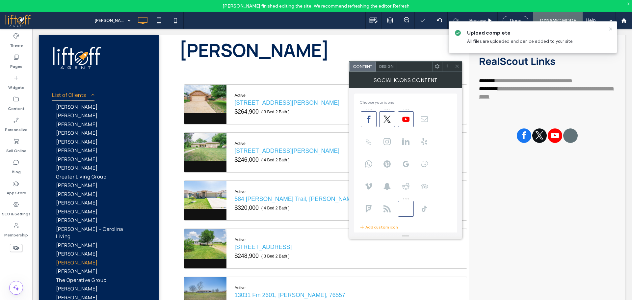
click at [456, 68] on icon at bounding box center [457, 66] width 5 height 5
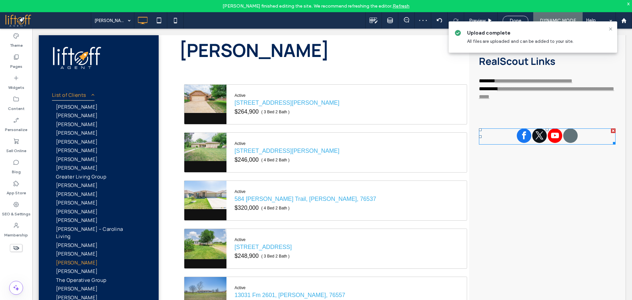
click at [611, 130] on div at bounding box center [613, 130] width 5 height 5
drag, startPoint x: 611, startPoint y: 30, endPoint x: 570, endPoint y: 0, distance: 50.9
click at [611, 30] on icon at bounding box center [610, 28] width 5 height 5
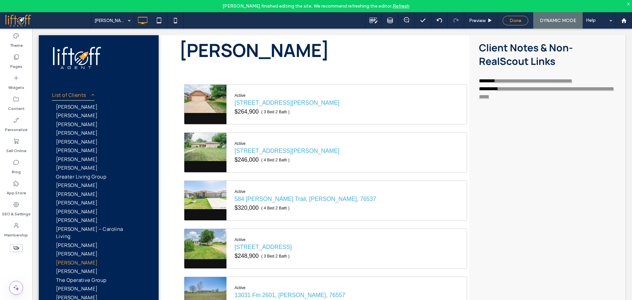
click at [515, 21] on span "Done" at bounding box center [516, 21] width 12 height 6
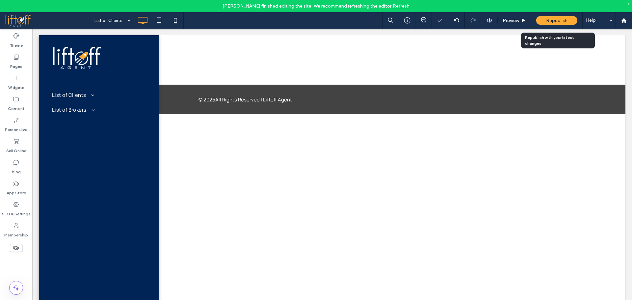
click at [553, 21] on span "Republish" at bounding box center [556, 21] width 21 height 6
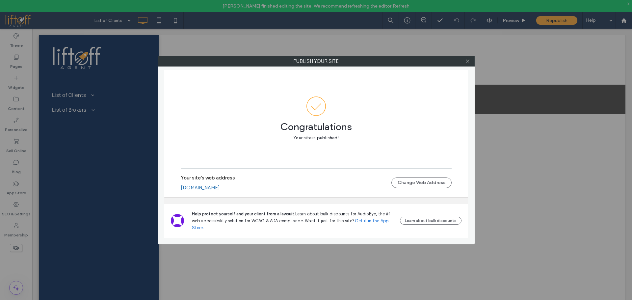
click at [466, 62] on icon at bounding box center [467, 61] width 5 height 5
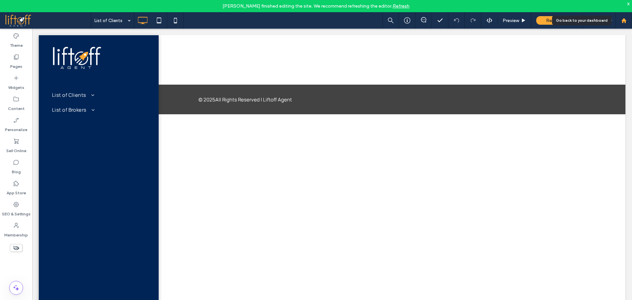
click at [620, 22] on div at bounding box center [624, 21] width 16 height 6
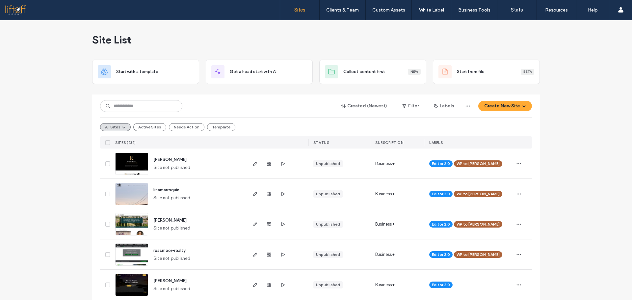
click at [148, 104] on input at bounding box center [141, 106] width 82 height 12
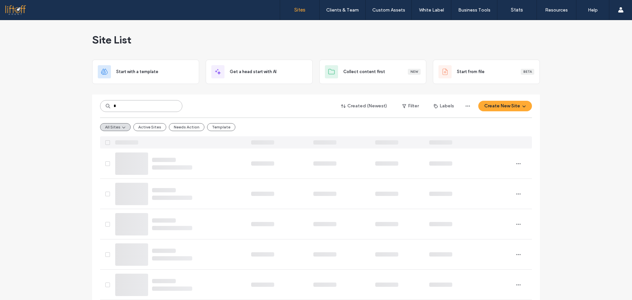
type input "*"
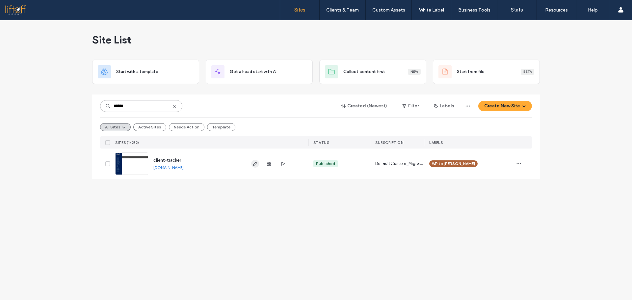
type input "******"
click at [256, 166] on icon "button" at bounding box center [255, 163] width 5 height 5
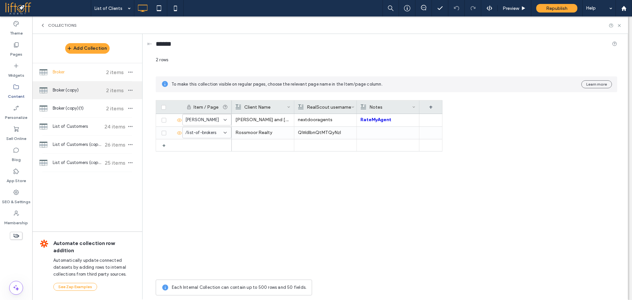
click at [83, 92] on span "Broker (copy)" at bounding box center [77, 90] width 49 height 7
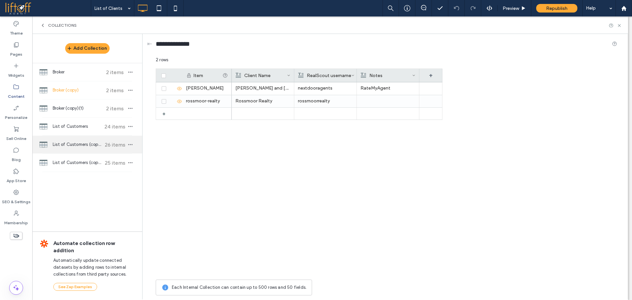
click at [81, 143] on span "List of Customers (copy)" at bounding box center [77, 144] width 49 height 7
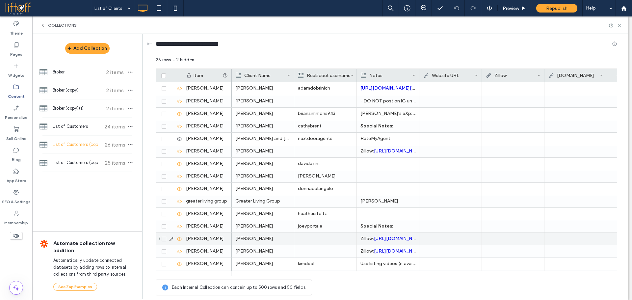
scroll to position [149, 0]
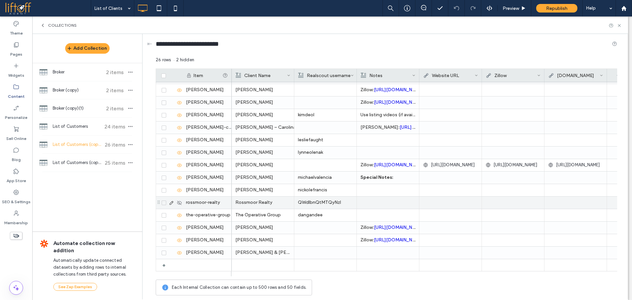
click at [178, 205] on div at bounding box center [171, 203] width 23 height 12
click at [179, 203] on icon at bounding box center [179, 202] width 5 height 5
click at [335, 203] on p "QWdlbnQtMTQyNzI" at bounding box center [325, 203] width 55 height 12
click at [332, 201] on div "**********" at bounding box center [329, 203] width 69 height 16
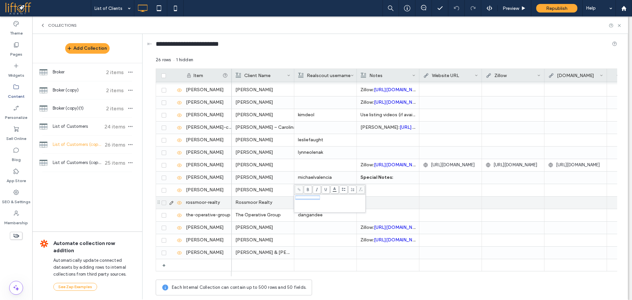
click at [332, 201] on div "**********" at bounding box center [329, 203] width 69 height 16
click at [435, 212] on div at bounding box center [450, 215] width 55 height 12
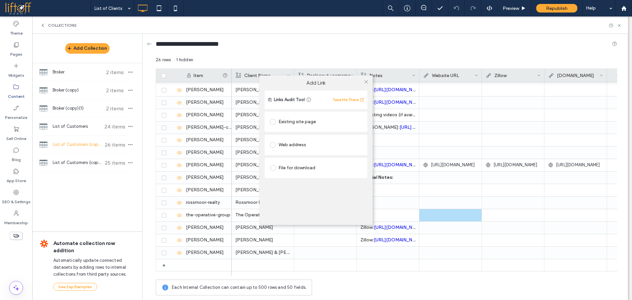
click at [294, 48] on div "Add Link Links Audit Tool Take Me There Existing site page Web address File for…" at bounding box center [316, 150] width 632 height 300
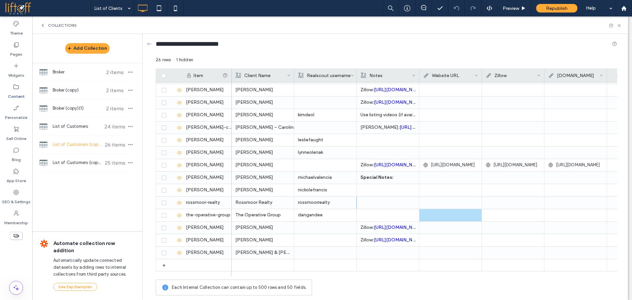
click at [48, 19] on div "Collections" at bounding box center [330, 24] width 596 height 17
drag, startPoint x: 23, startPoint y: 53, endPoint x: 25, endPoint y: 42, distance: 10.6
click at [23, 53] on div "Pages" at bounding box center [16, 49] width 32 height 21
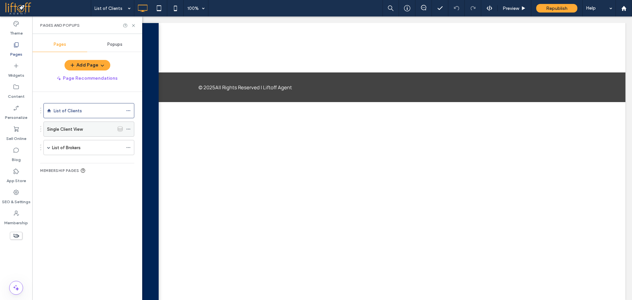
click at [94, 132] on div "Single Client View" at bounding box center [80, 129] width 67 height 7
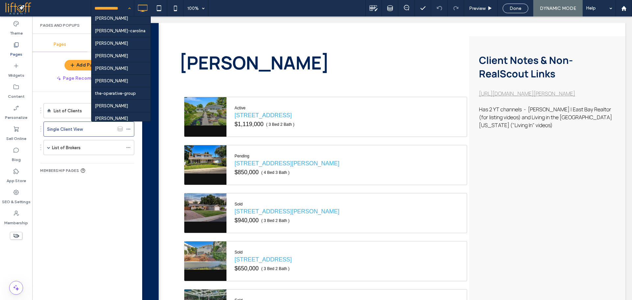
scroll to position [170, 0]
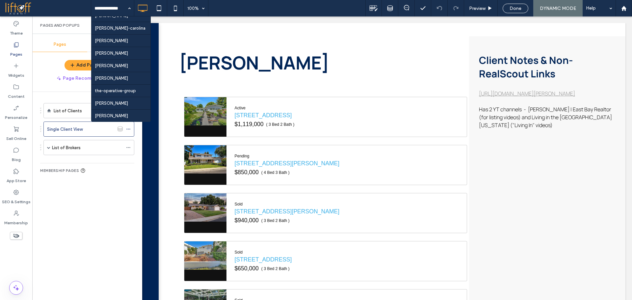
click at [64, 226] on div "List of Clients Single Client View List of Brokers Broker Client View MEMBERSHI…" at bounding box center [91, 194] width 102 height 205
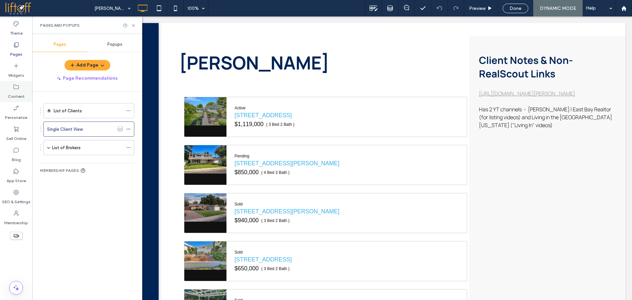
click at [17, 92] on label "Content" at bounding box center [16, 94] width 17 height 9
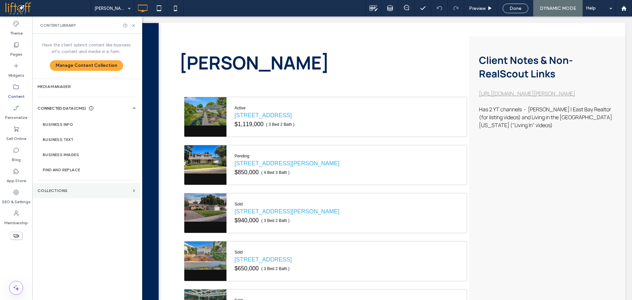
click at [82, 186] on section "Collections" at bounding box center [86, 190] width 108 height 15
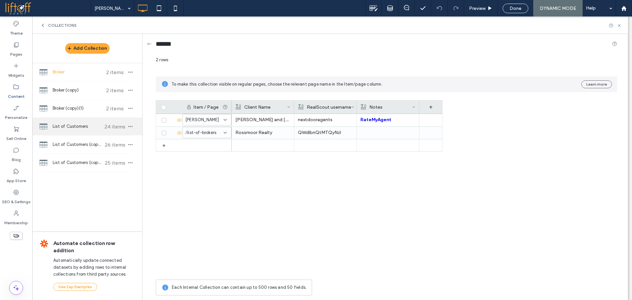
click at [83, 121] on div "List of Customers 24 items" at bounding box center [87, 127] width 110 height 18
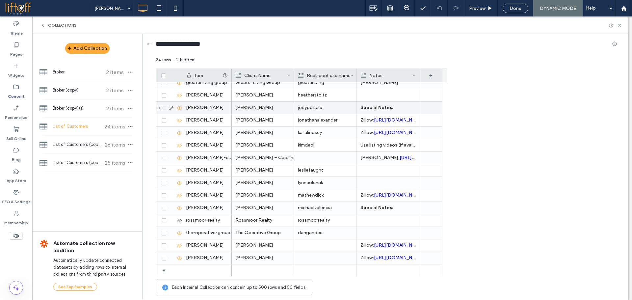
scroll to position [119, 0]
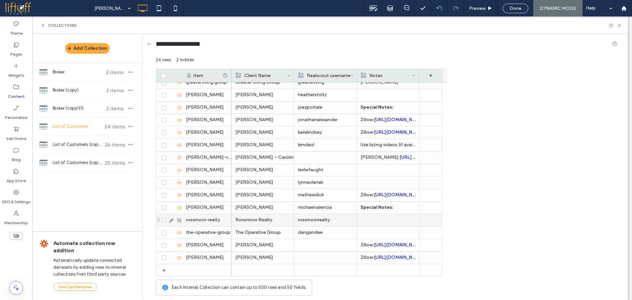
click at [179, 221] on use at bounding box center [179, 220] width 5 height 4
click at [38, 22] on div "Collections" at bounding box center [330, 24] width 596 height 17
click at [42, 24] on icon at bounding box center [42, 25] width 5 height 5
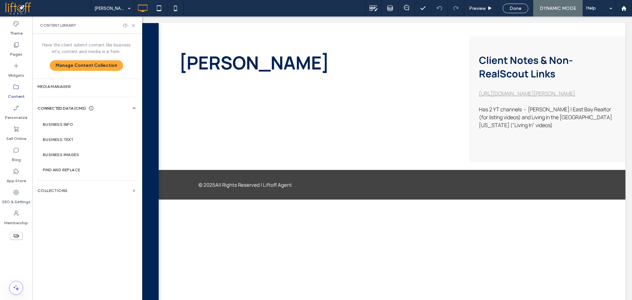
scroll to position [0, 0]
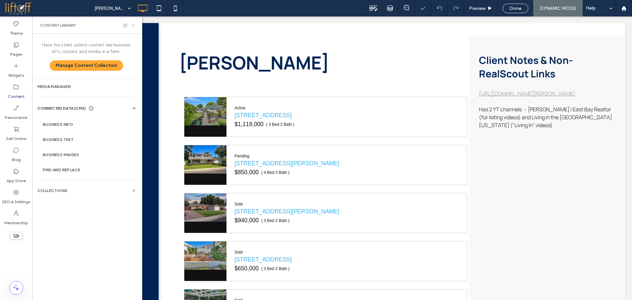
click at [135, 25] on icon at bounding box center [133, 25] width 5 height 5
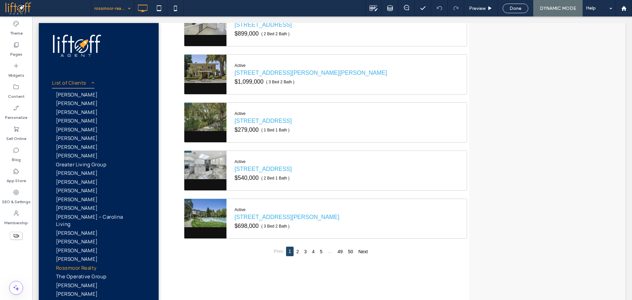
scroll to position [149, 0]
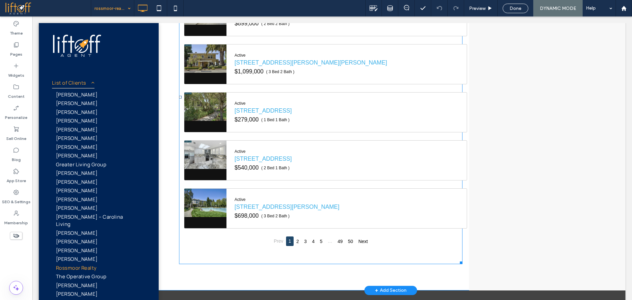
click at [414, 256] on span at bounding box center [320, 97] width 283 height 334
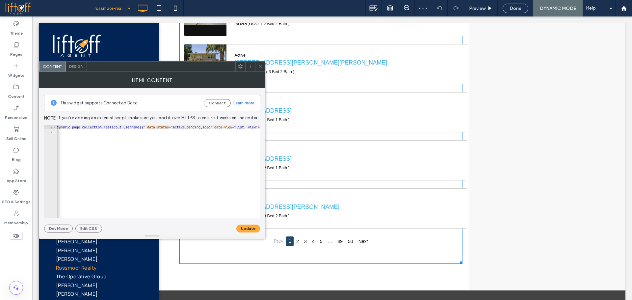
scroll to position [0, 101]
click at [260, 65] on icon at bounding box center [260, 66] width 5 height 5
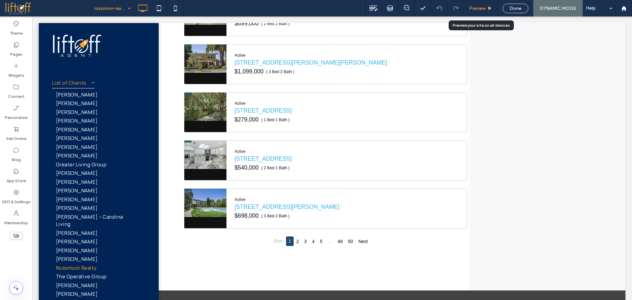
click at [481, 7] on span "Preview" at bounding box center [477, 9] width 16 height 6
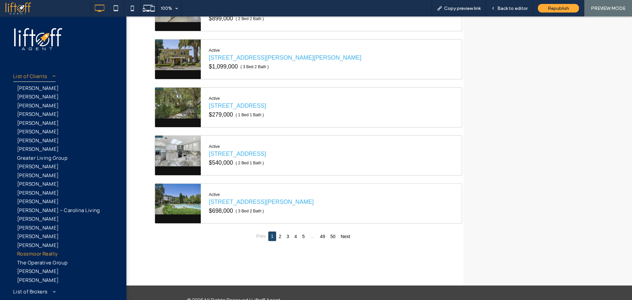
scroll to position [150, 0]
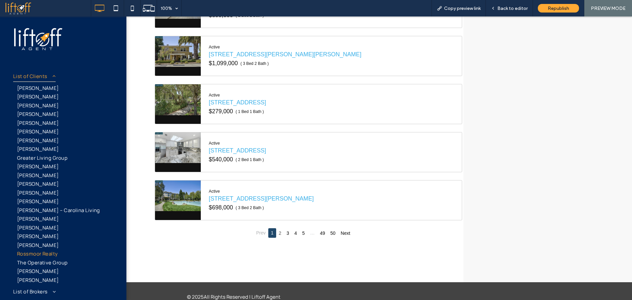
click at [279, 232] on link "2" at bounding box center [280, 233] width 3 height 7
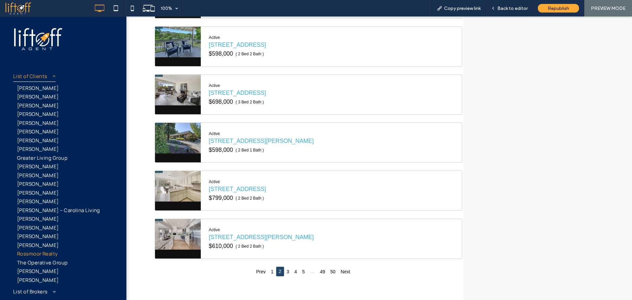
scroll to position [120, 0]
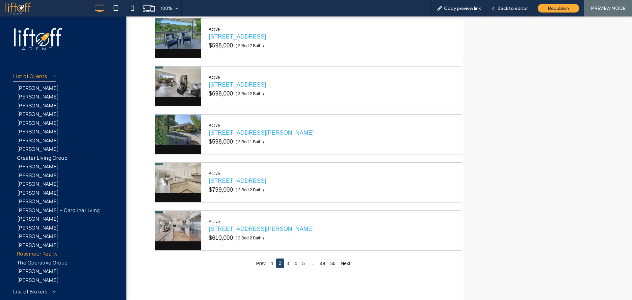
click at [284, 263] on li "3" at bounding box center [288, 263] width 8 height 10
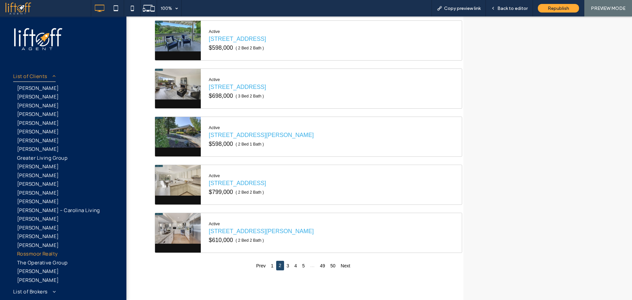
scroll to position [145, 0]
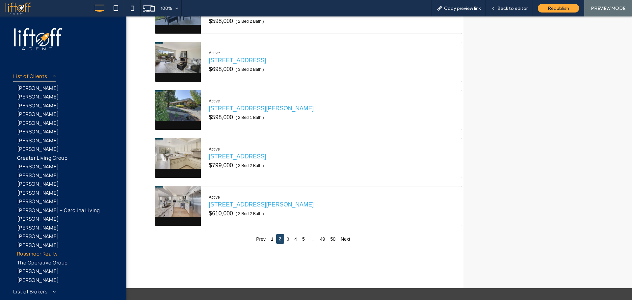
click at [287, 239] on link "3" at bounding box center [288, 239] width 3 height 7
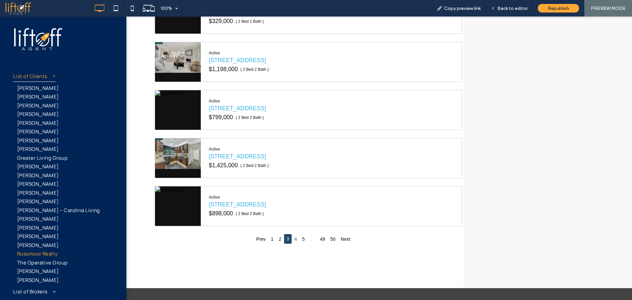
click at [294, 241] on link "4" at bounding box center [295, 239] width 3 height 7
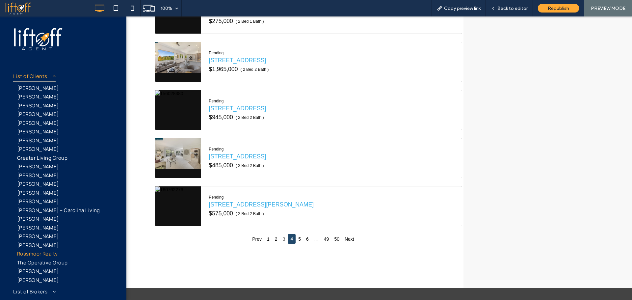
click at [283, 241] on link "3" at bounding box center [284, 239] width 3 height 7
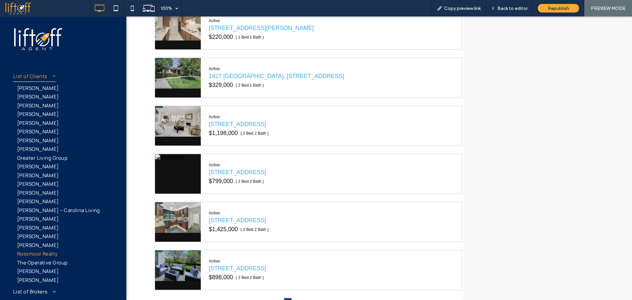
scroll to position [78, 0]
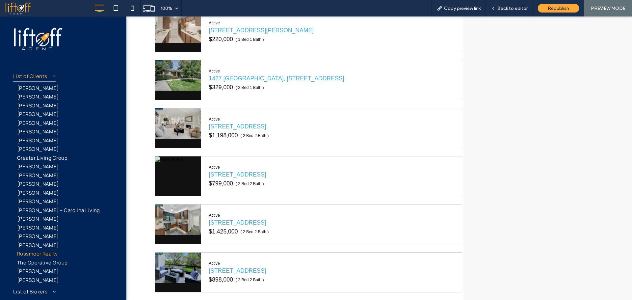
click at [626, 155] on div "**********" at bounding box center [548, 152] width 169 height 403
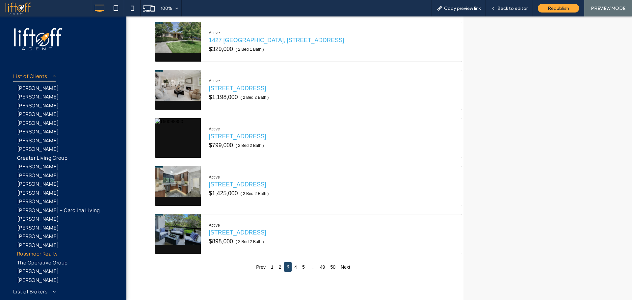
scroll to position [162, 0]
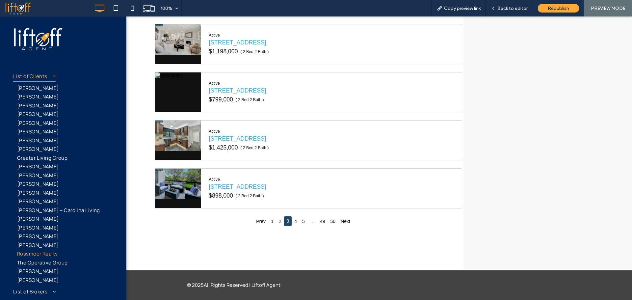
click at [279, 222] on link "2" at bounding box center [280, 221] width 3 height 7
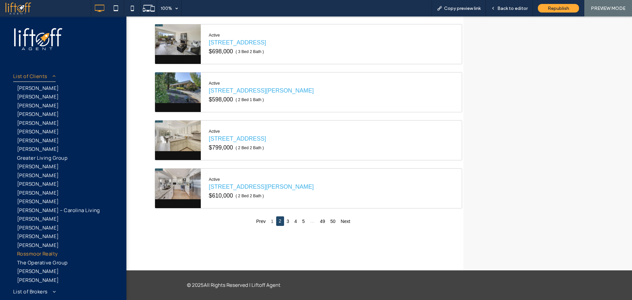
click at [271, 223] on link "1" at bounding box center [272, 221] width 3 height 7
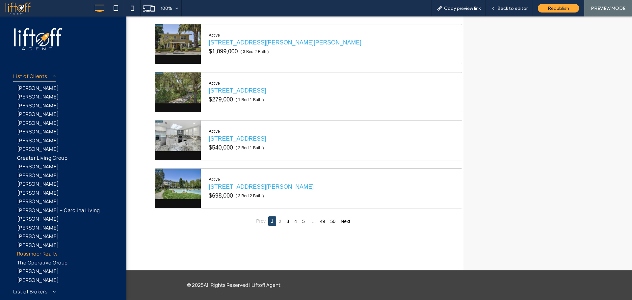
click at [279, 223] on link "2" at bounding box center [280, 221] width 3 height 7
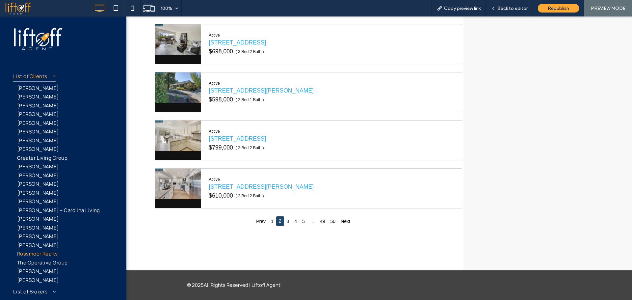
click at [288, 221] on li "3" at bounding box center [288, 221] width 8 height 10
click at [287, 220] on link "3" at bounding box center [288, 221] width 3 height 7
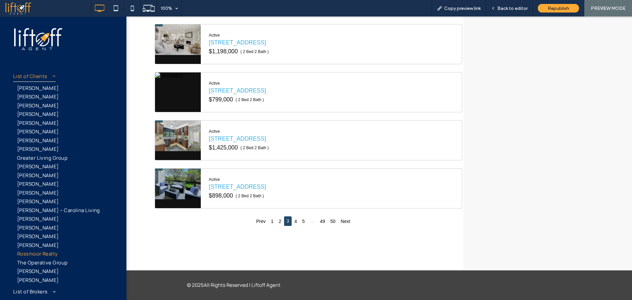
drag, startPoint x: 498, startPoint y: 196, endPoint x: 555, endPoint y: 130, distance: 88.0
click at [498, 196] on div "**********" at bounding box center [548, 68] width 169 height 403
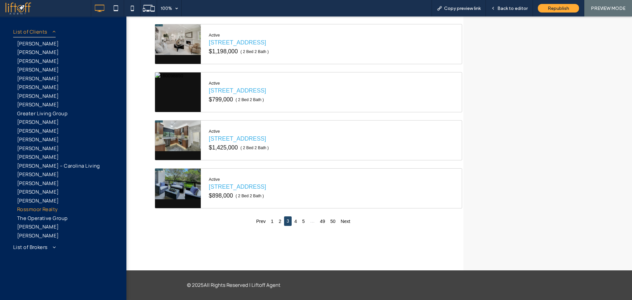
scroll to position [44, 0]
click at [47, 272] on span "Rossmoor Realty" at bounding box center [37, 276] width 41 height 8
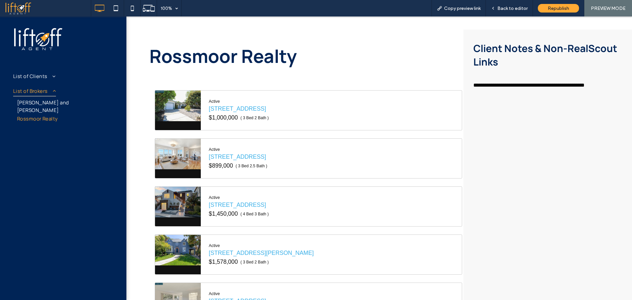
scroll to position [248, 0]
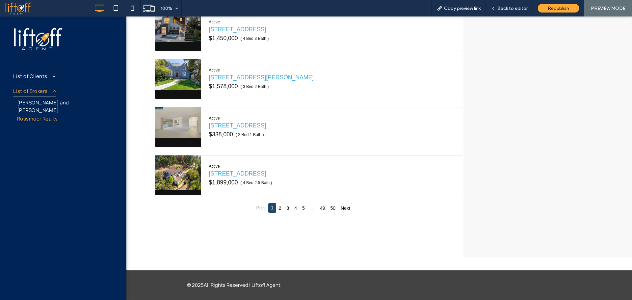
click at [186, 107] on img at bounding box center [178, 122] width 46 height 31
click at [255, 121] on span "1200 Oakmont Dr, 3, Walnut Creek, 94595" at bounding box center [237, 125] width 63 height 9
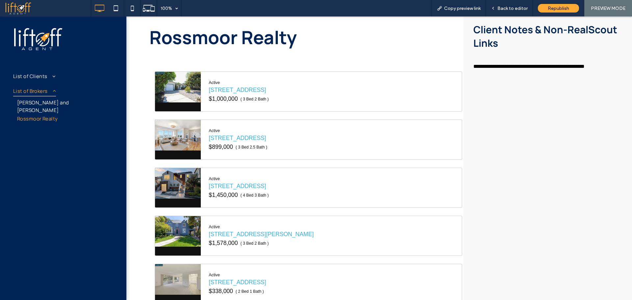
scroll to position [0, 0]
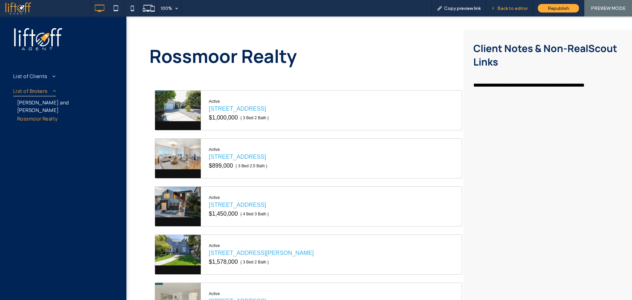
click at [506, 14] on div "Back to editor" at bounding box center [509, 8] width 47 height 16
click at [508, 11] on span "Back to editor" at bounding box center [513, 9] width 30 height 6
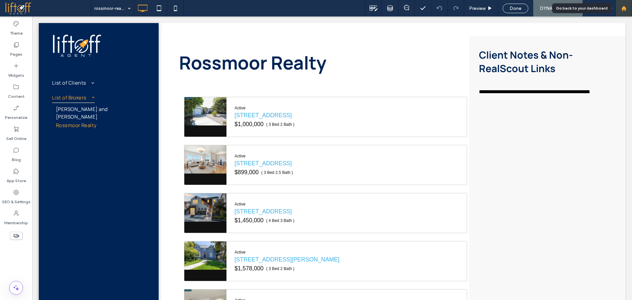
click at [628, 9] on div at bounding box center [624, 9] width 16 height 6
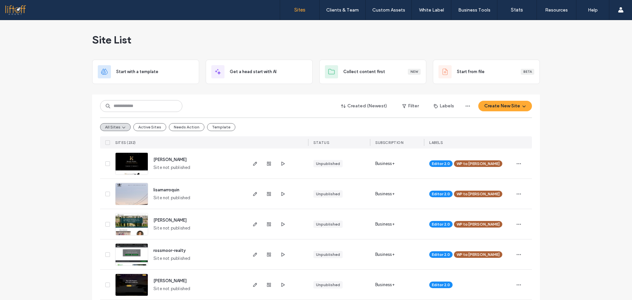
click at [260, 113] on div "Created (Newest) Filter Labels Create New Site All Sites Active Sites Needs Act…" at bounding box center [316, 121] width 432 height 54
click at [259, 112] on div "Created (Newest) Filter Labels Create New Site All Sites Active Sites Needs Act…" at bounding box center [316, 121] width 432 height 54
